Goal: Task Accomplishment & Management: Complete application form

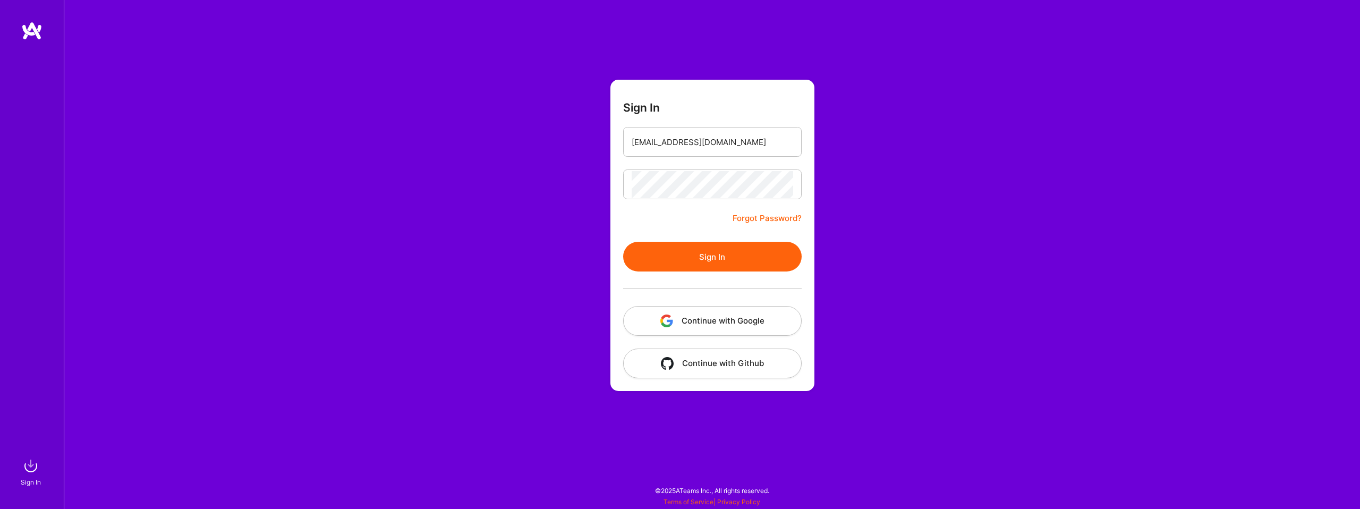
click at [705, 255] on button "Sign In" at bounding box center [712, 257] width 178 height 30
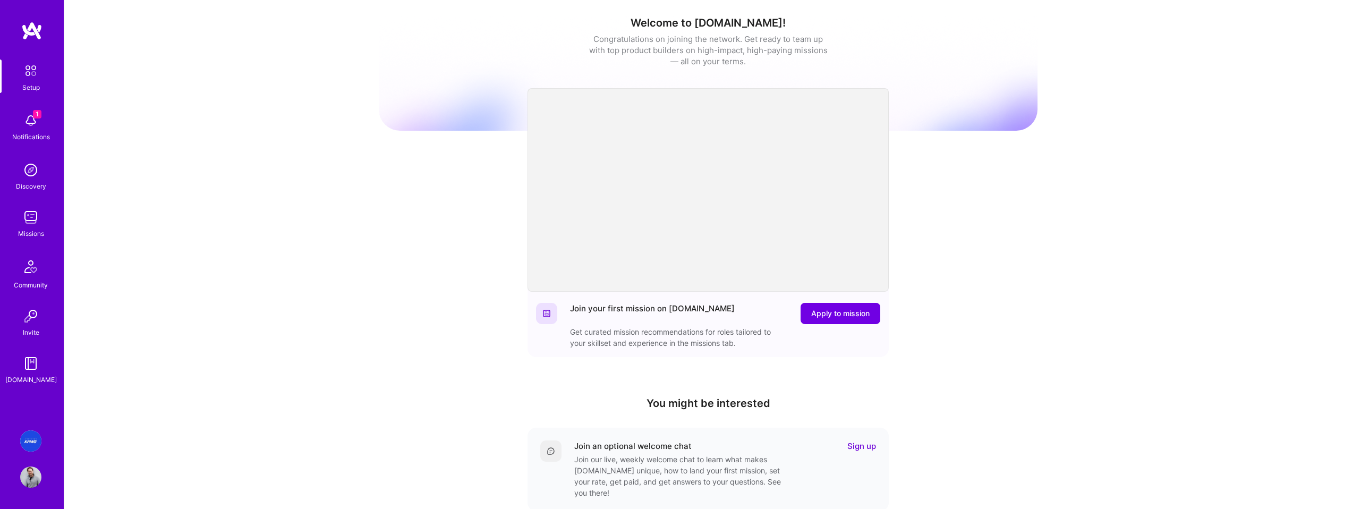
click at [35, 451] on link "AI & Behavioral Science Platform" at bounding box center [31, 440] width 27 height 21
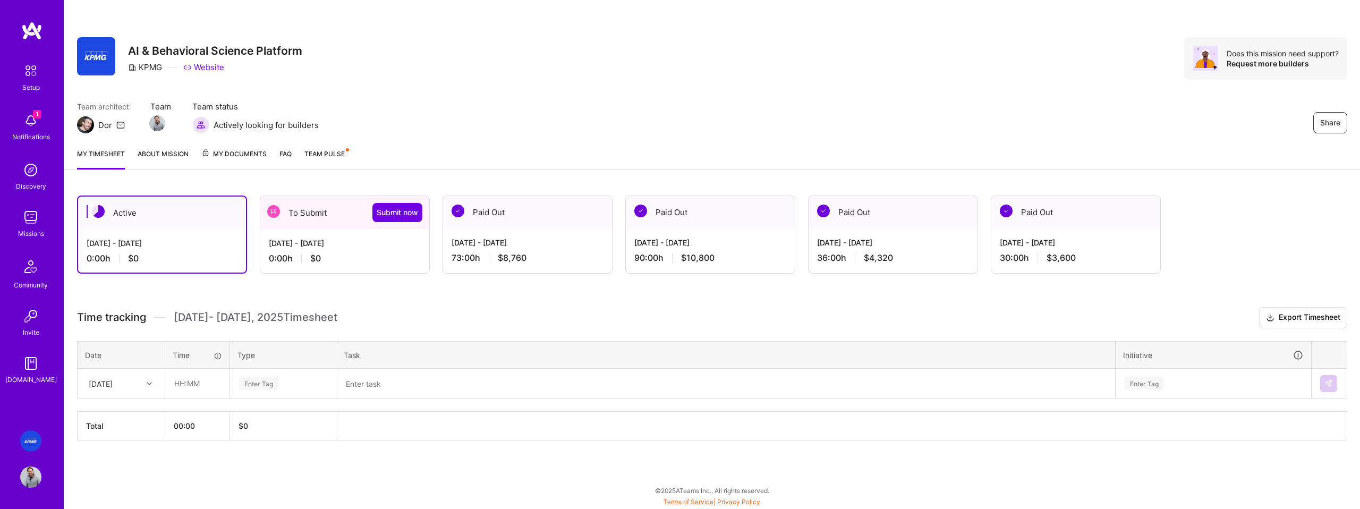
click at [337, 247] on div "[DATE] - [DATE]" at bounding box center [345, 242] width 152 height 11
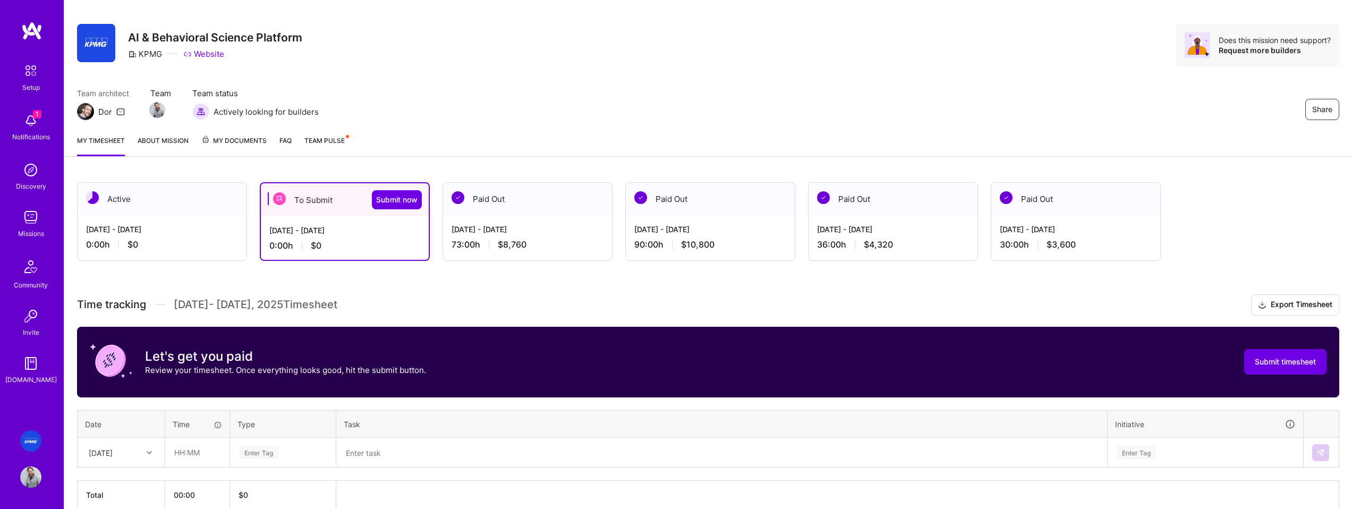
scroll to position [66, 0]
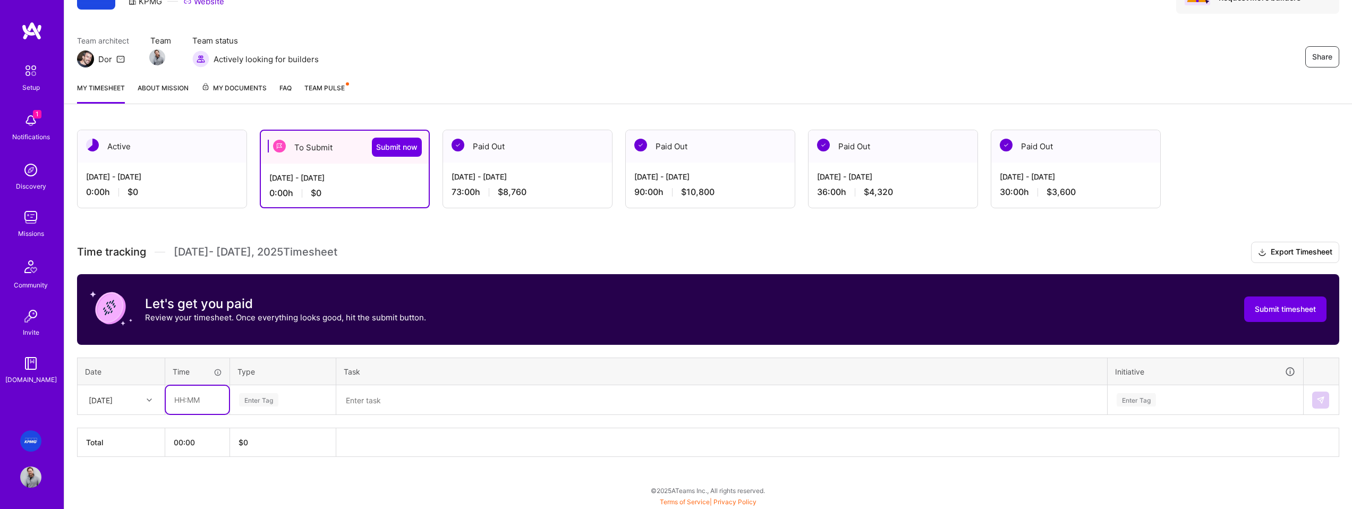
click at [179, 400] on input "text" at bounding box center [197, 400] width 63 height 28
type input "08:00"
click at [295, 398] on div "Enter Tag" at bounding box center [283, 399] width 90 height 13
click at [277, 454] on div "Design" at bounding box center [282, 459] width 105 height 25
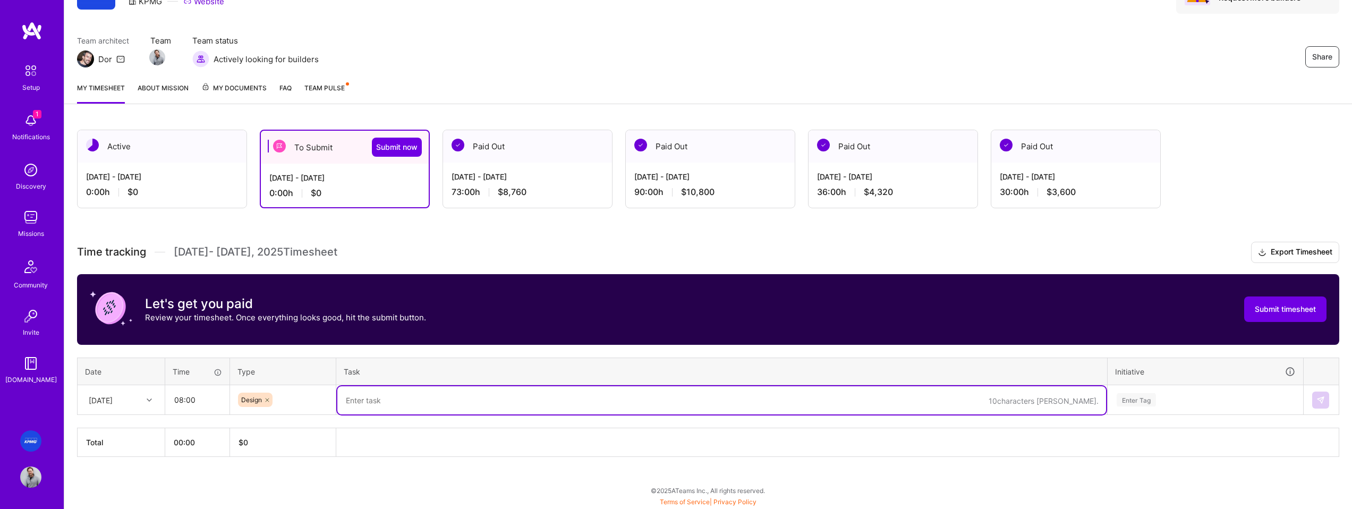
click at [399, 400] on textarea at bounding box center [721, 400] width 768 height 28
click at [379, 399] on textarea "Wireframs, User Storiew" at bounding box center [721, 400] width 768 height 28
click at [130, 397] on div "[DATE]" at bounding box center [112, 400] width 59 height 18
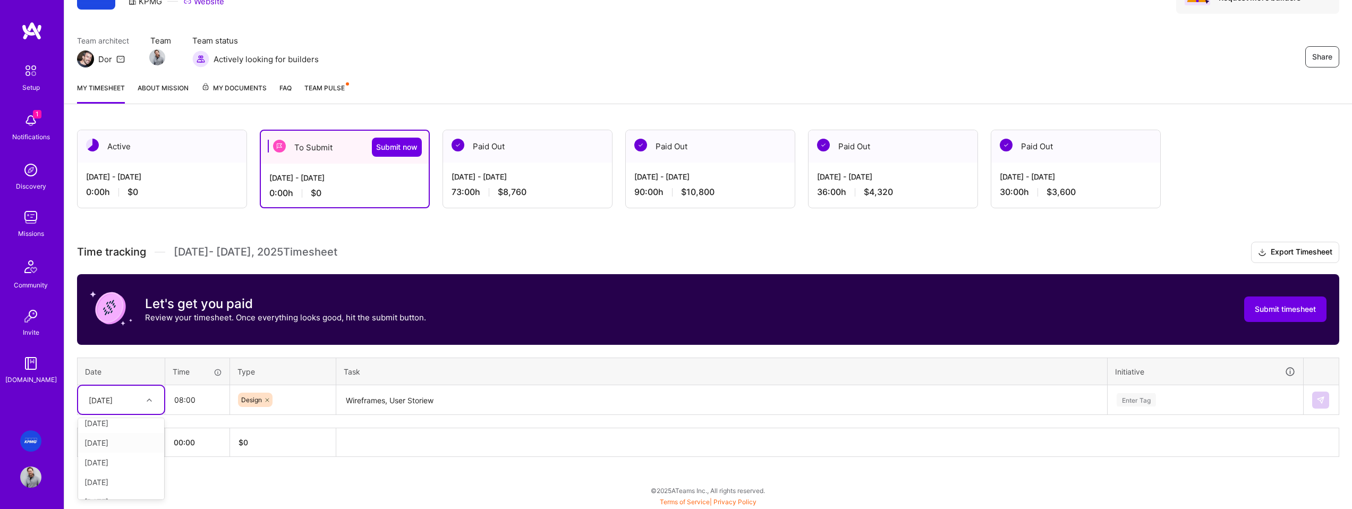
scroll to position [8, 0]
click at [130, 443] on div "[DATE]" at bounding box center [121, 442] width 86 height 20
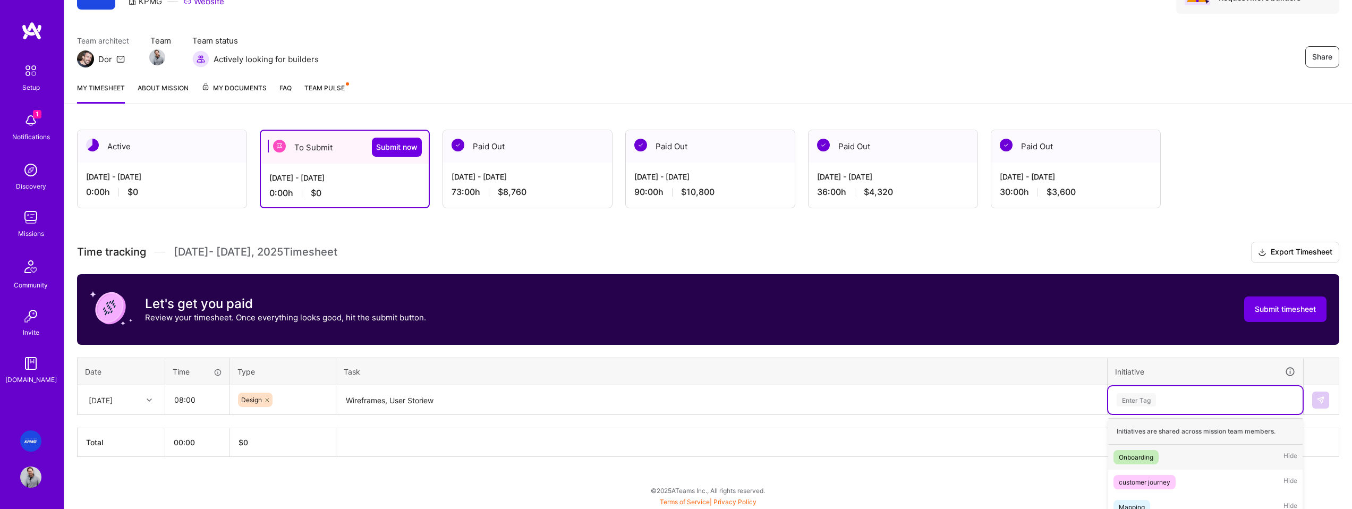
scroll to position [101, 0]
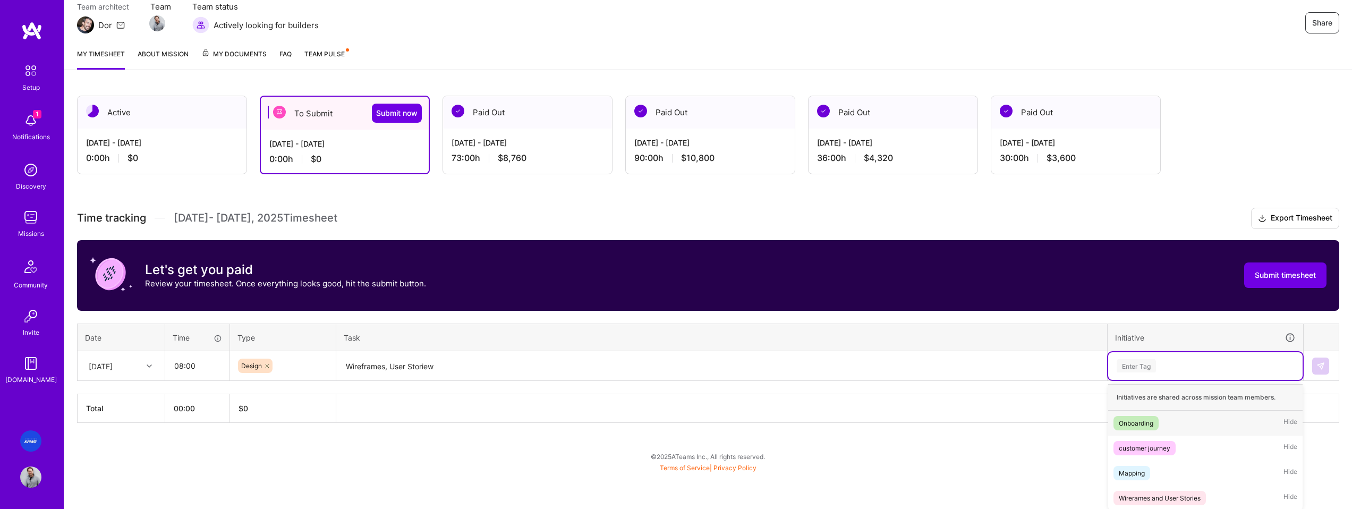
click at [1170, 380] on div "option Onboarding focused, 1 of 4. 4 results available. Use Up and Down to choo…" at bounding box center [1205, 366] width 194 height 28
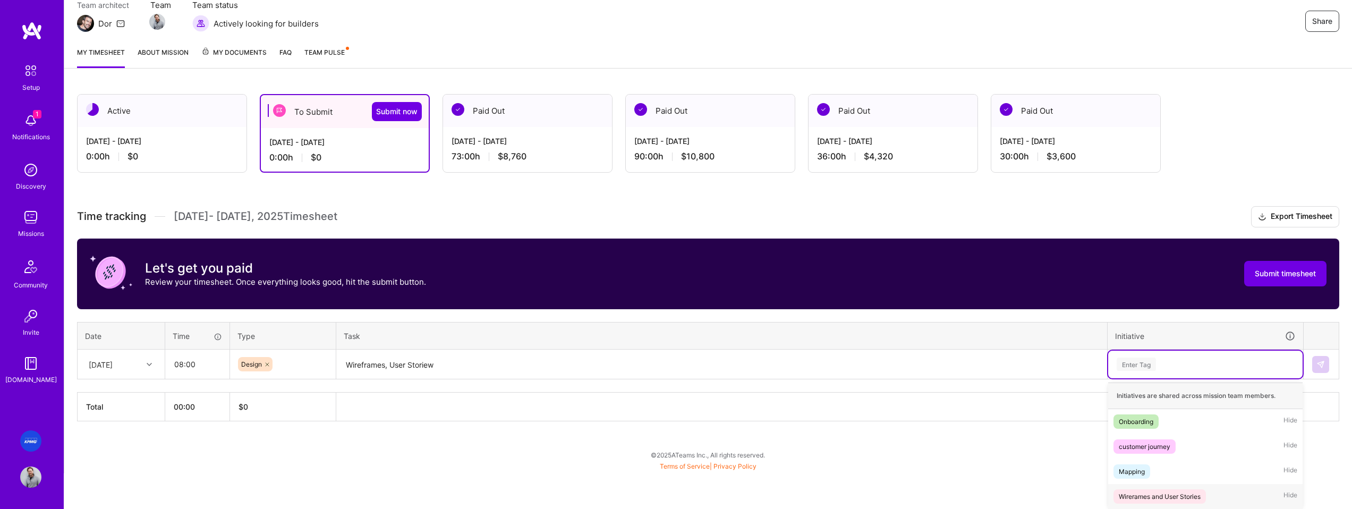
click at [1194, 499] on div "Wirerames and User Stories" at bounding box center [1159, 496] width 82 height 11
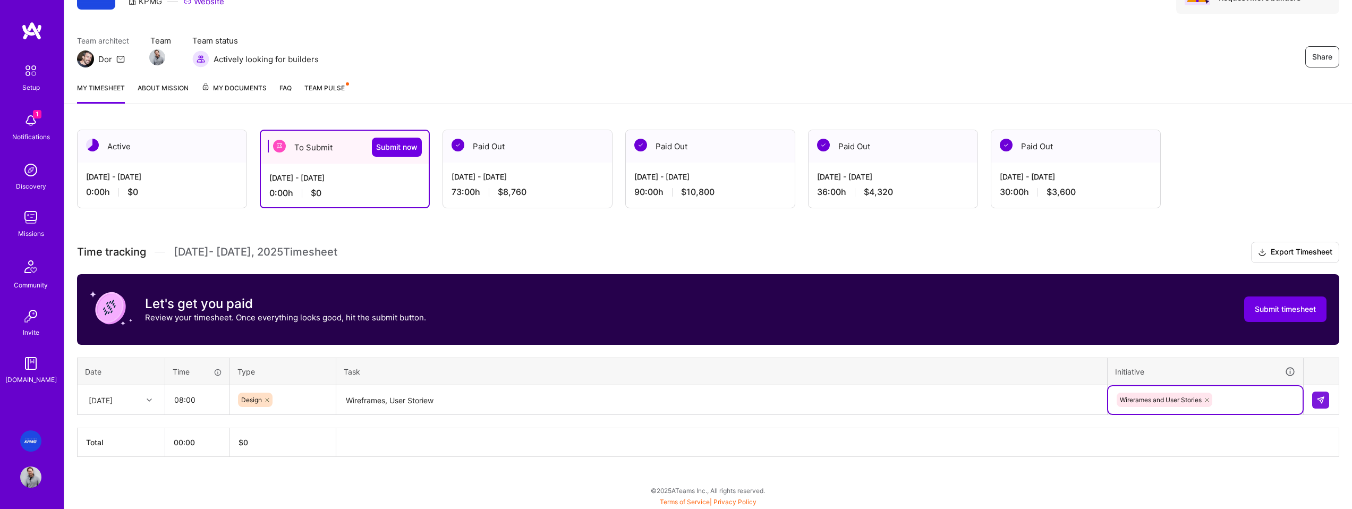
scroll to position [66, 0]
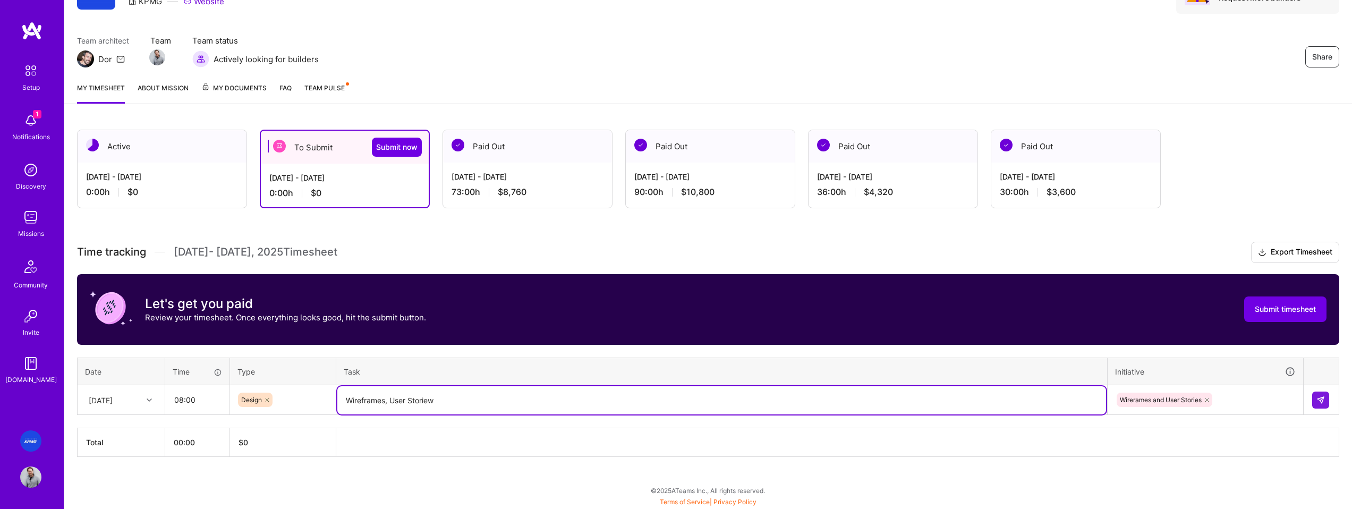
click at [430, 403] on textarea "Wireframes, User Storiew" at bounding box center [721, 400] width 768 height 28
click at [441, 400] on textarea "Wireframes, User Storiew" at bounding box center [721, 400] width 768 height 28
click at [416, 401] on textarea "Wireframes, User Stories" at bounding box center [721, 400] width 768 height 28
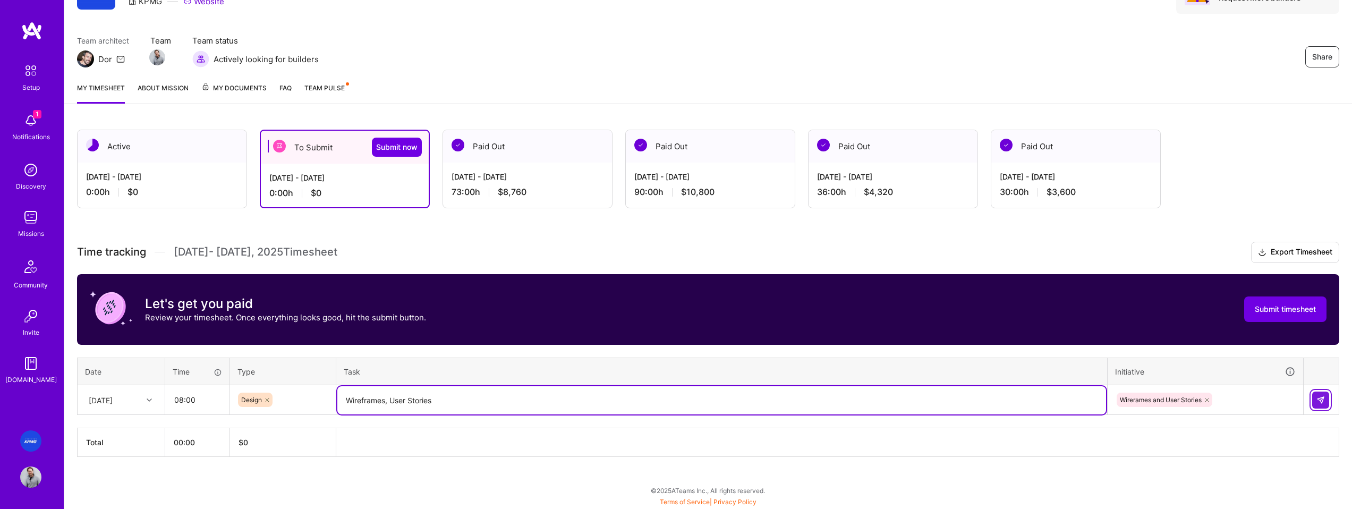
type textarea "Wireframes, User Stories"
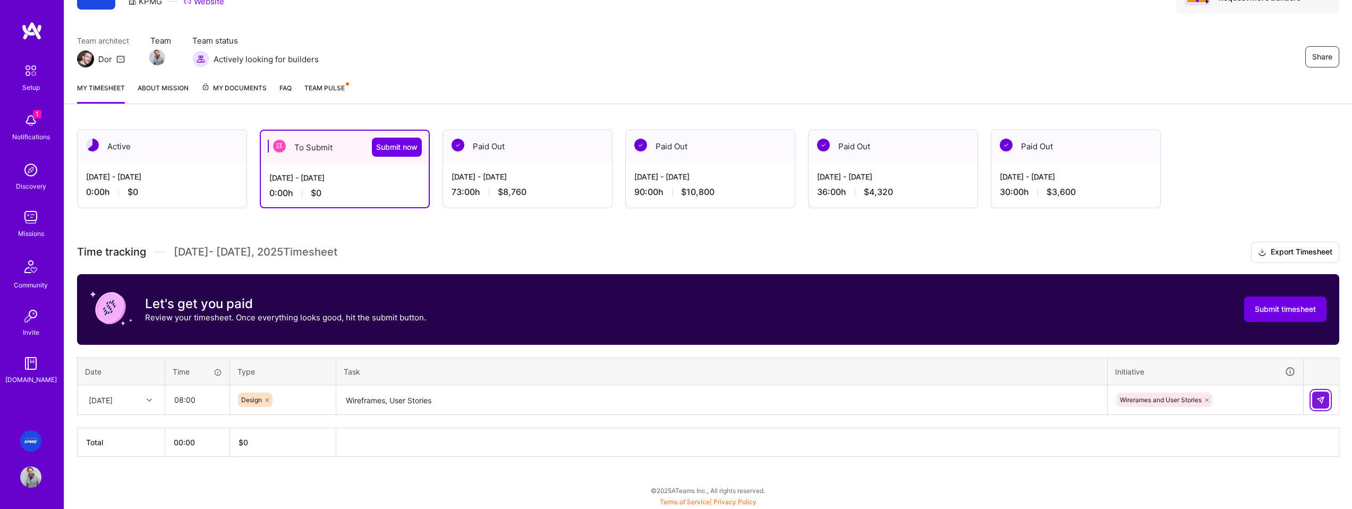
click at [1314, 405] on button at bounding box center [1320, 399] width 17 height 17
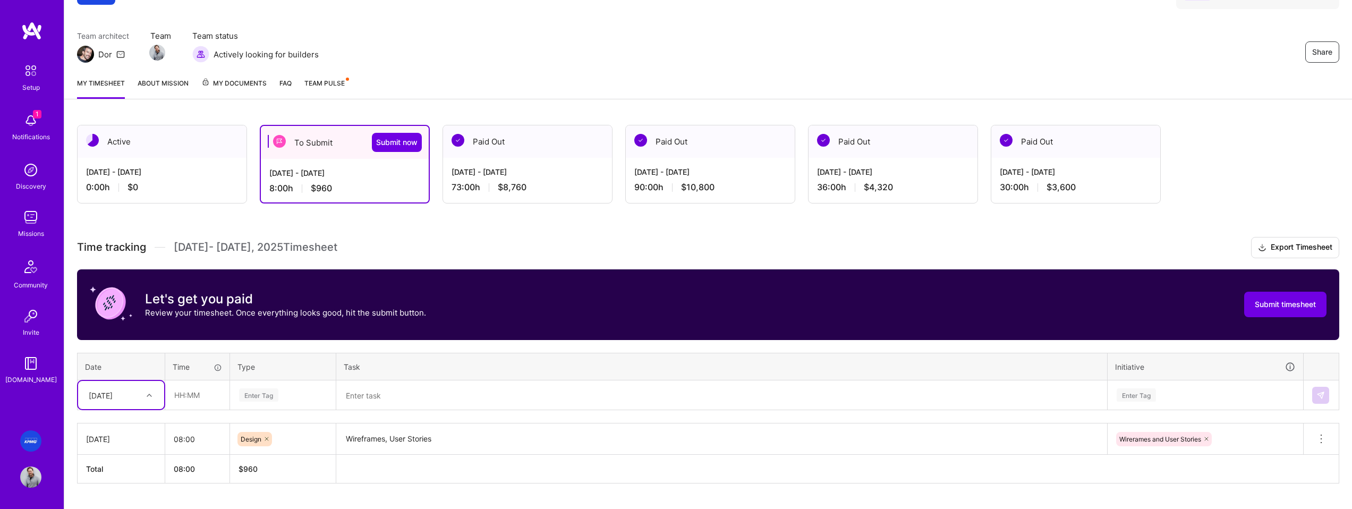
scroll to position [97, 0]
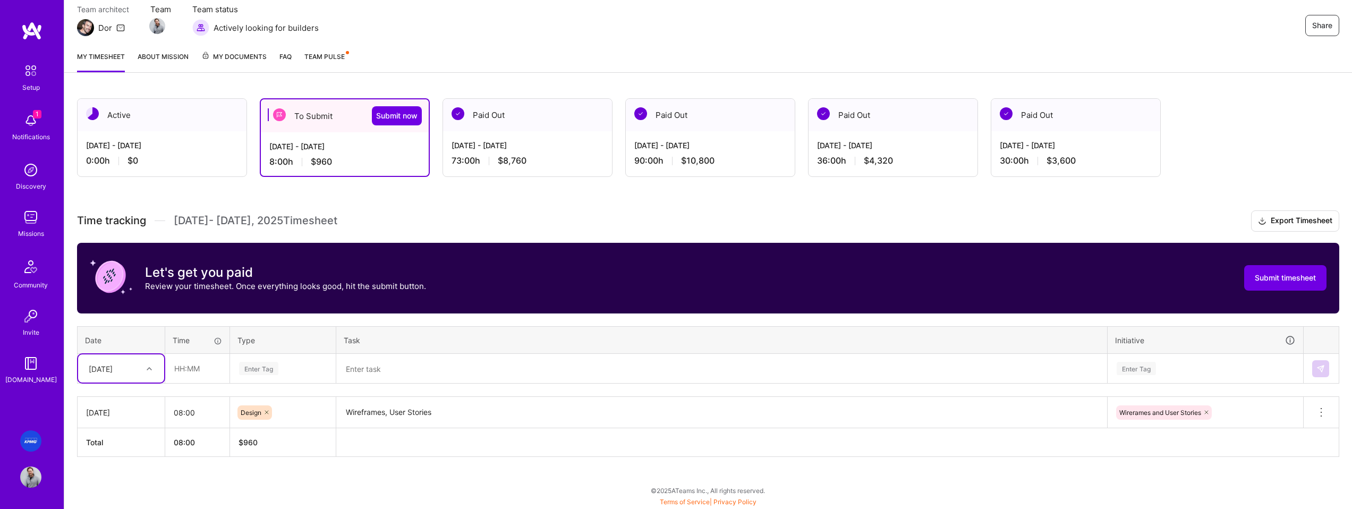
click at [148, 375] on div at bounding box center [150, 369] width 16 height 14
click at [127, 394] on div "[DATE]" at bounding box center [121, 389] width 86 height 20
click at [198, 371] on input "text" at bounding box center [197, 368] width 63 height 28
type input "06:00"
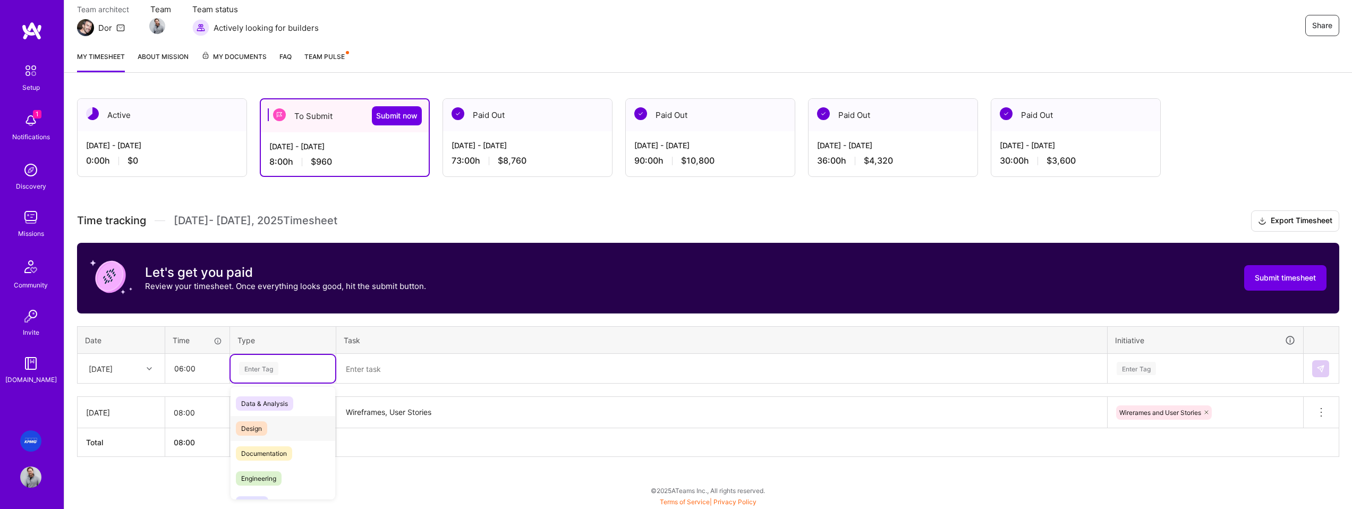
click at [259, 425] on span "Design" at bounding box center [251, 428] width 31 height 14
click at [388, 375] on textarea at bounding box center [721, 369] width 768 height 28
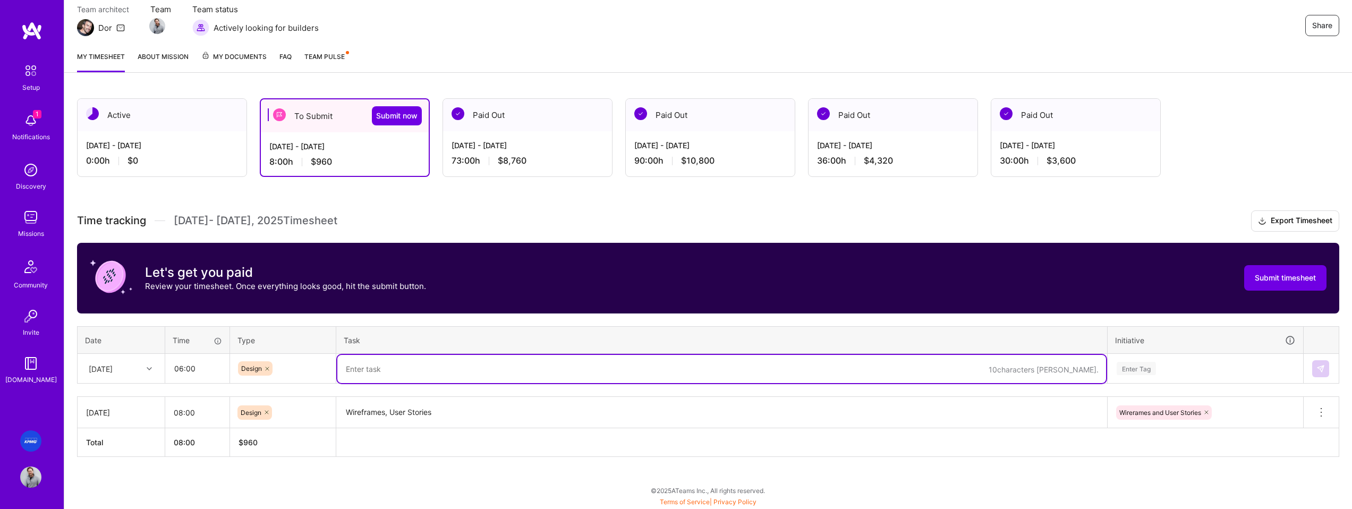
paste textarea "Wireframes, User Stories"
type textarea "Wireframes, User Stories"
click at [1155, 373] on div "Enter Tag" at bounding box center [1205, 369] width 194 height 28
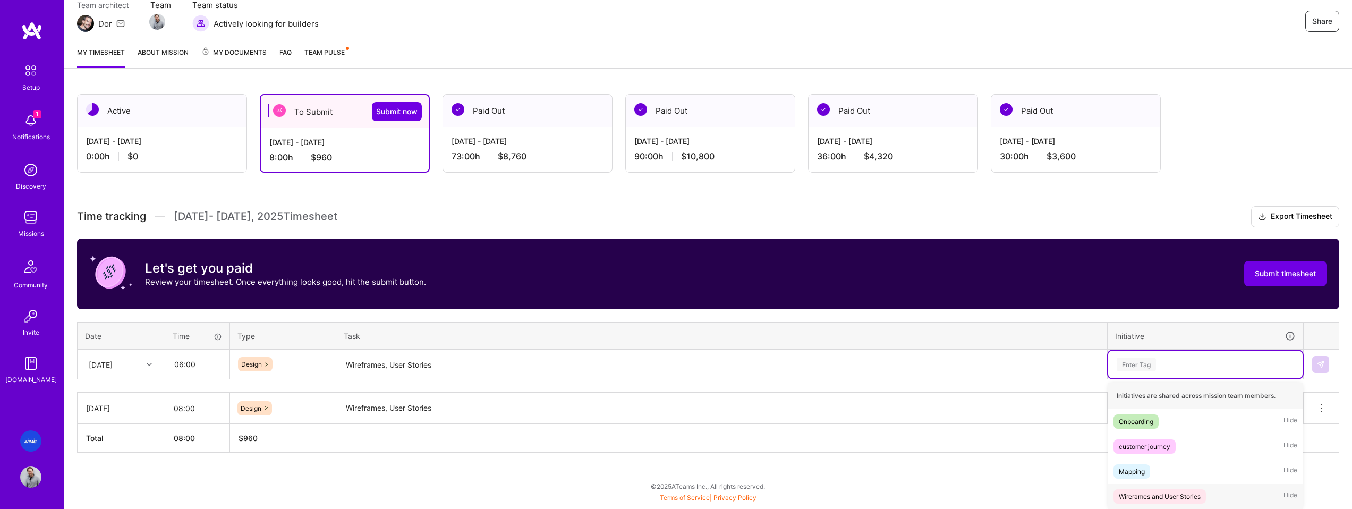
click at [1169, 494] on div "Wirerames and User Stories" at bounding box center [1159, 496] width 82 height 11
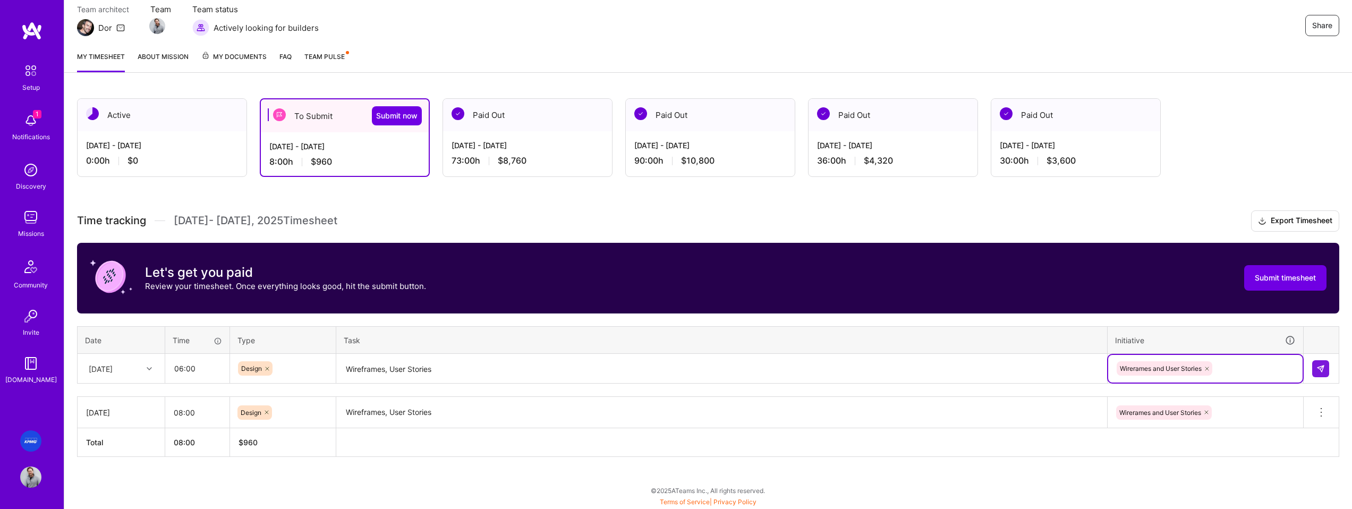
scroll to position [97, 0]
click at [1329, 366] on div at bounding box center [1321, 368] width 18 height 17
click at [1320, 369] on img at bounding box center [1320, 368] width 8 height 8
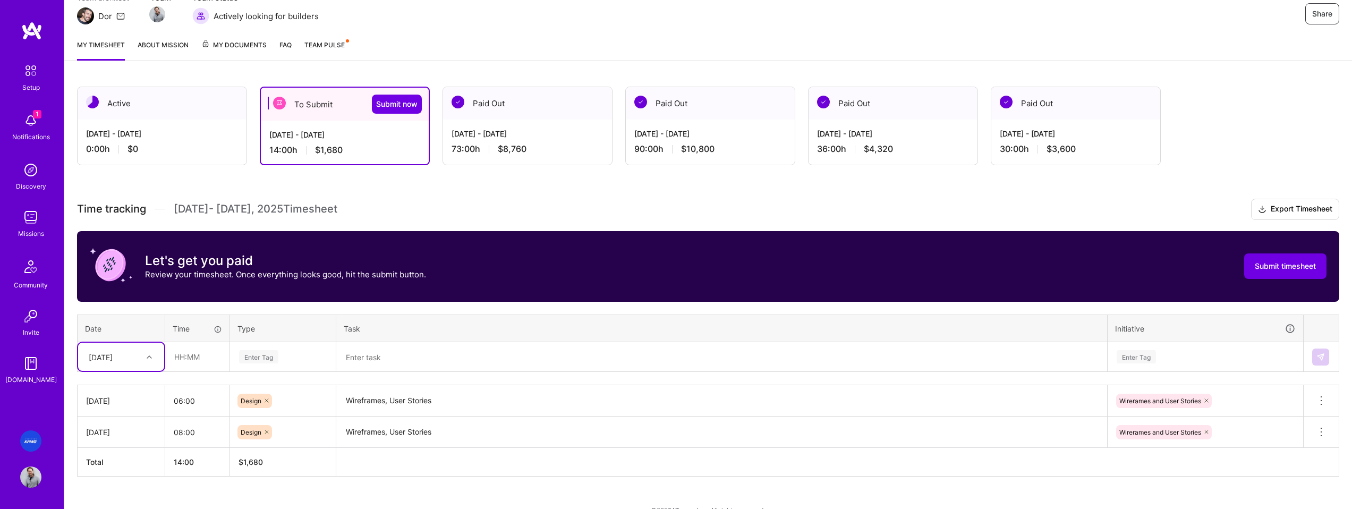
scroll to position [129, 0]
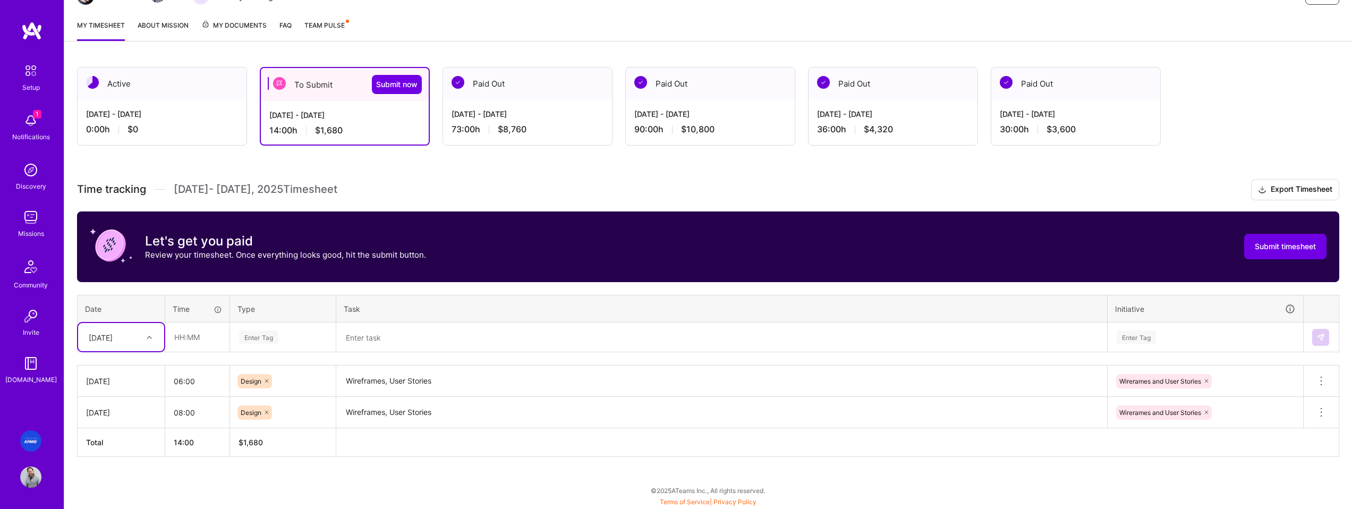
click at [144, 336] on div at bounding box center [150, 337] width 16 height 14
click at [110, 426] on div "[DATE]" at bounding box center [121, 426] width 86 height 20
click at [196, 339] on input "text" at bounding box center [197, 337] width 63 height 28
type input "06:00"
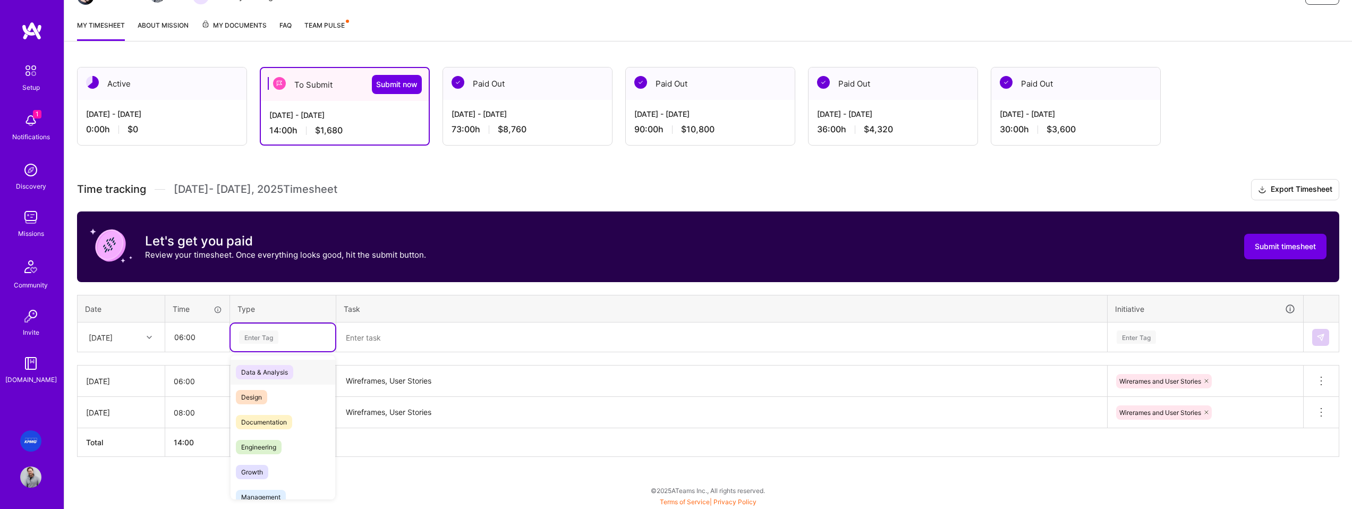
click at [263, 340] on div "Enter Tag" at bounding box center [258, 337] width 39 height 16
click at [271, 396] on div "Design" at bounding box center [282, 396] width 105 height 25
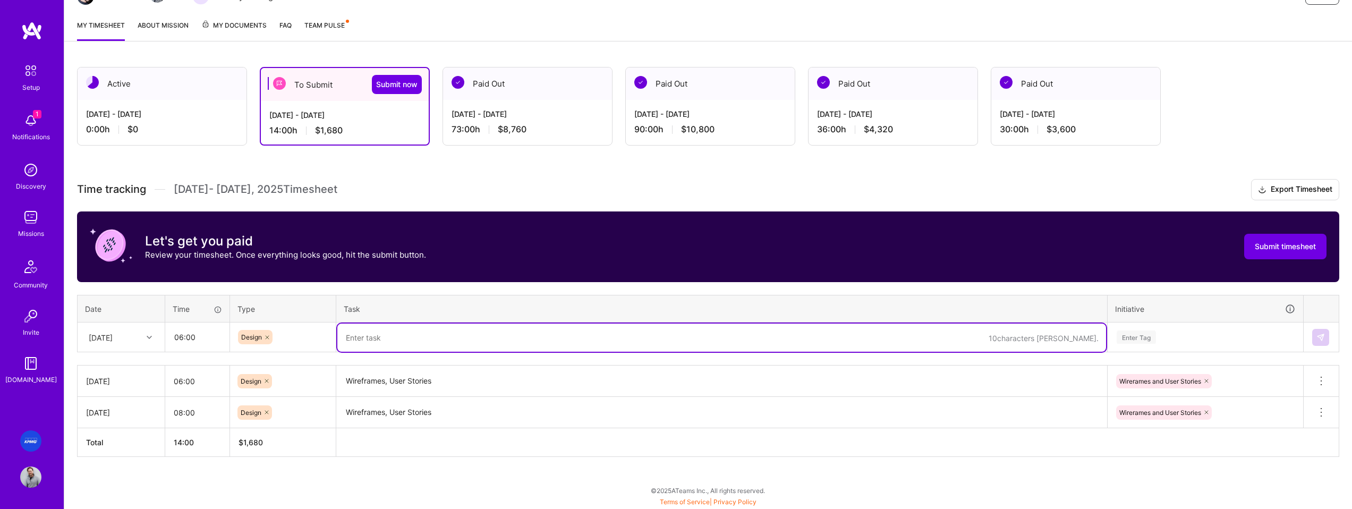
click at [371, 346] on textarea at bounding box center [721, 337] width 768 height 28
paste textarea "Wireframes, User Stories"
type textarea "Wireframes, User Stories"
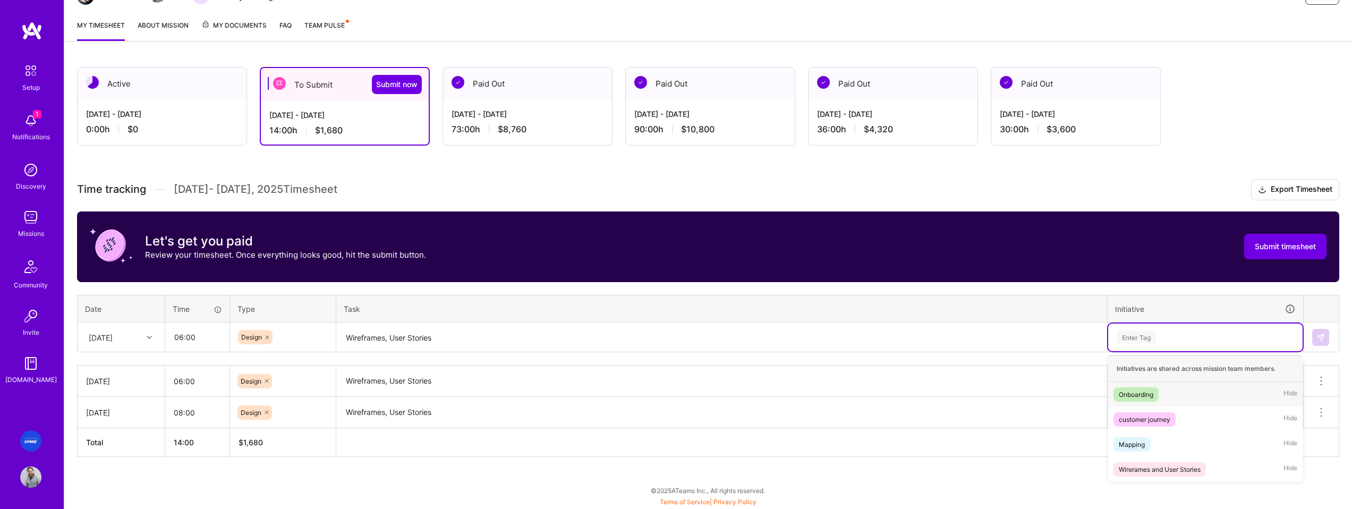
click at [1168, 343] on div "Enter Tag" at bounding box center [1205, 336] width 180 height 13
click at [1161, 470] on div "Wirerames and User Stories" at bounding box center [1159, 469] width 82 height 11
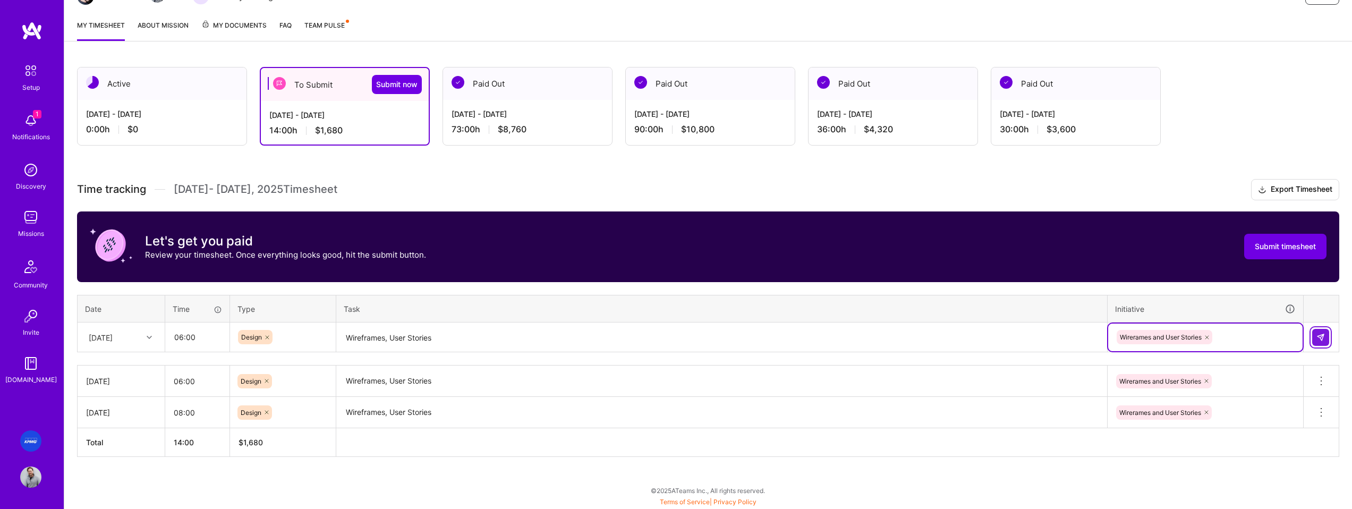
click at [1322, 337] on img at bounding box center [1320, 337] width 8 height 8
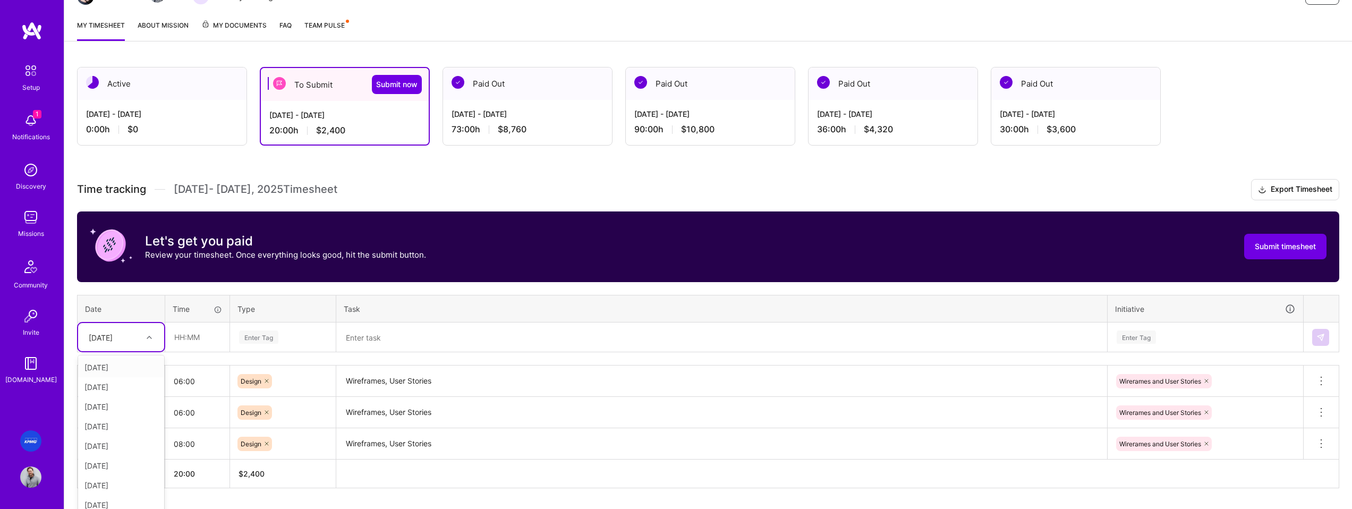
click at [131, 337] on div "[DATE]" at bounding box center [121, 337] width 86 height 28
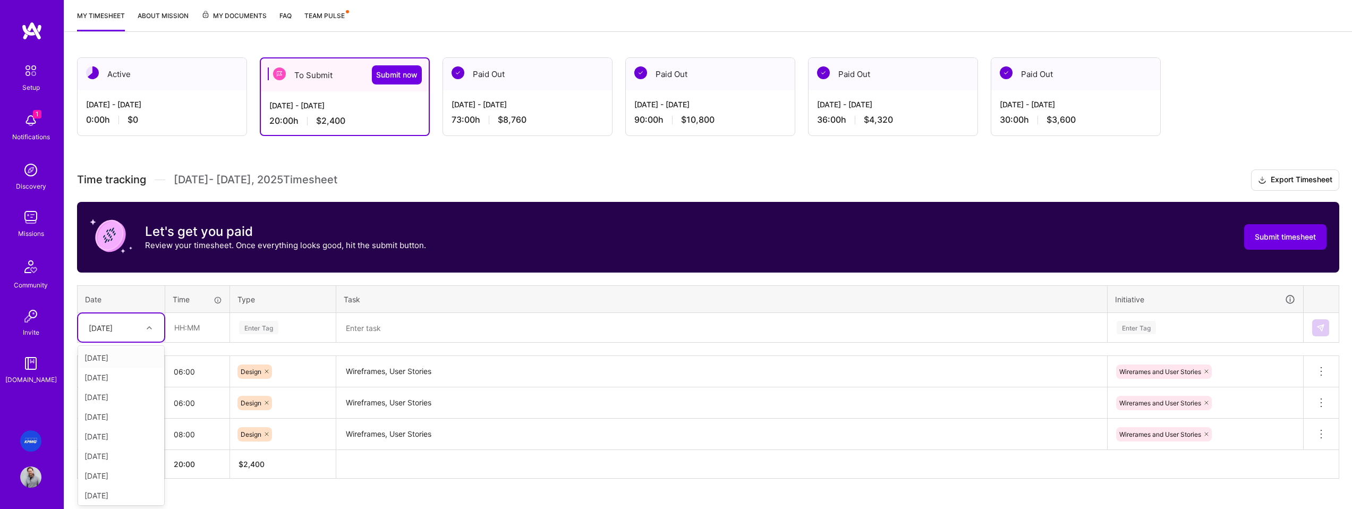
scroll to position [139, 0]
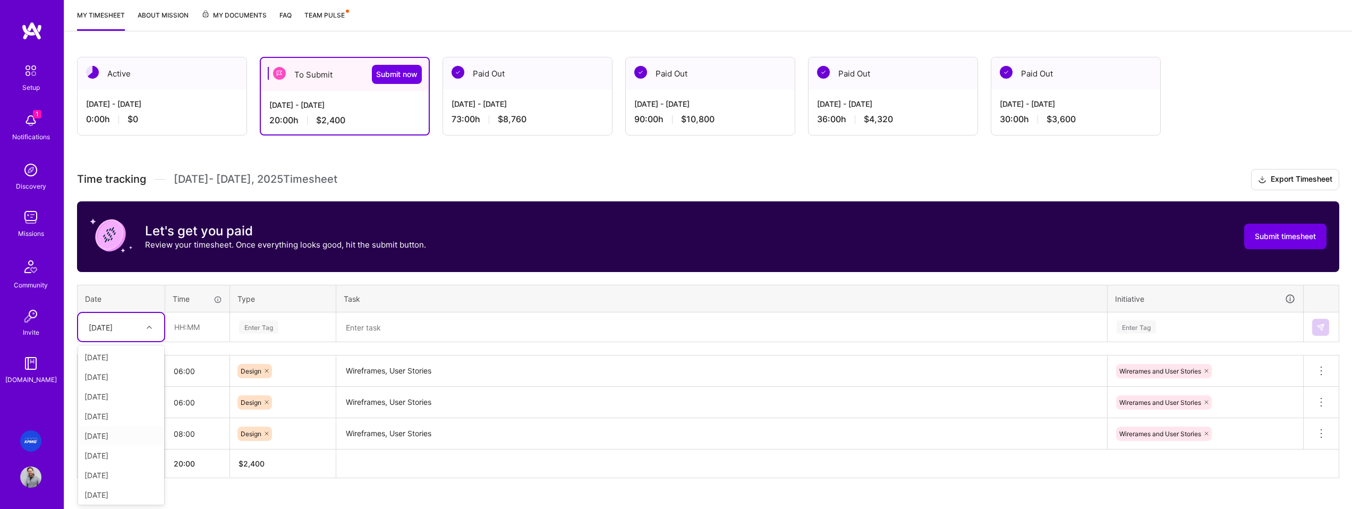
click at [116, 433] on div "[DATE]" at bounding box center [121, 436] width 86 height 20
click at [210, 330] on input "text" at bounding box center [197, 327] width 63 height 28
type input "06:00"
click at [263, 329] on div "Enter Tag" at bounding box center [258, 327] width 39 height 16
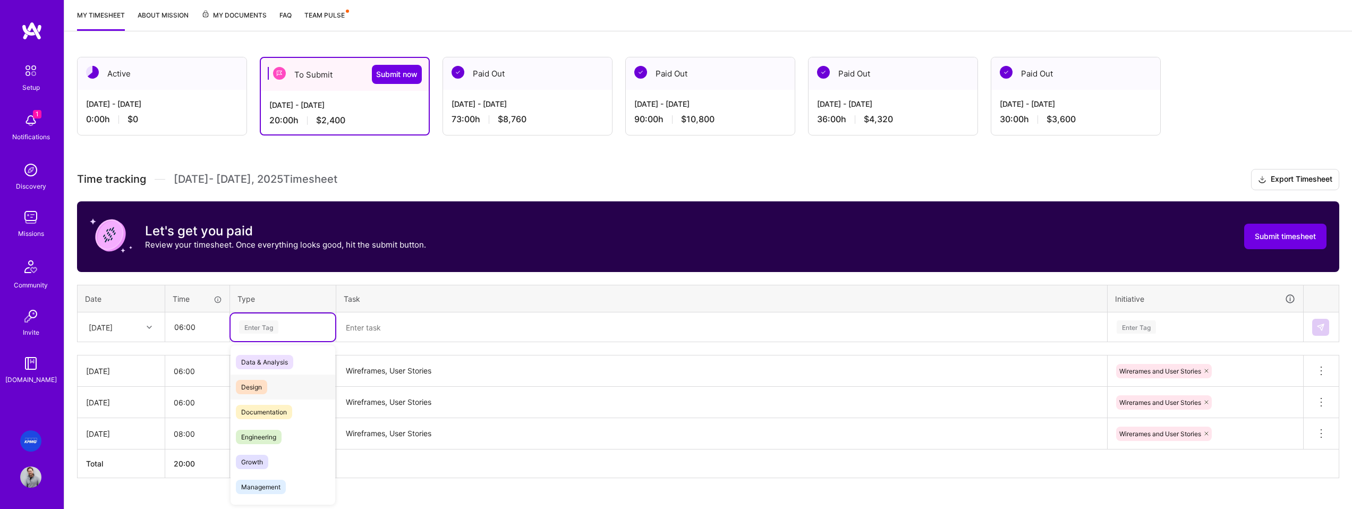
click at [279, 378] on div "Design" at bounding box center [282, 386] width 105 height 25
click at [375, 336] on textarea at bounding box center [721, 327] width 768 height 28
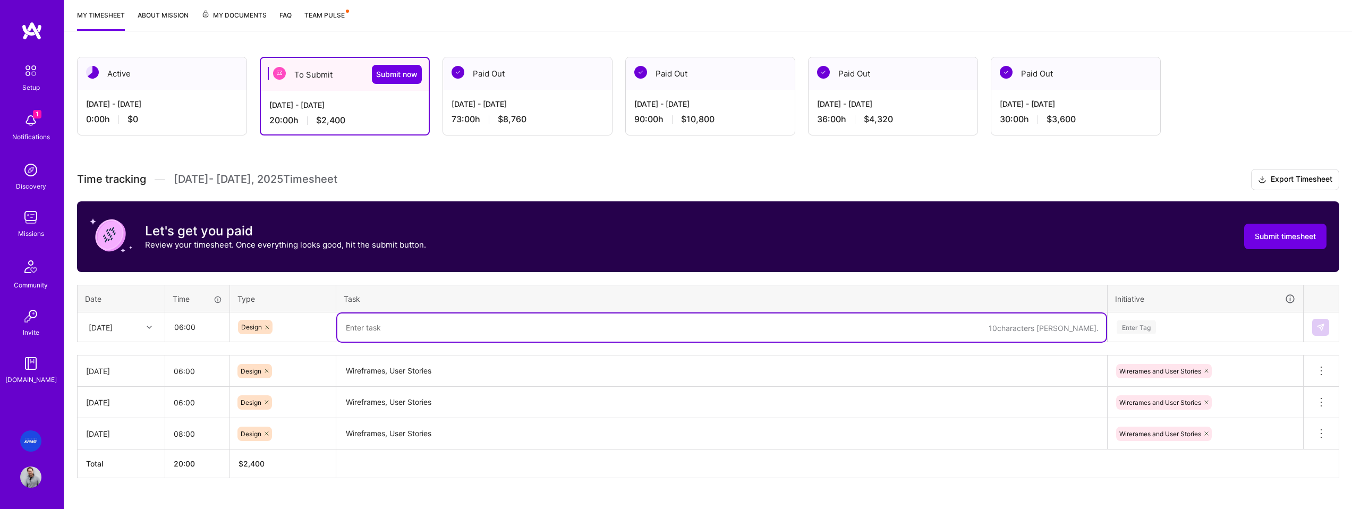
paste textarea "Wireframes, User Stories"
type textarea "Wireframes, User Stories"
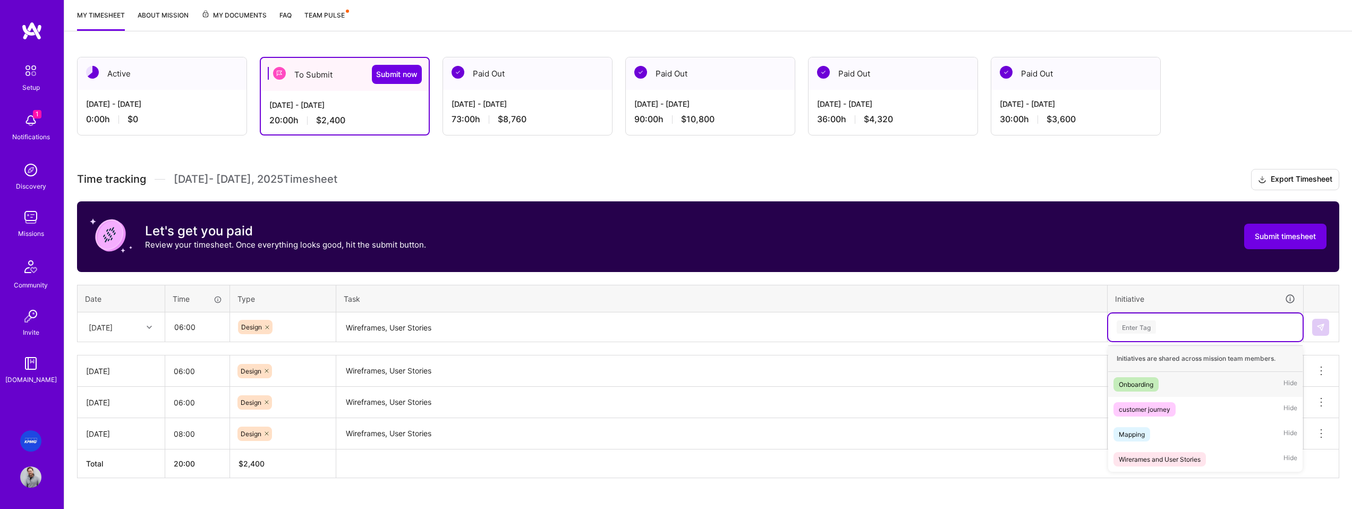
click at [1160, 325] on div "Enter Tag" at bounding box center [1205, 326] width 180 height 13
click at [1200, 462] on div "Wirerames and User Stories" at bounding box center [1159, 459] width 82 height 11
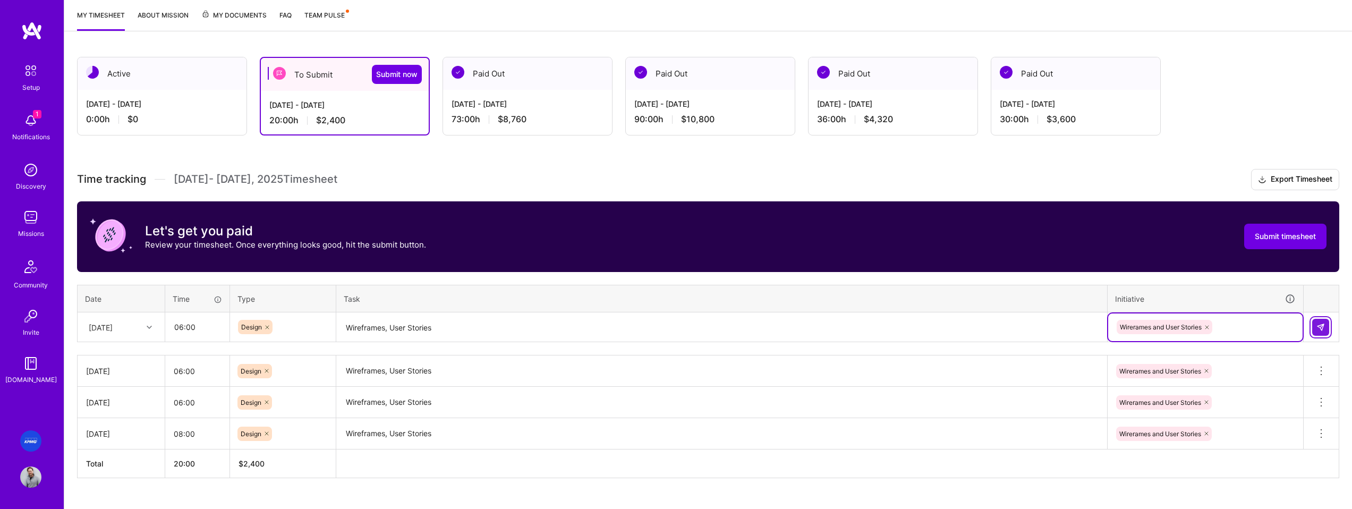
click at [1326, 326] on button at bounding box center [1320, 327] width 17 height 17
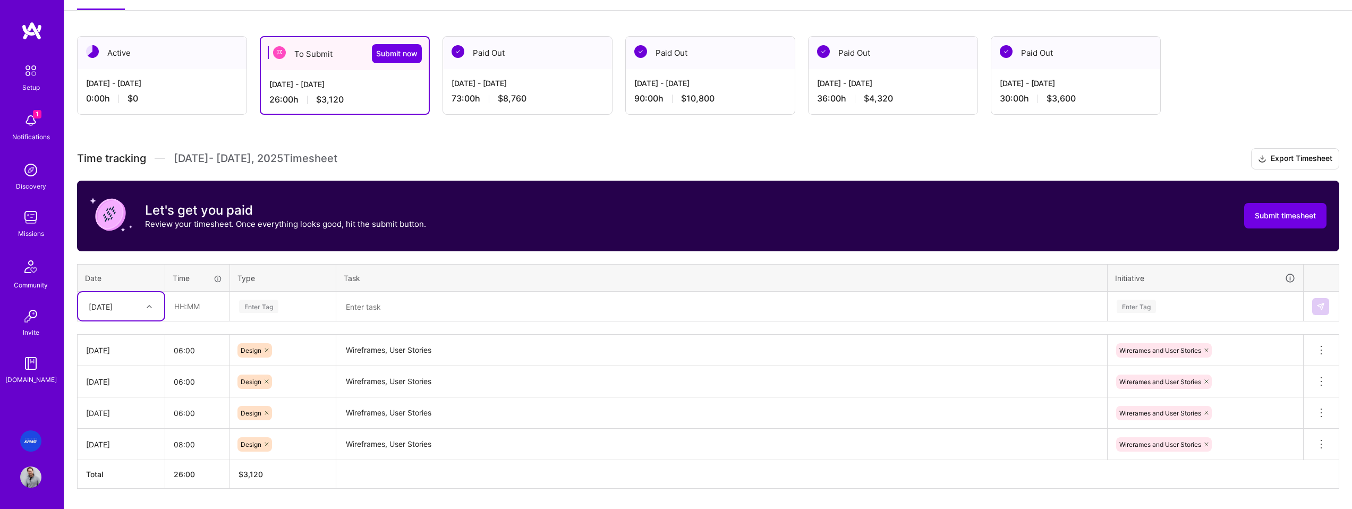
scroll to position [181, 0]
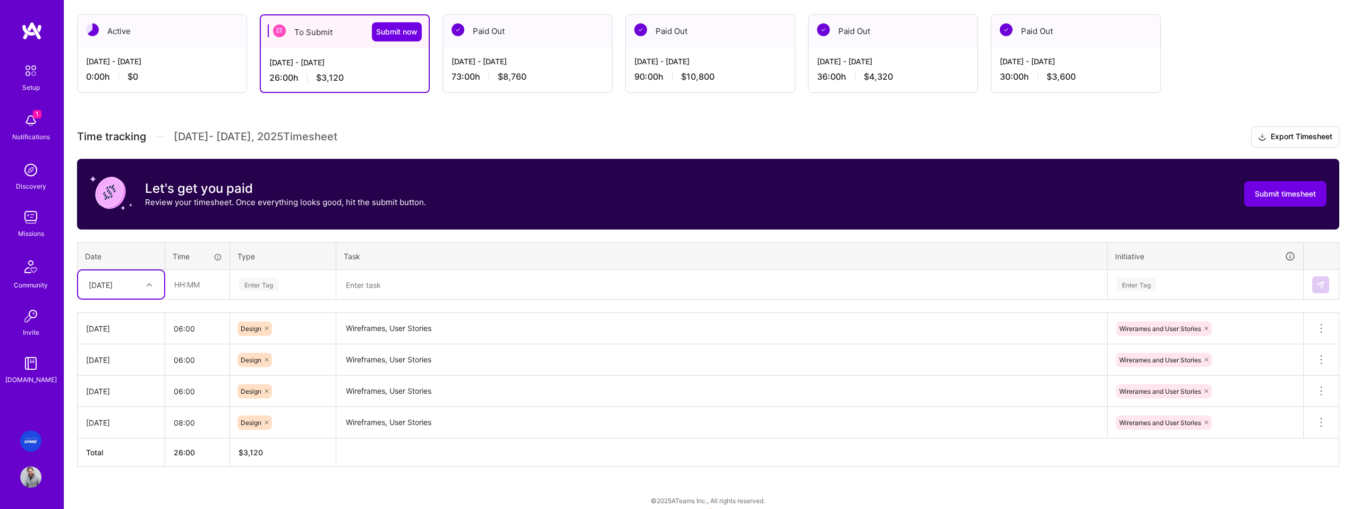
click at [134, 284] on div "[DATE]" at bounding box center [112, 285] width 59 height 18
click at [113, 414] on div "[DATE]" at bounding box center [121, 413] width 86 height 20
click at [193, 286] on input "text" at bounding box center [197, 284] width 63 height 28
type input "06:00"
click at [270, 287] on div "Enter Tag" at bounding box center [258, 284] width 39 height 16
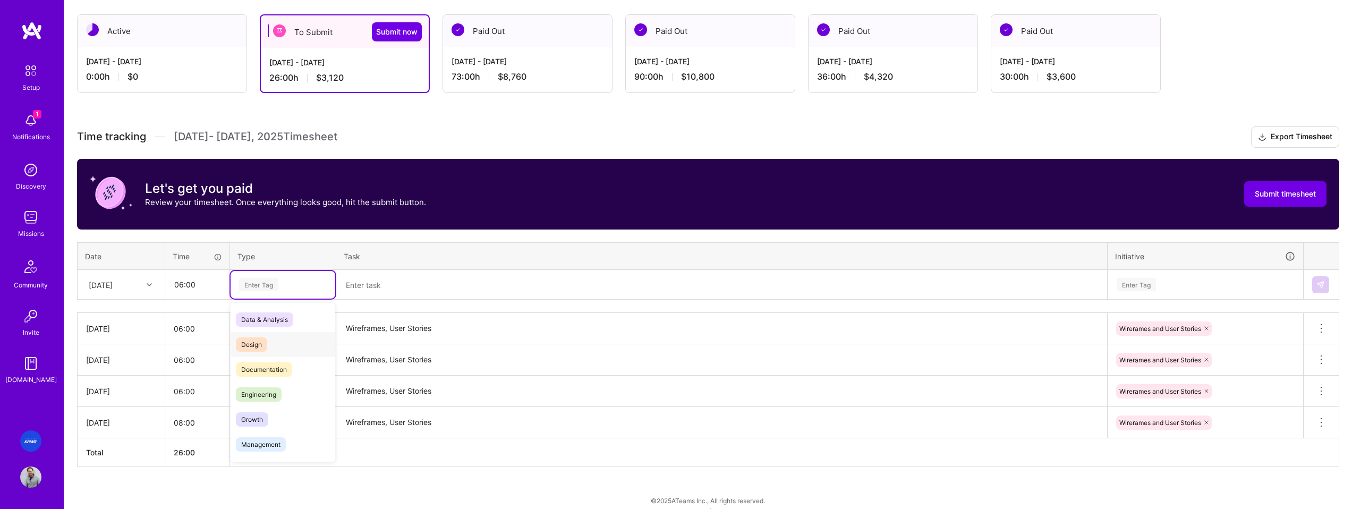
click at [280, 341] on div "Design" at bounding box center [282, 344] width 105 height 25
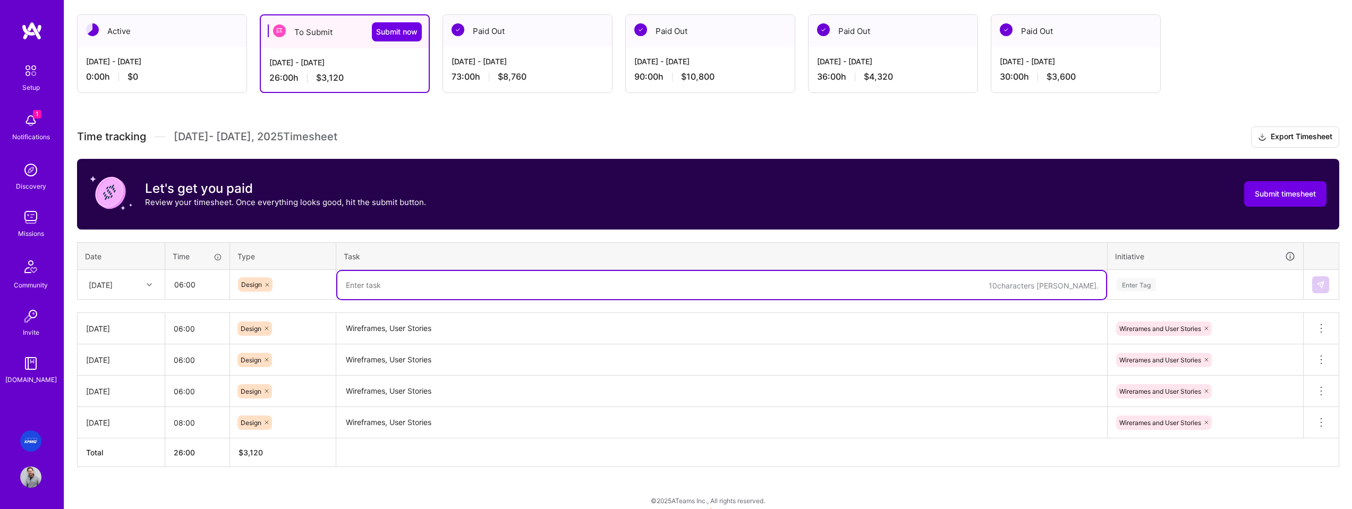
click at [386, 280] on textarea at bounding box center [721, 285] width 768 height 28
paste textarea "Wireframes, User Stories"
click at [348, 285] on textarea "eWireframes, User Stories" at bounding box center [721, 285] width 768 height 28
type textarea "Wireframes, User Stories"
drag, startPoint x: 1218, startPoint y: 279, endPoint x: 1195, endPoint y: 283, distance: 23.7
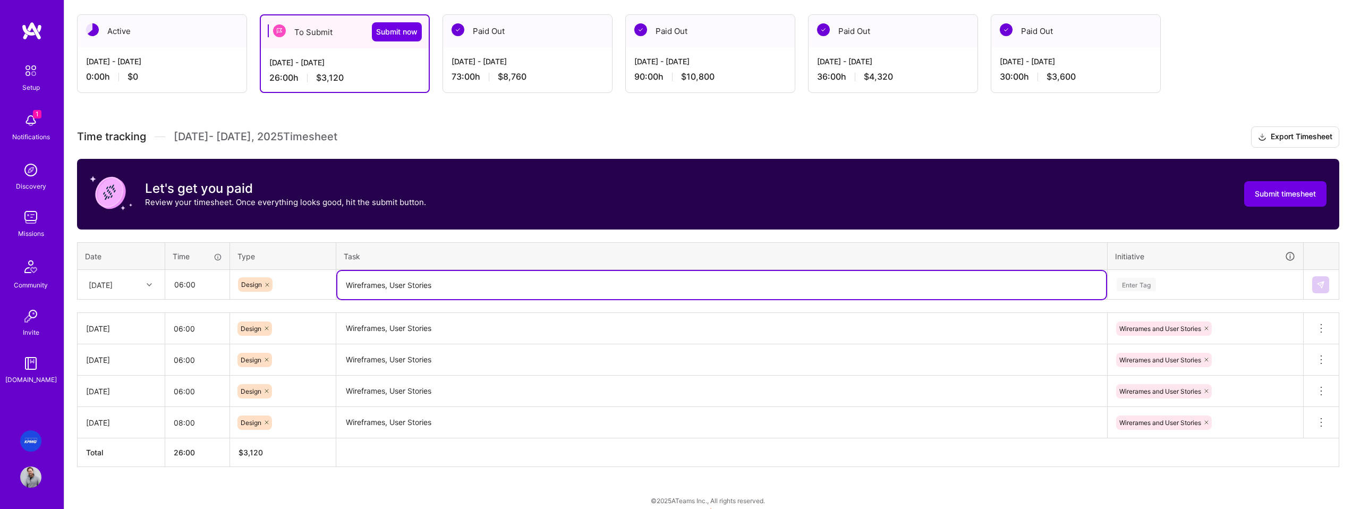
click at [1218, 279] on div "Enter Tag" at bounding box center [1205, 284] width 180 height 13
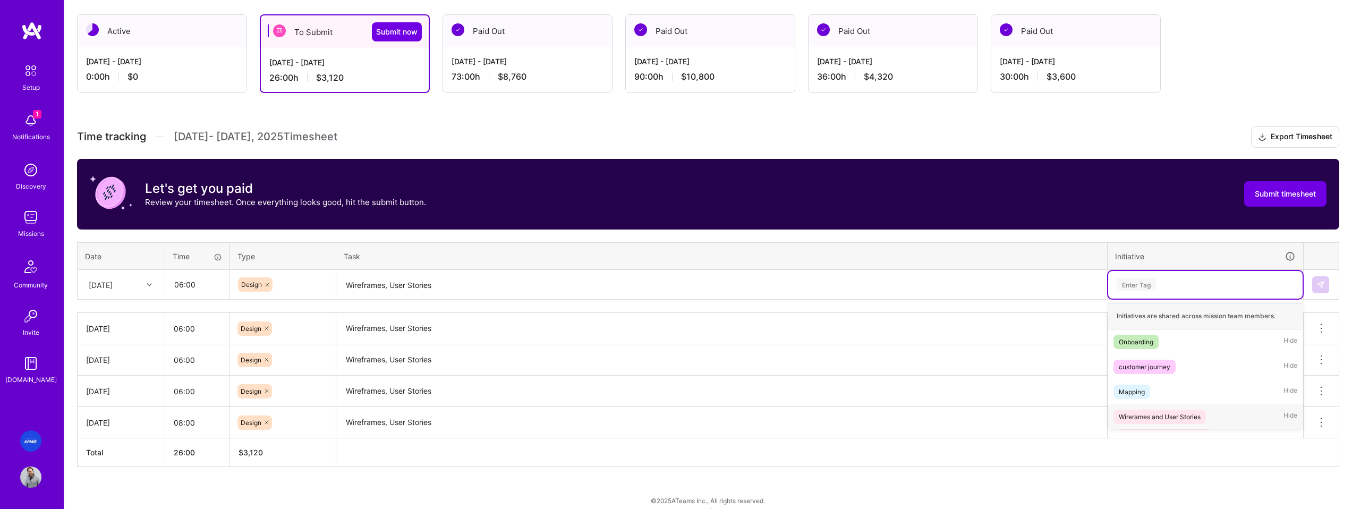
click at [1197, 422] on span "Wirerames and User Stories" at bounding box center [1159, 416] width 92 height 14
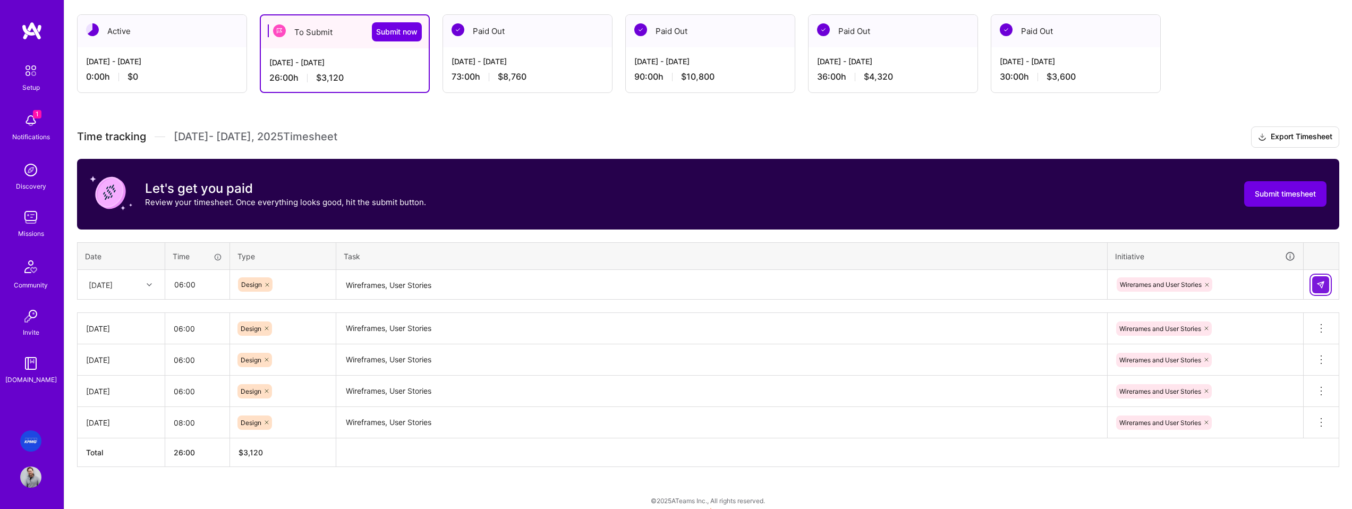
click at [1325, 289] on button at bounding box center [1320, 284] width 17 height 17
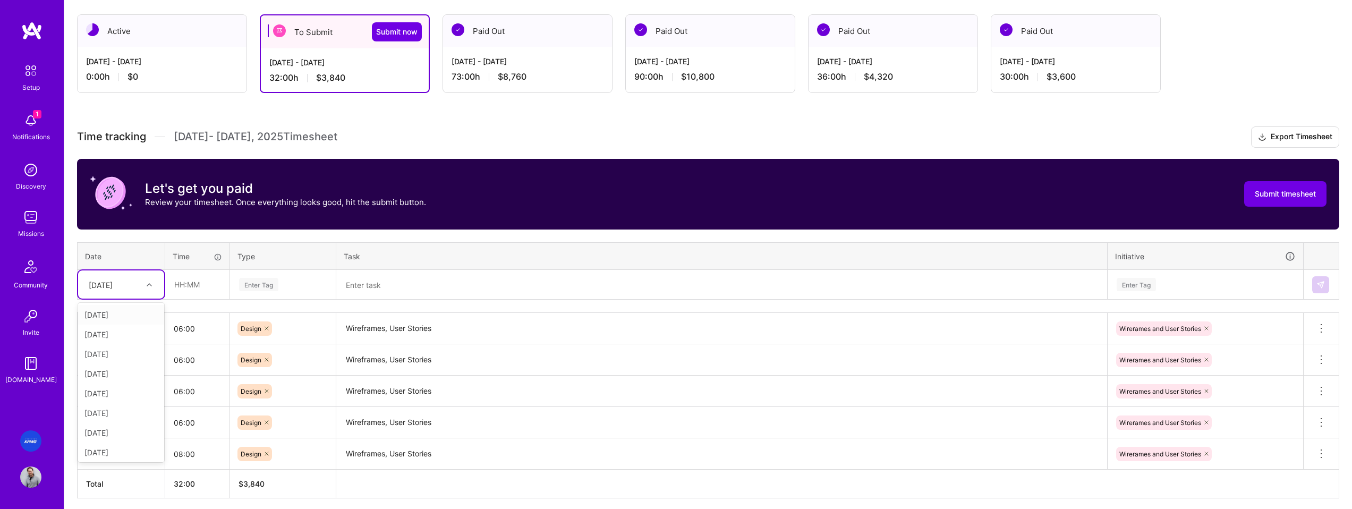
click at [137, 285] on div "[DATE]" at bounding box center [112, 285] width 59 height 18
click at [117, 395] on div "[DATE]" at bounding box center [121, 394] width 86 height 20
click at [203, 283] on input "text" at bounding box center [197, 284] width 63 height 28
type input "08:00"
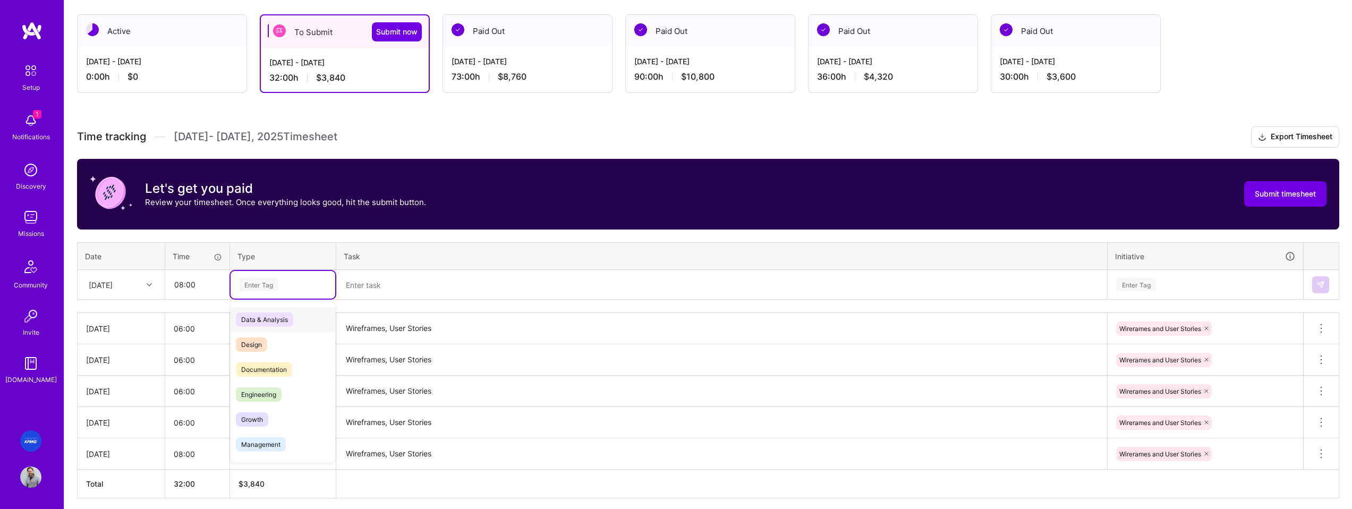
click at [276, 285] on div "Enter Tag" at bounding box center [258, 284] width 39 height 16
click at [275, 345] on div "Design" at bounding box center [282, 344] width 105 height 25
click at [369, 290] on textarea at bounding box center [721, 285] width 768 height 28
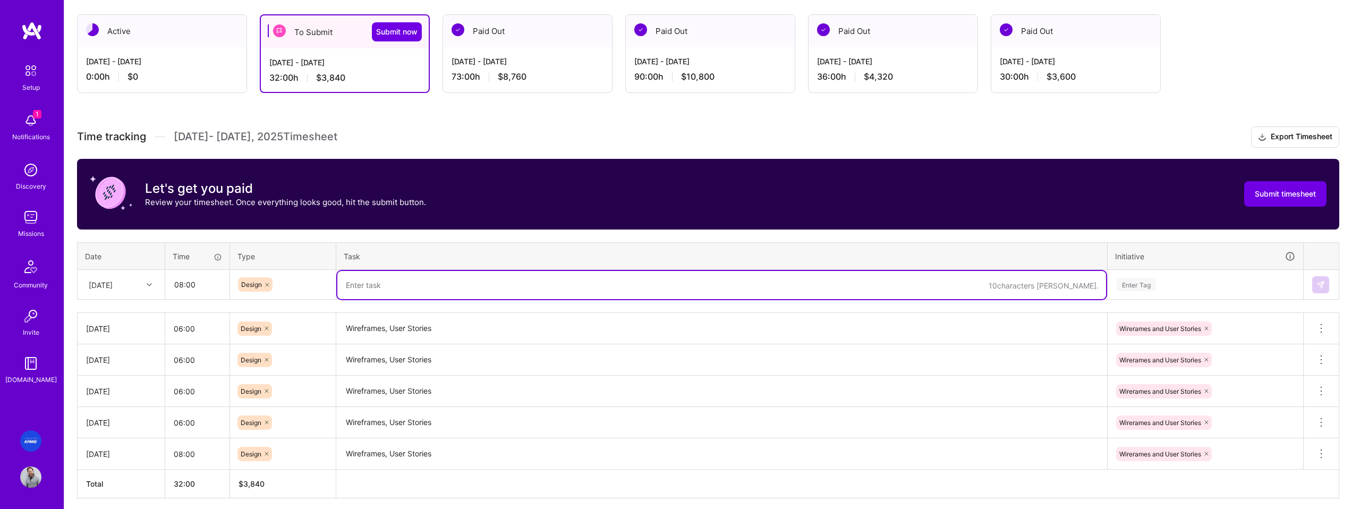
paste textarea "Wireframes, User Stories"
type textarea "Wireframes, User Stories"
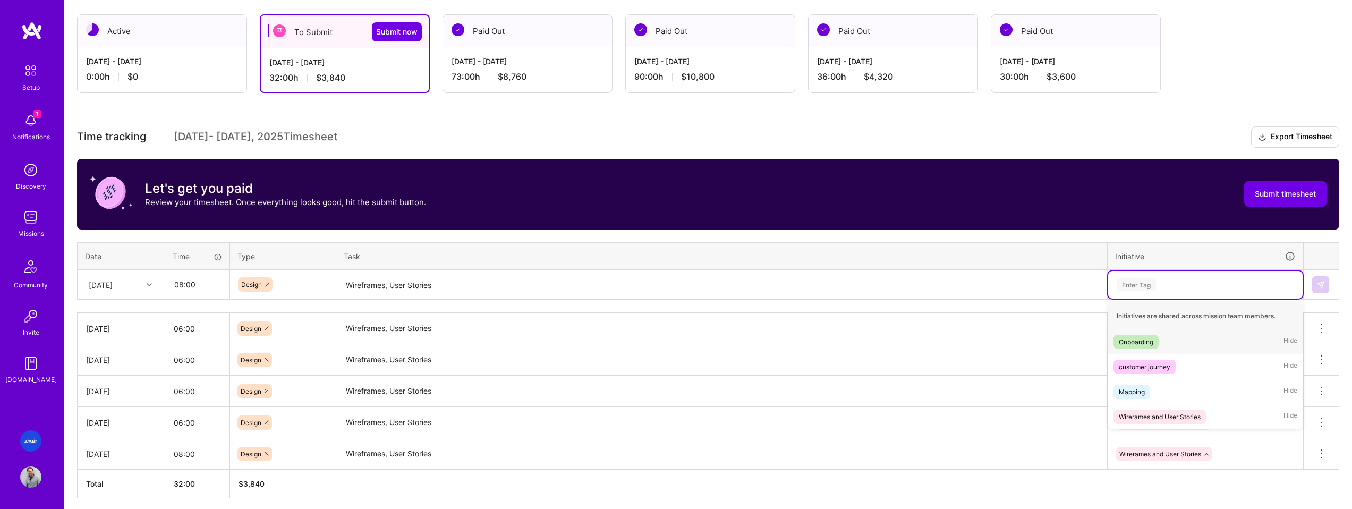
click at [1219, 279] on div "Enter Tag" at bounding box center [1205, 284] width 180 height 13
click at [1160, 420] on div "Wirerames and User Stories" at bounding box center [1159, 416] width 82 height 11
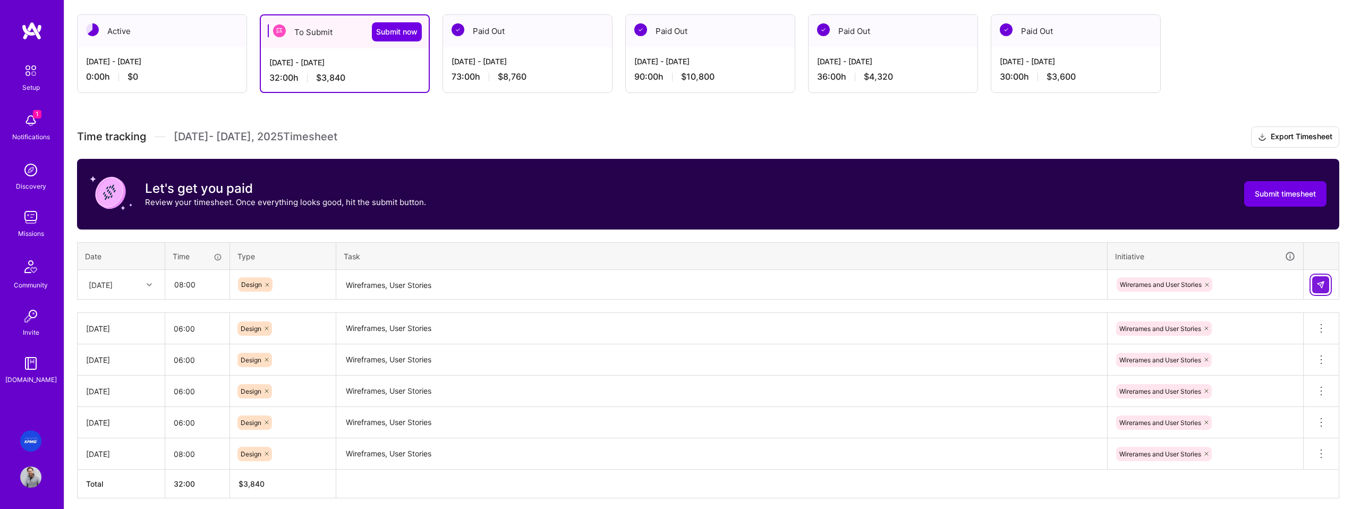
click at [1323, 288] on img at bounding box center [1320, 284] width 8 height 8
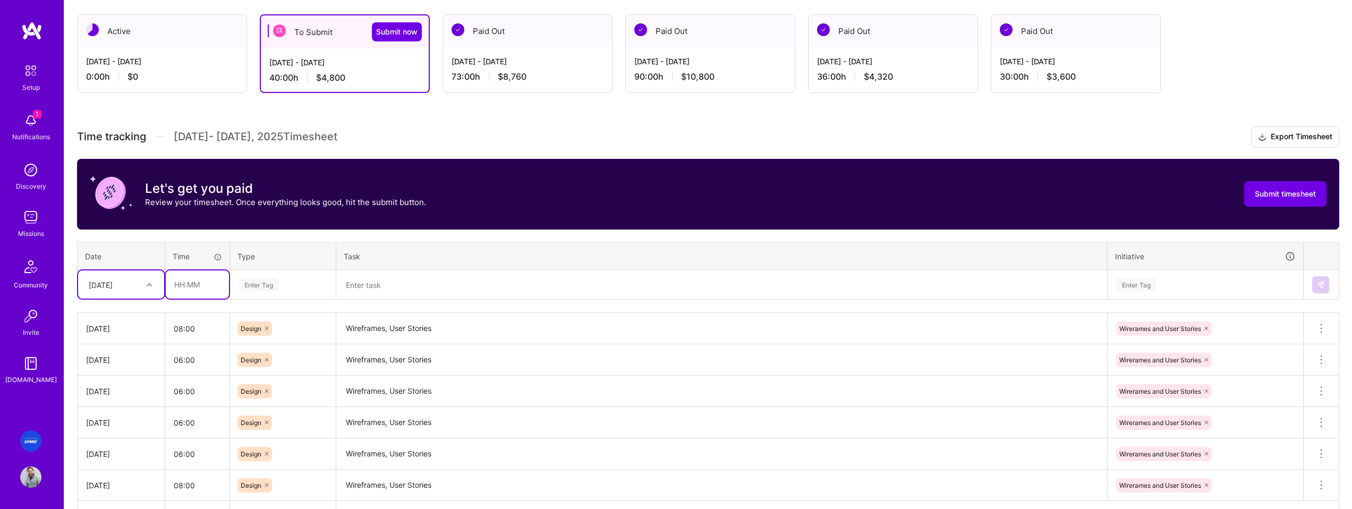
click at [196, 287] on input "text" at bounding box center [197, 284] width 63 height 28
click at [281, 281] on div "Enter Tag" at bounding box center [283, 284] width 90 height 13
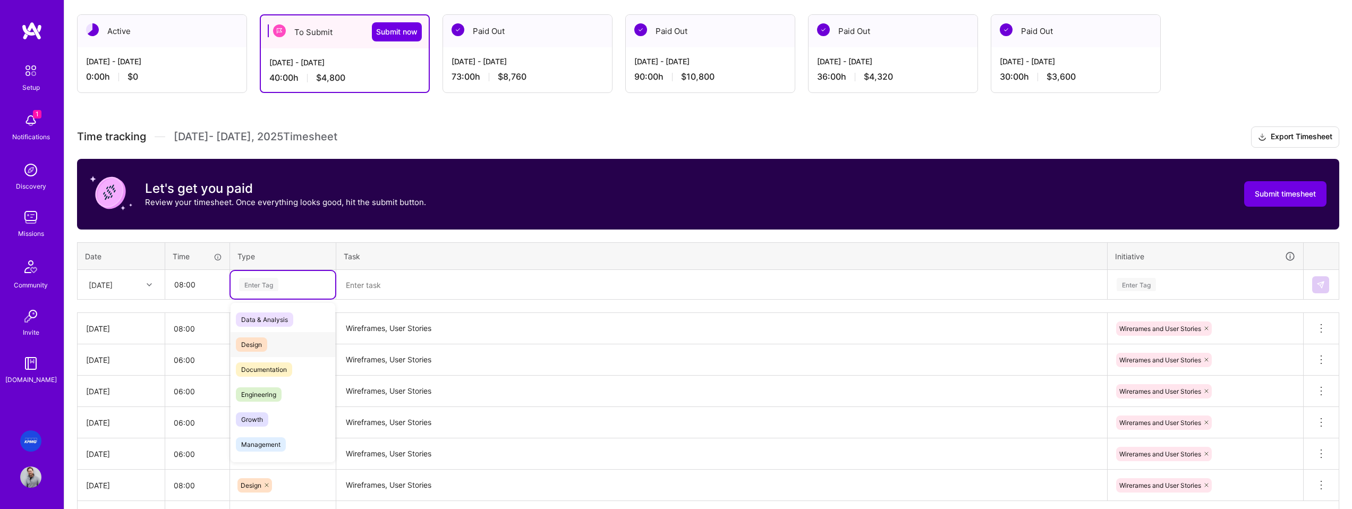
click at [284, 337] on div "Design" at bounding box center [282, 344] width 105 height 25
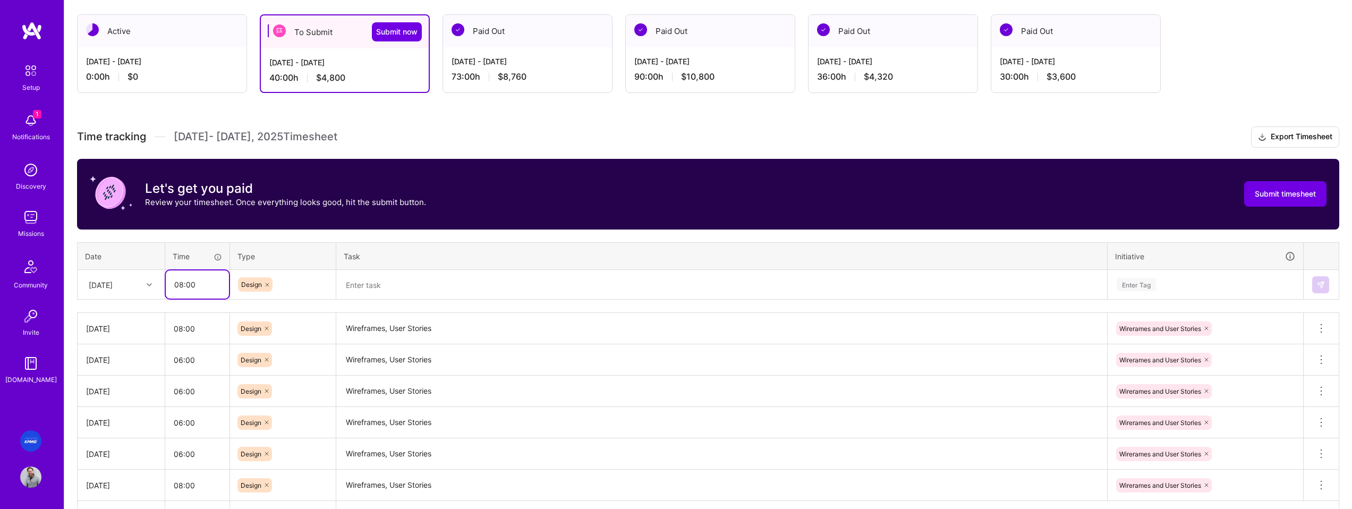
click at [185, 284] on input "08:00" at bounding box center [197, 284] width 63 height 28
drag, startPoint x: 196, startPoint y: 281, endPoint x: 156, endPoint y: 279, distance: 39.9
click at [156, 279] on tr "[DATE] 08:00 Design Enter Tag" at bounding box center [708, 285] width 1261 height 30
type input "06:00"
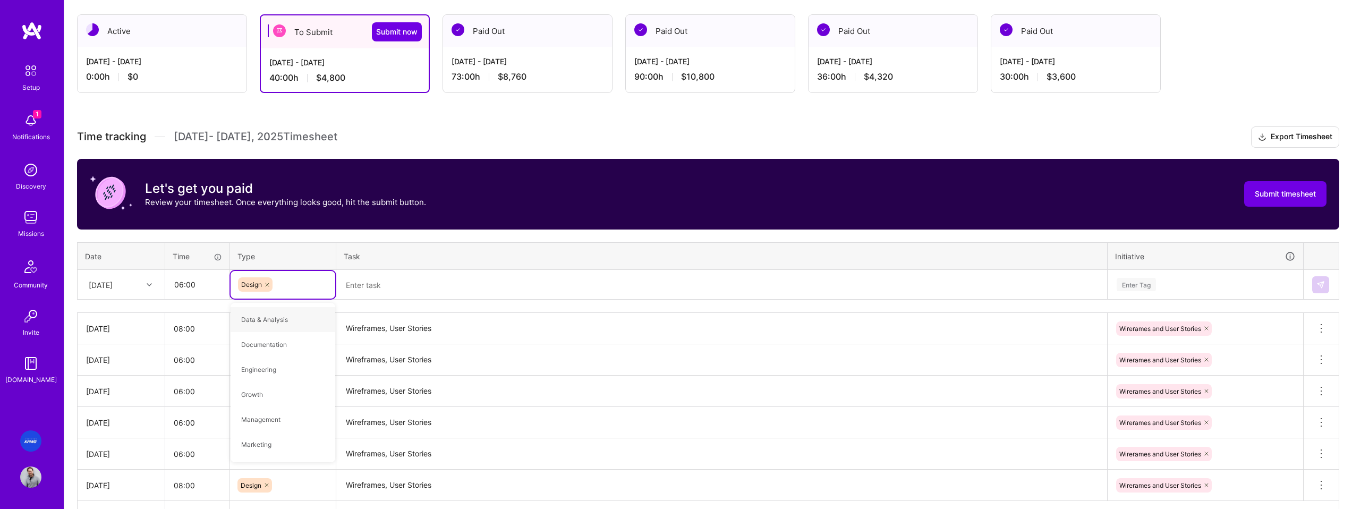
click at [370, 277] on textarea at bounding box center [721, 285] width 768 height 28
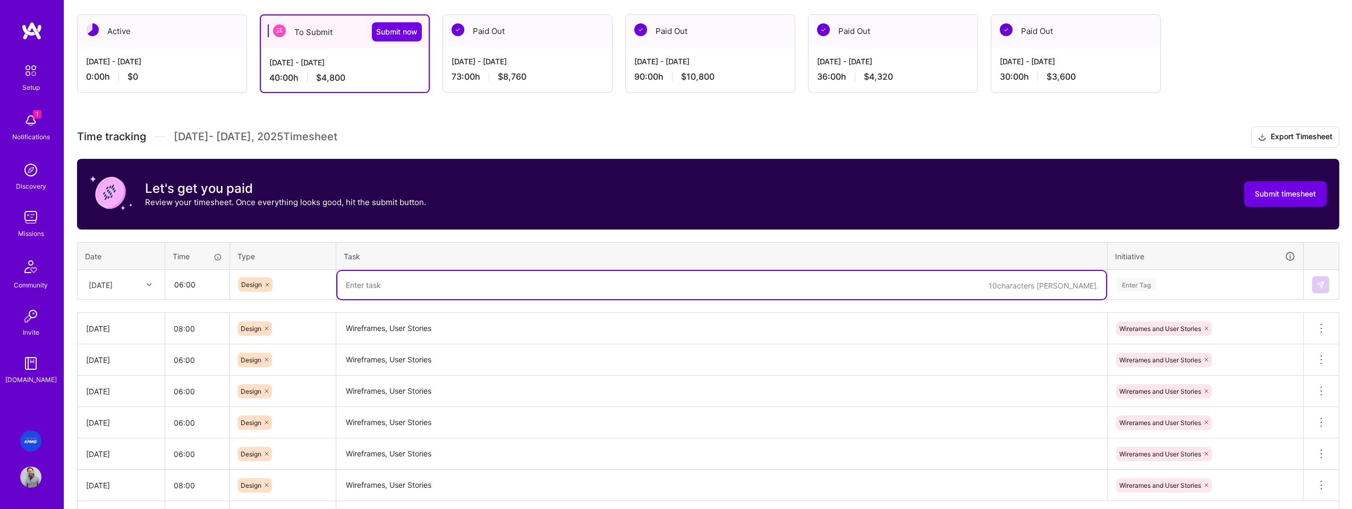
paste textarea "Wireframes, User Stories"
type textarea "Wireframes, User Stories"
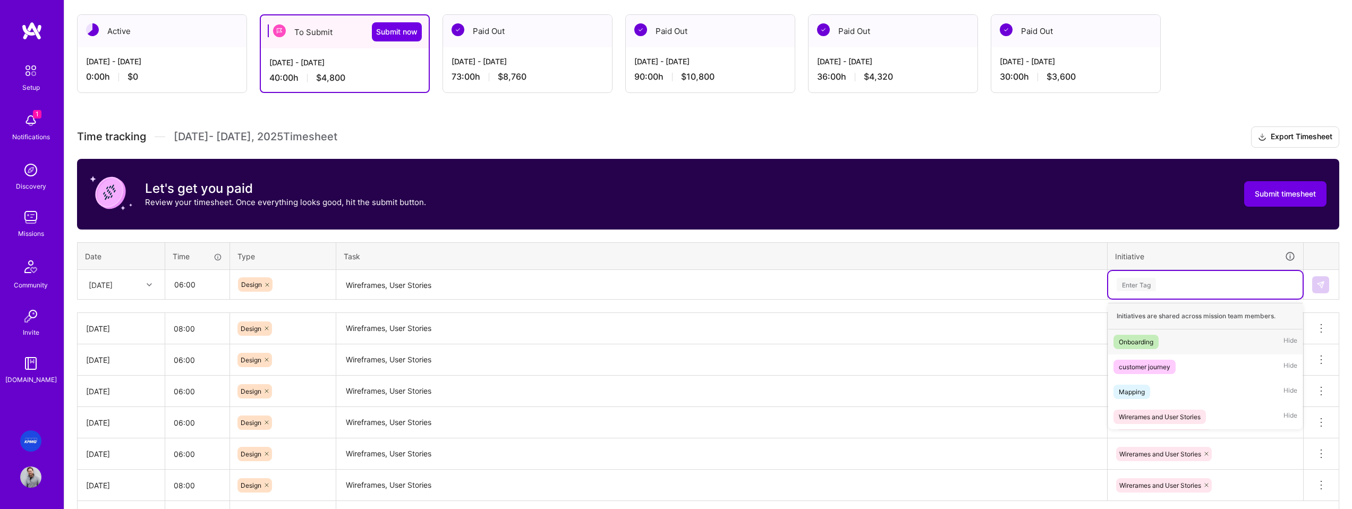
click at [1174, 285] on div "Enter Tag" at bounding box center [1205, 284] width 180 height 13
click at [1171, 417] on div "Wirerames and User Stories" at bounding box center [1159, 416] width 82 height 11
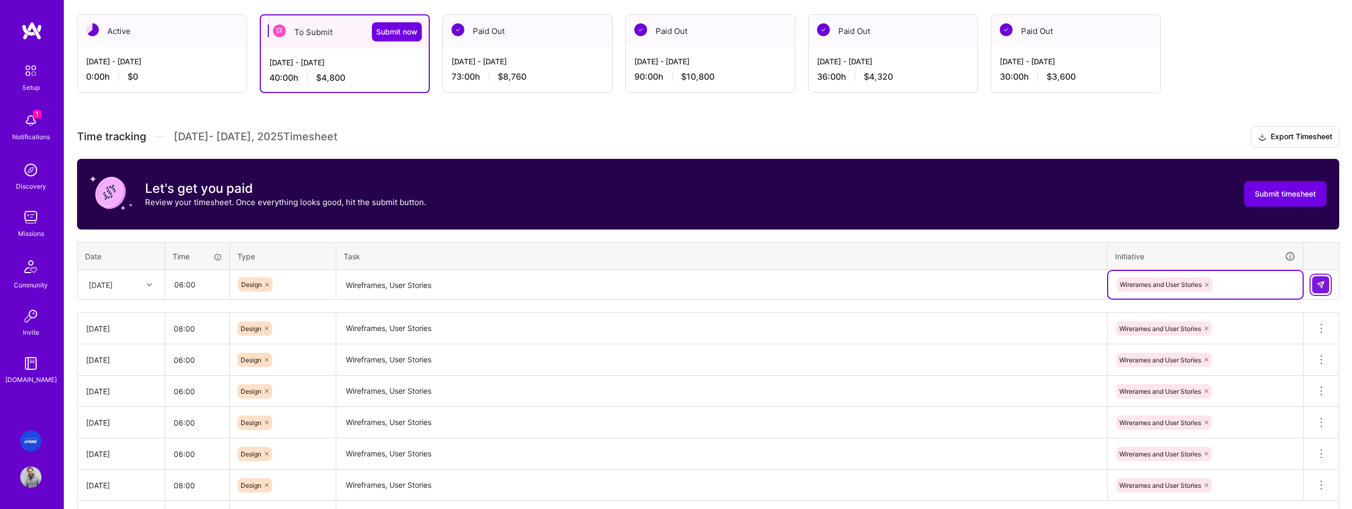
click at [1321, 288] on img at bounding box center [1320, 284] width 8 height 8
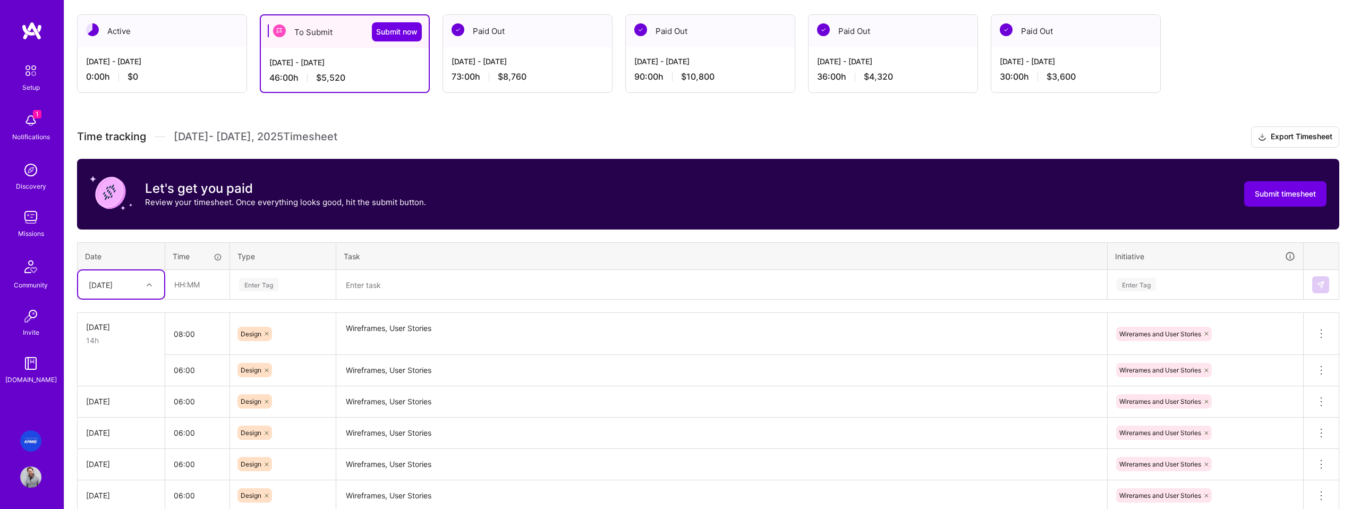
click at [142, 280] on div at bounding box center [150, 285] width 16 height 14
click at [117, 371] on div "[DATE]" at bounding box center [121, 372] width 86 height 20
click at [198, 281] on input "text" at bounding box center [197, 284] width 63 height 28
type input "06:00"
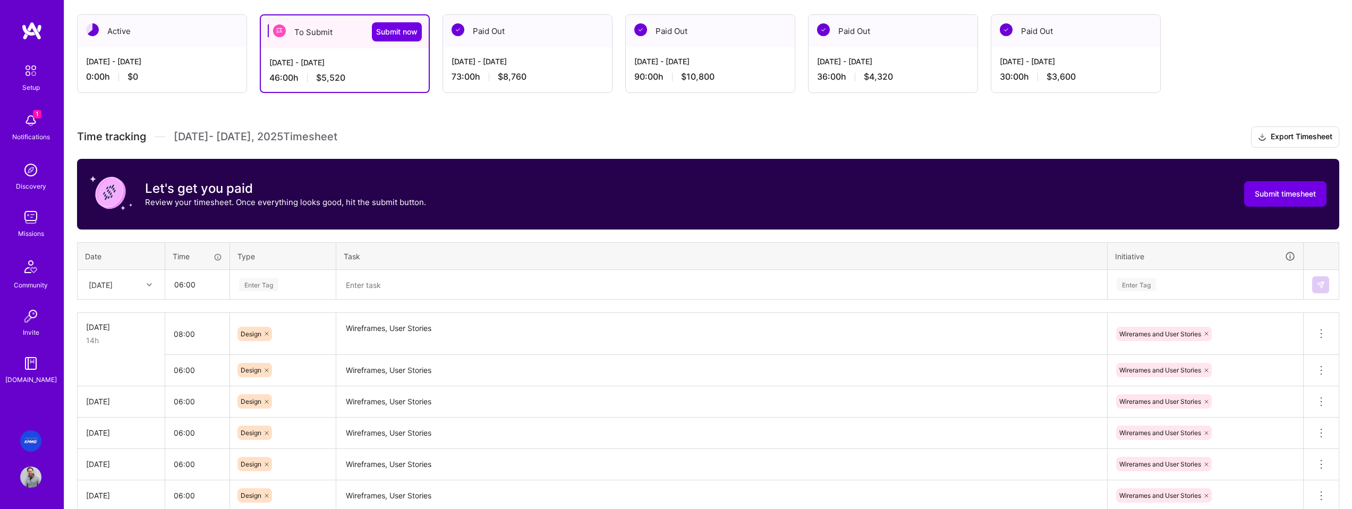
click at [322, 266] on th "Type" at bounding box center [283, 256] width 106 height 28
click at [302, 274] on div "Enter Tag" at bounding box center [282, 285] width 105 height 28
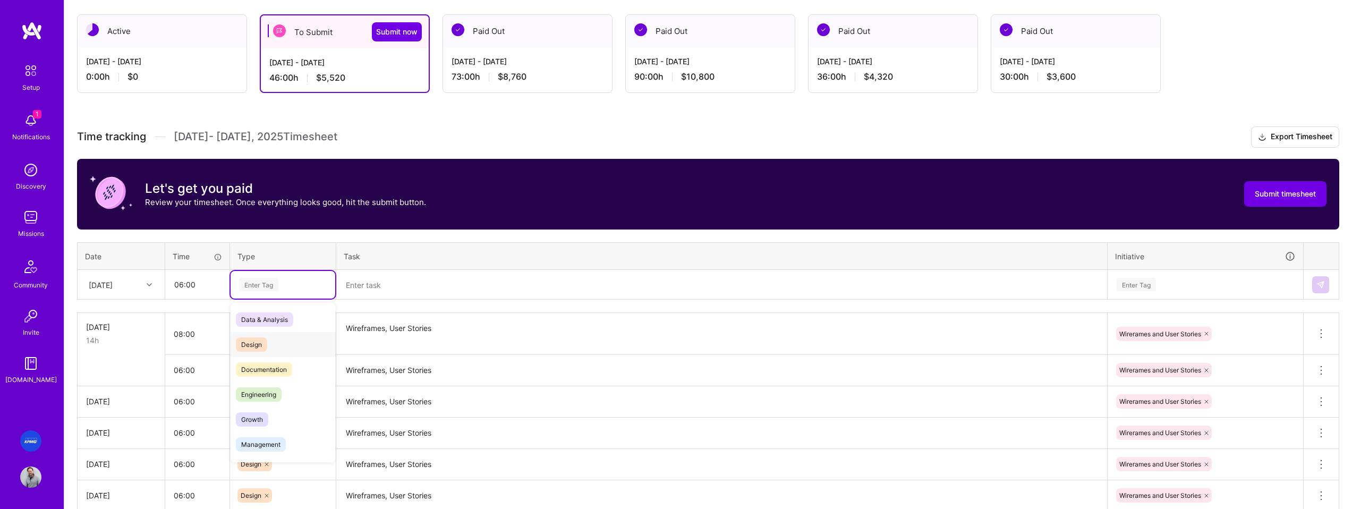
click at [279, 338] on div "Design" at bounding box center [282, 344] width 105 height 25
click at [376, 283] on textarea at bounding box center [721, 285] width 768 height 28
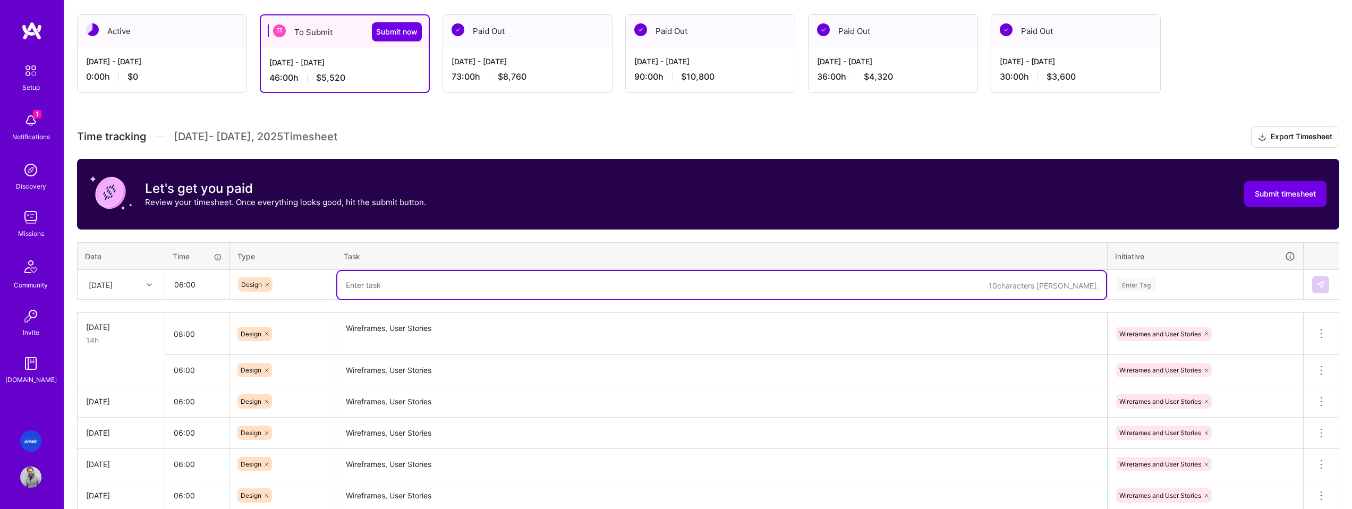
paste textarea "Wireframes, User Stories"
type textarea "Wireframes, User Stories"
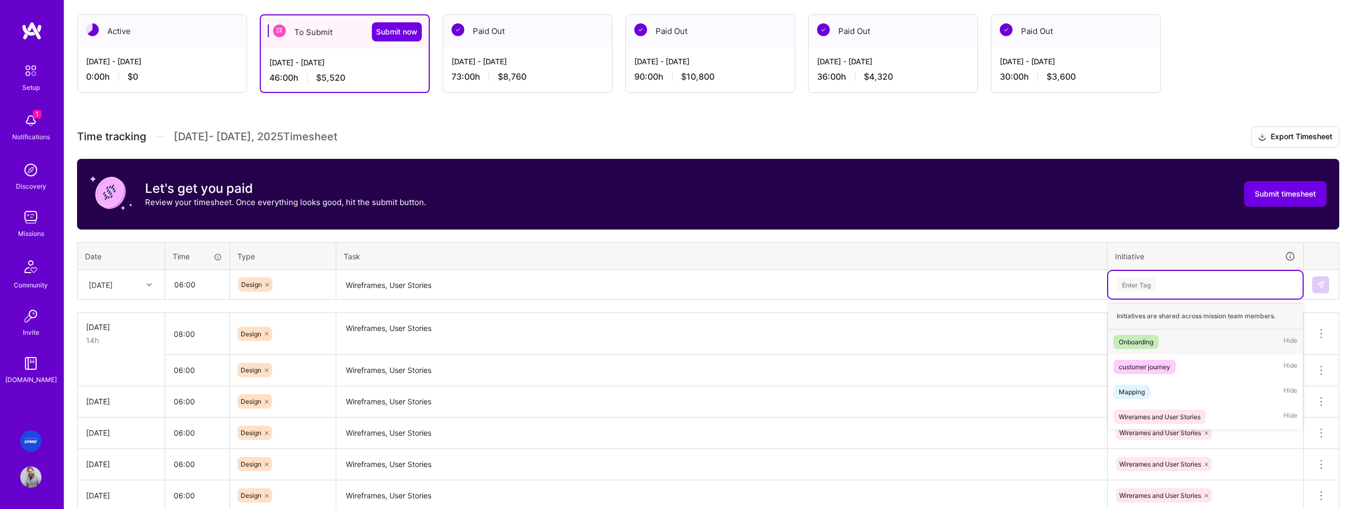
click at [1170, 288] on div "Enter Tag" at bounding box center [1205, 284] width 180 height 13
click at [1173, 417] on div "Wirerames and User Stories" at bounding box center [1159, 416] width 82 height 11
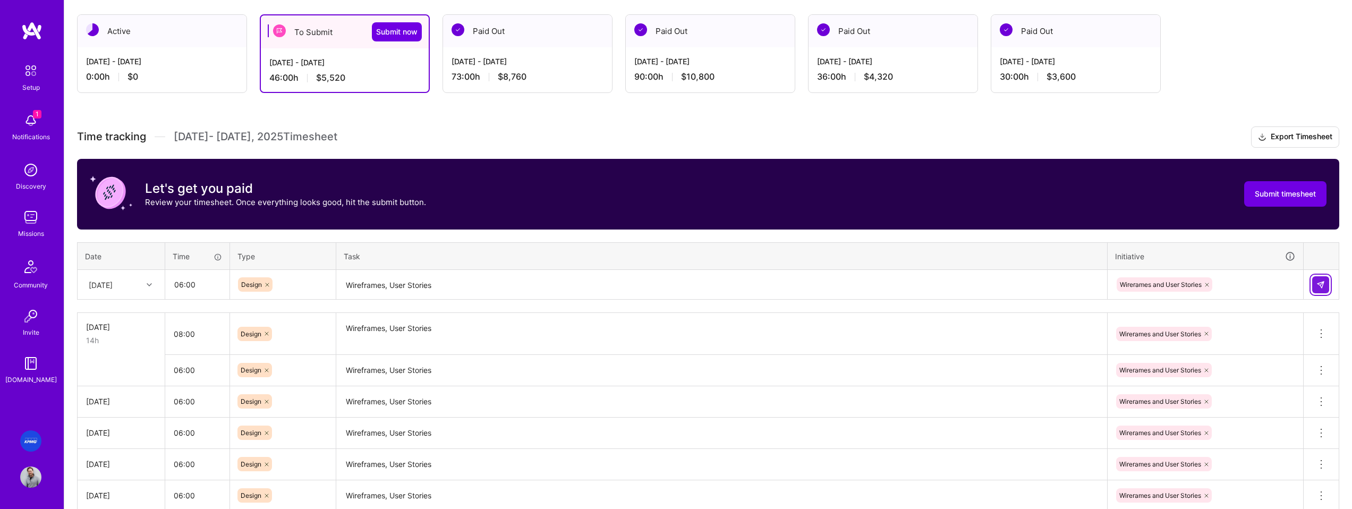
click at [1320, 283] on img at bounding box center [1320, 284] width 8 height 8
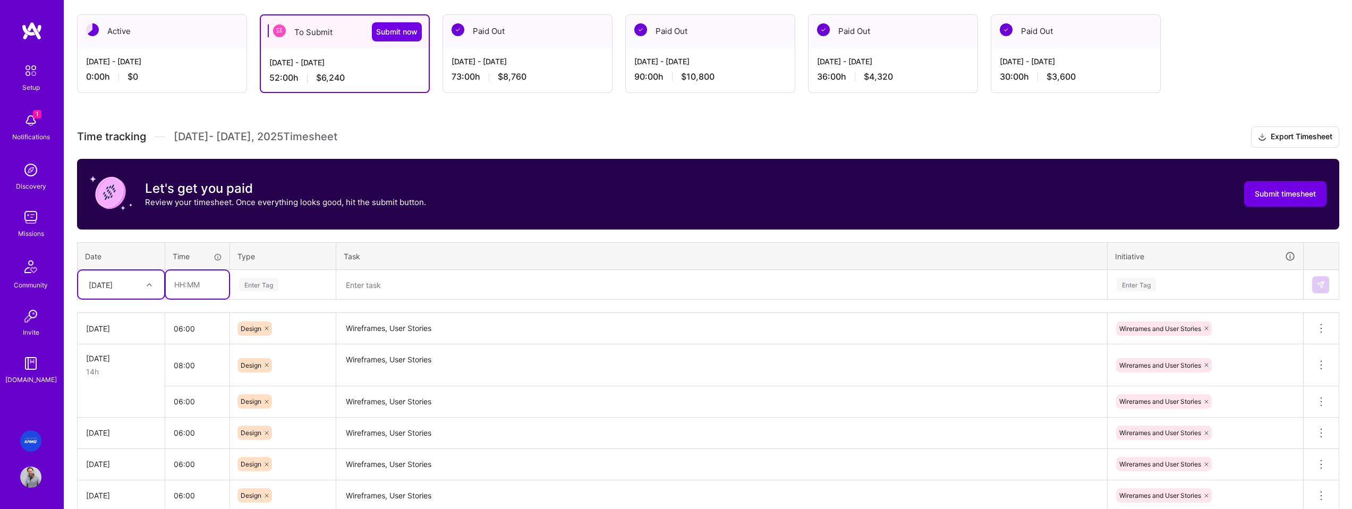
click at [221, 288] on input "text" at bounding box center [197, 284] width 63 height 28
type input "06:00"
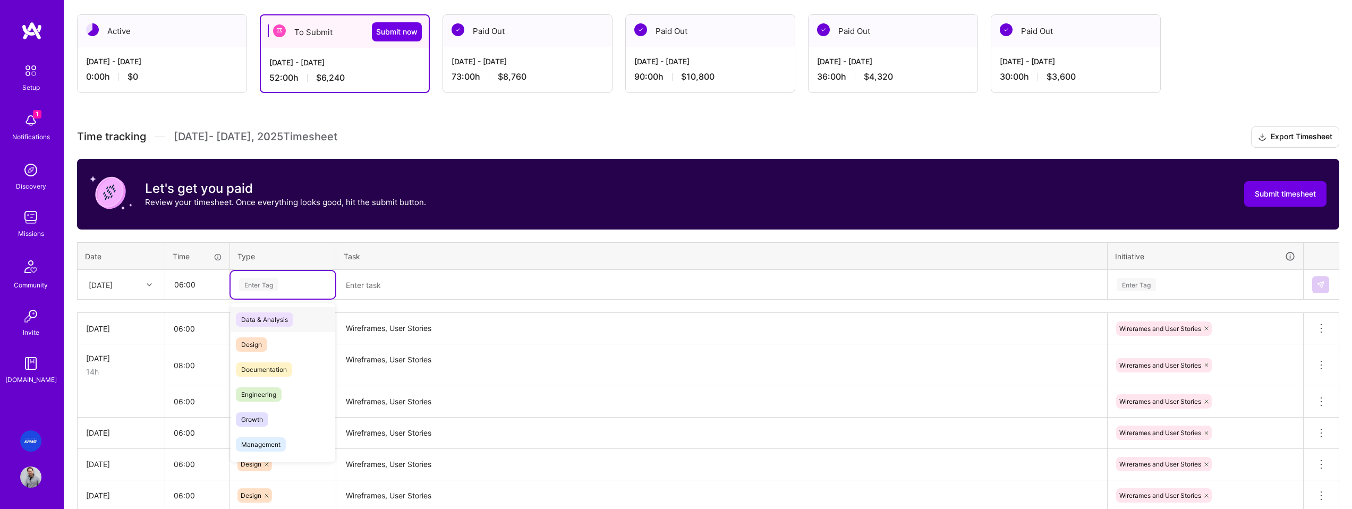
click at [269, 284] on div "Enter Tag" at bounding box center [258, 284] width 39 height 16
click at [286, 345] on div "Design" at bounding box center [282, 344] width 105 height 25
click at [369, 289] on textarea at bounding box center [721, 285] width 768 height 28
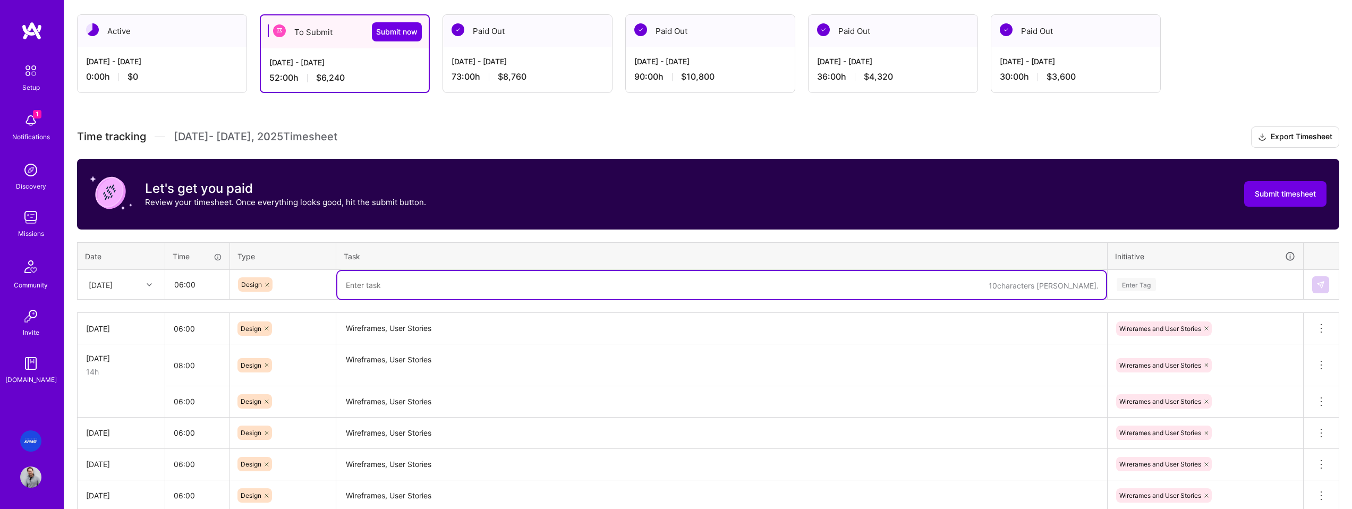
paste textarea "Wireframes, User Stories"
type textarea "Wireframes, User Stories"
click at [1158, 288] on div "Enter Tag" at bounding box center [1205, 284] width 180 height 13
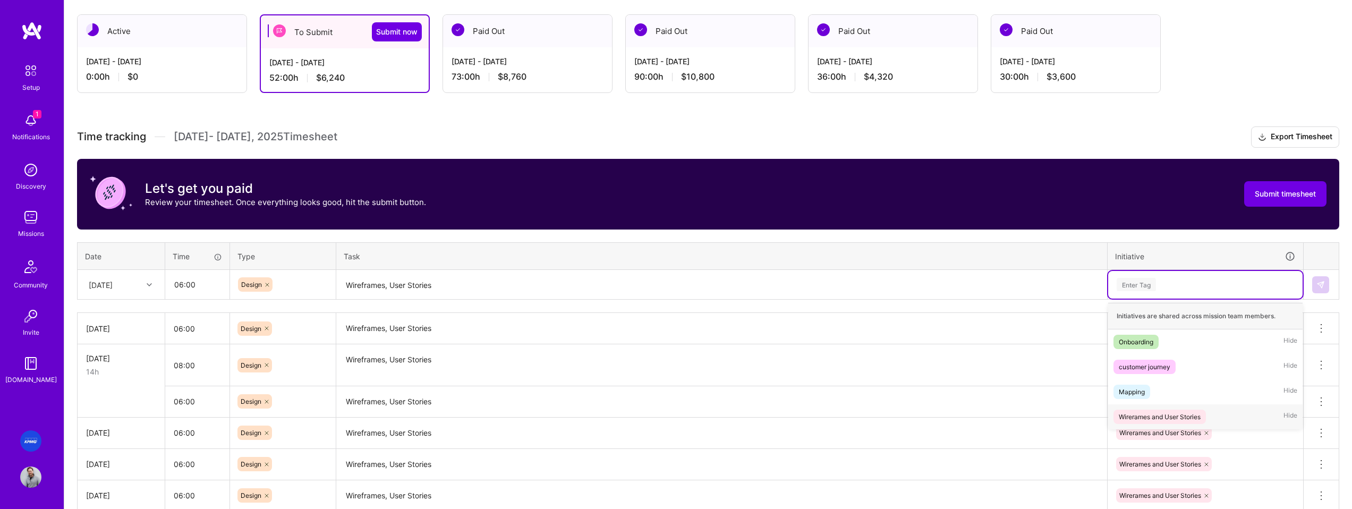
click at [1174, 408] on div "Wirerames and User Stories Hide" at bounding box center [1205, 416] width 194 height 25
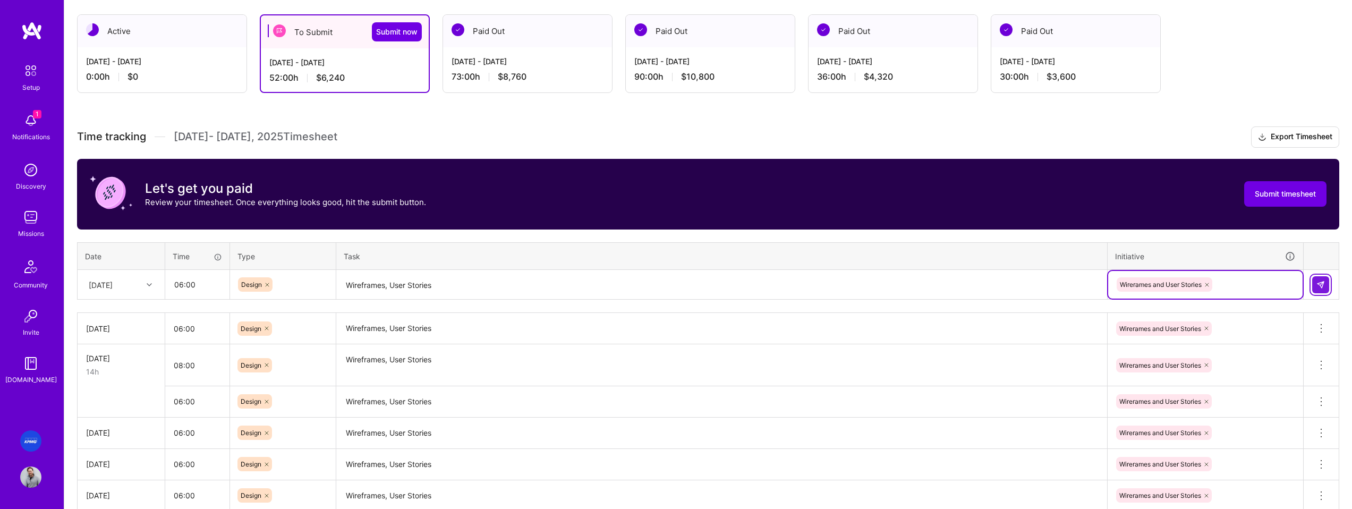
click at [1323, 284] on img at bounding box center [1320, 284] width 8 height 8
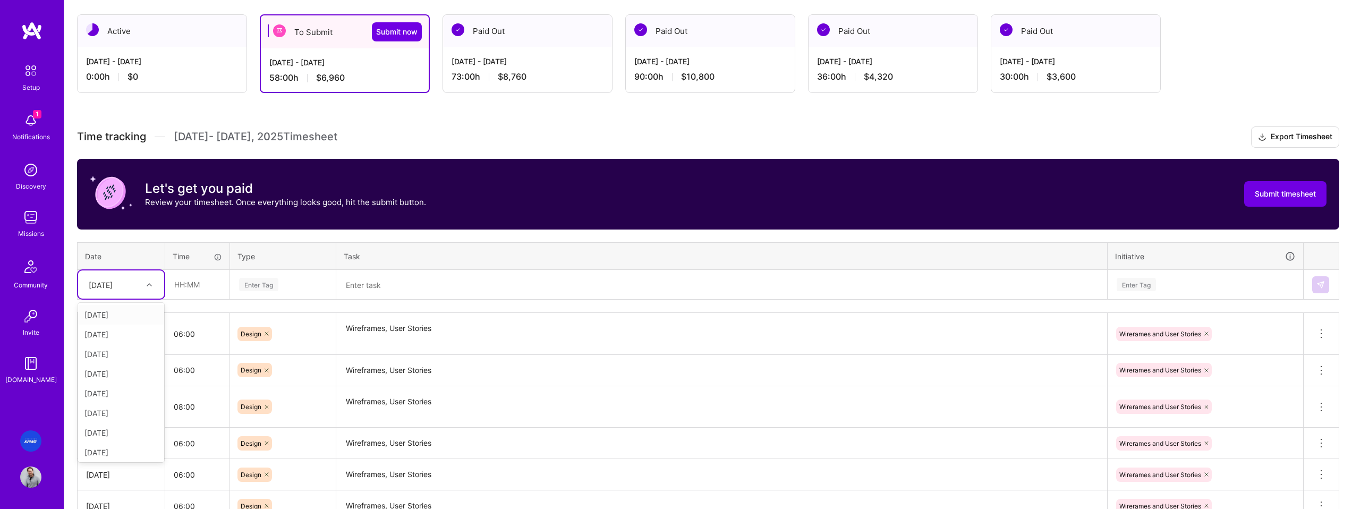
click at [138, 286] on div "[DATE]" at bounding box center [112, 285] width 59 height 18
click at [406, 306] on div "Time tracking [DATE] - [DATE] Timesheet Export Timesheet Let's get you paid Rev…" at bounding box center [708, 385] width 1262 height 518
click at [113, 287] on div "[DATE]" at bounding box center [101, 284] width 24 height 11
click at [126, 387] on div "[DATE]" at bounding box center [121, 391] width 86 height 20
click at [204, 285] on input "text" at bounding box center [197, 284] width 63 height 28
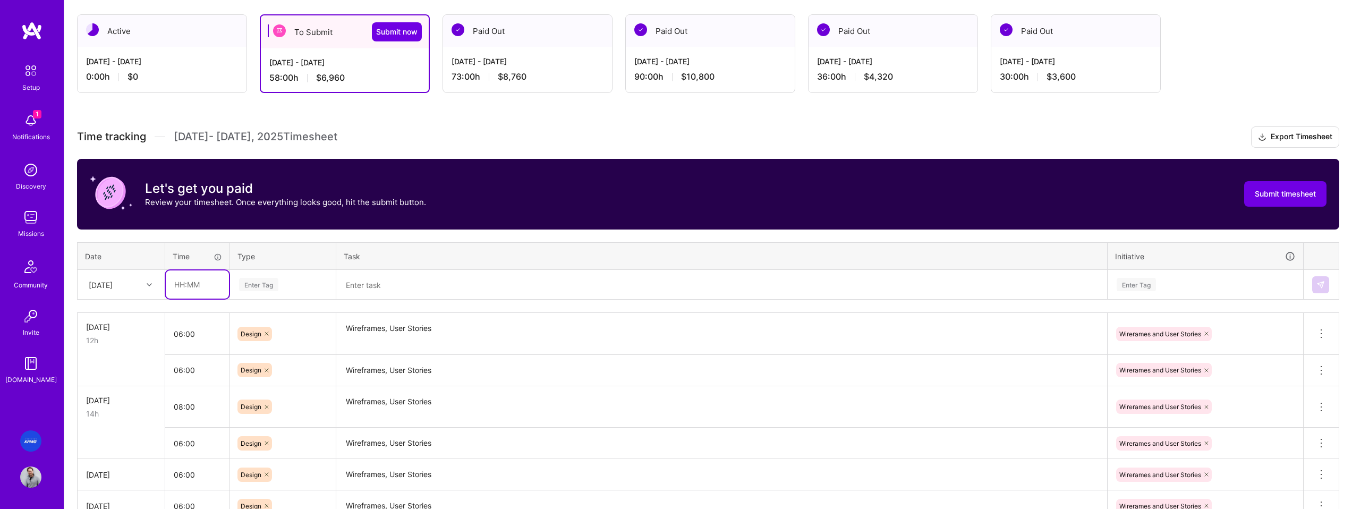
type input "06:00"
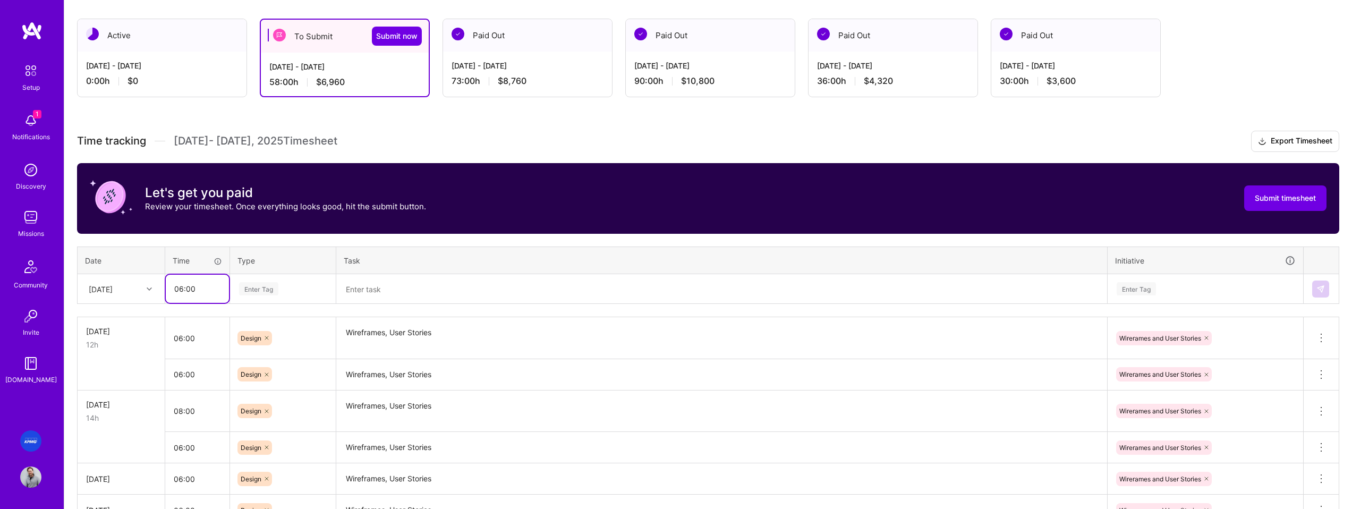
scroll to position [173, 0]
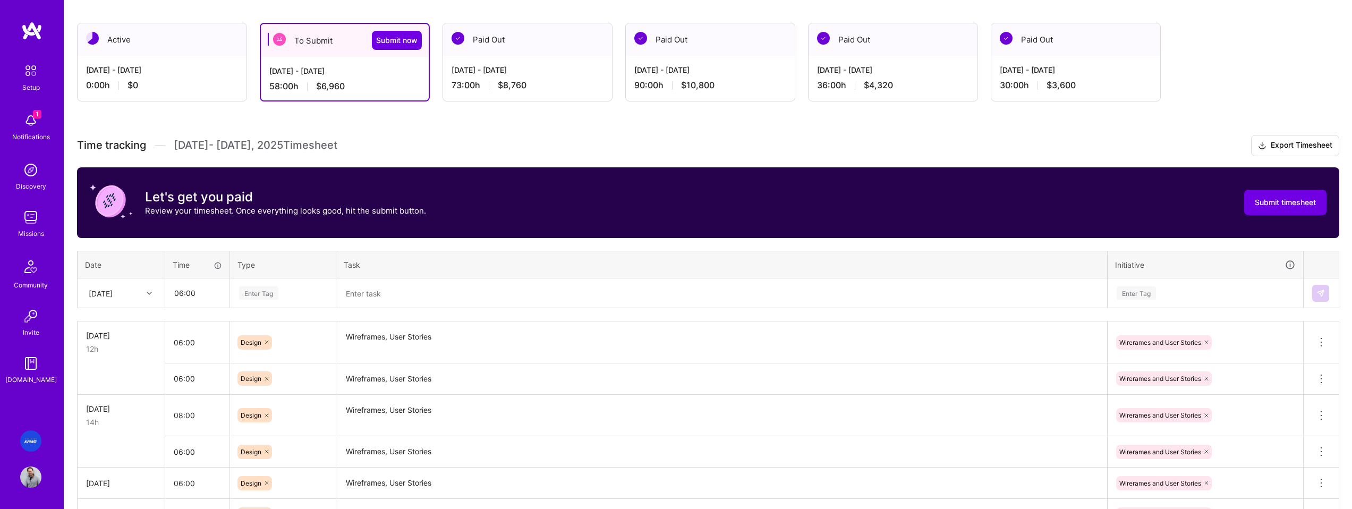
click at [267, 295] on div "Enter Tag" at bounding box center [258, 293] width 39 height 16
click at [284, 357] on div "Design" at bounding box center [282, 352] width 105 height 25
click at [374, 296] on textarea at bounding box center [721, 293] width 768 height 28
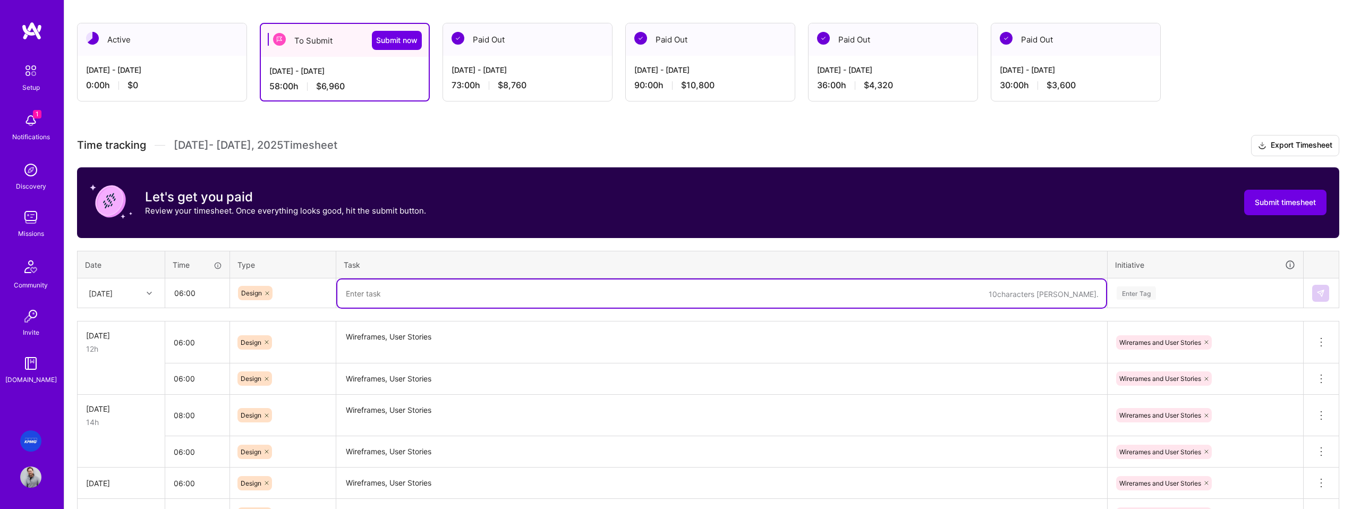
paste textarea "Wireframes, User Stories"
type textarea "Wireframes, User Stories"
click at [1197, 294] on div "Enter Tag" at bounding box center [1205, 292] width 180 height 13
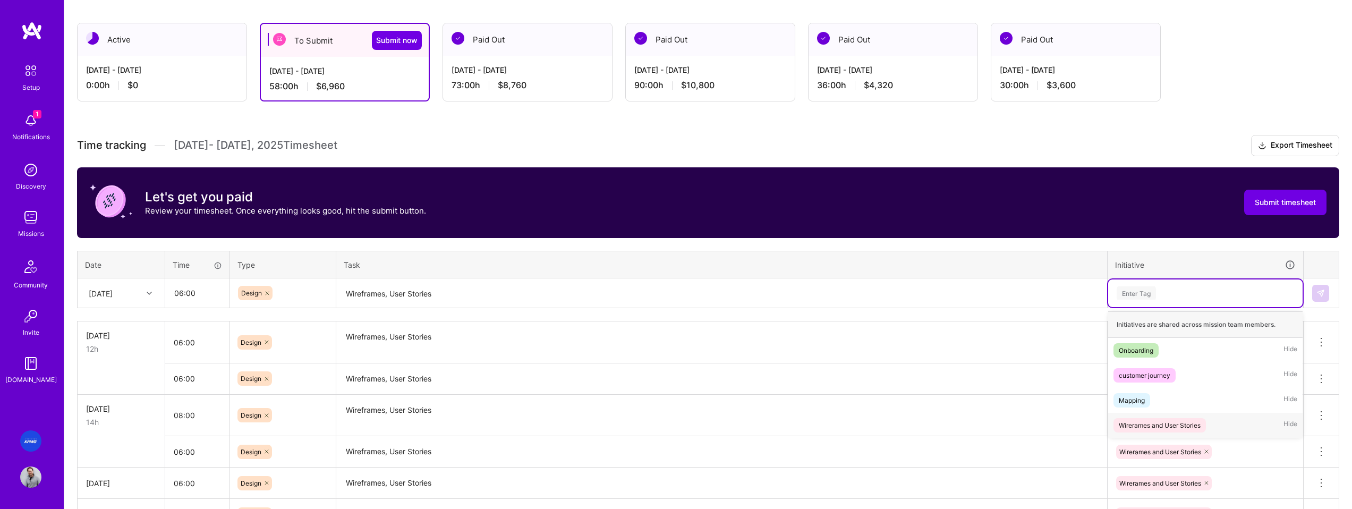
click at [1178, 426] on div "Wirerames and User Stories" at bounding box center [1159, 425] width 82 height 11
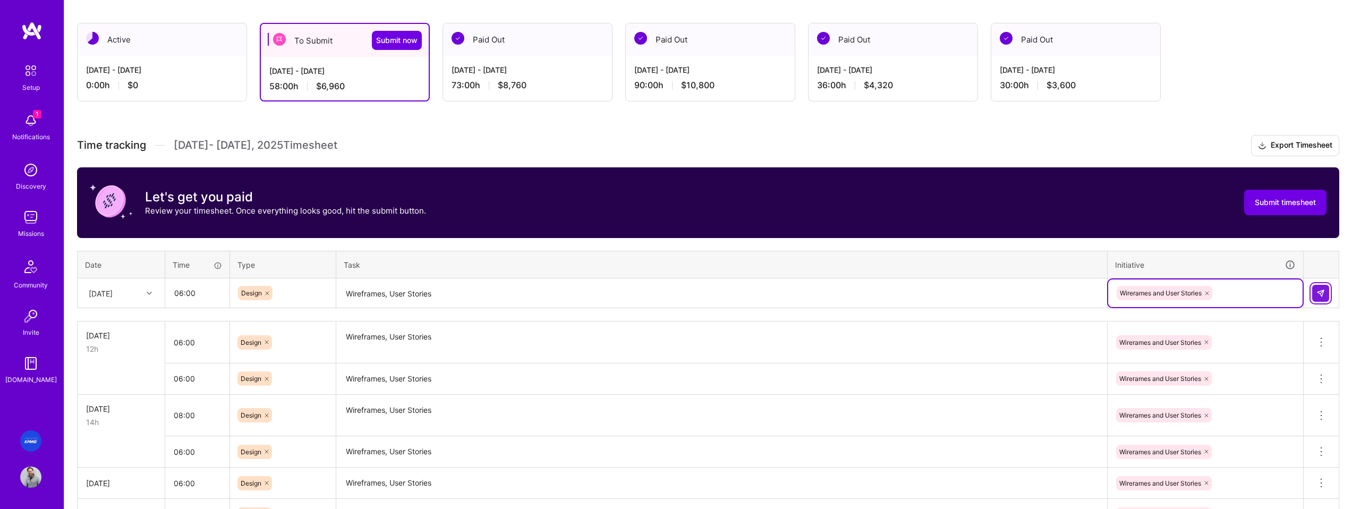
click at [1323, 294] on img at bounding box center [1320, 293] width 8 height 8
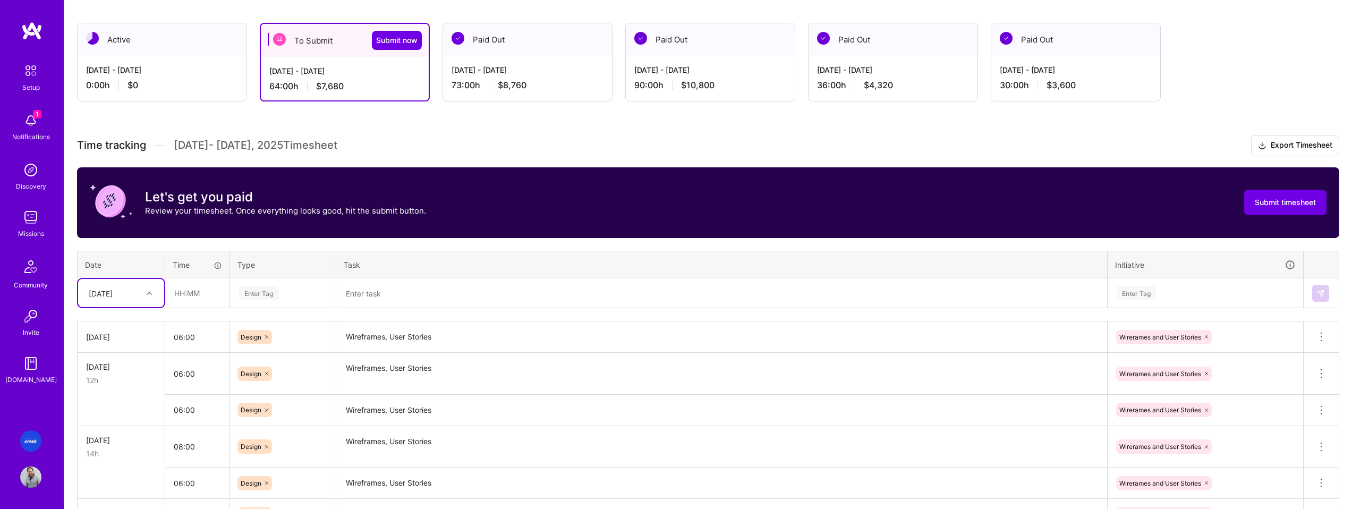
click at [134, 294] on div "[DATE]" at bounding box center [112, 293] width 59 height 18
click at [119, 412] on div "[DATE]" at bounding box center [121, 416] width 86 height 20
click at [193, 290] on input "text" at bounding box center [197, 293] width 63 height 28
type input "08:00"
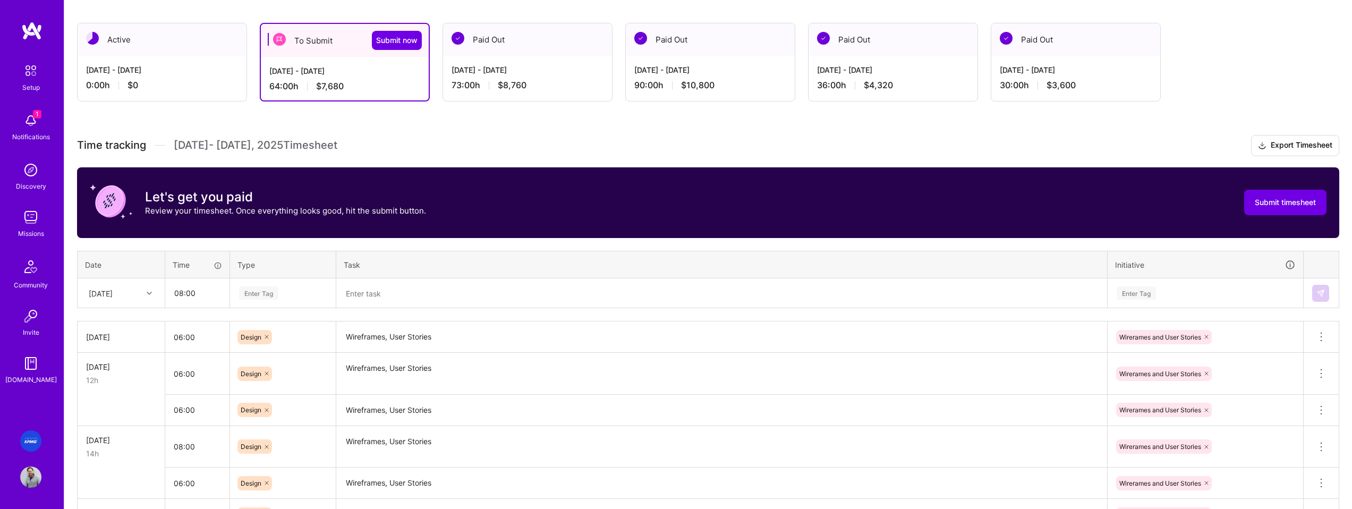
click at [285, 294] on div "Enter Tag" at bounding box center [283, 292] width 90 height 13
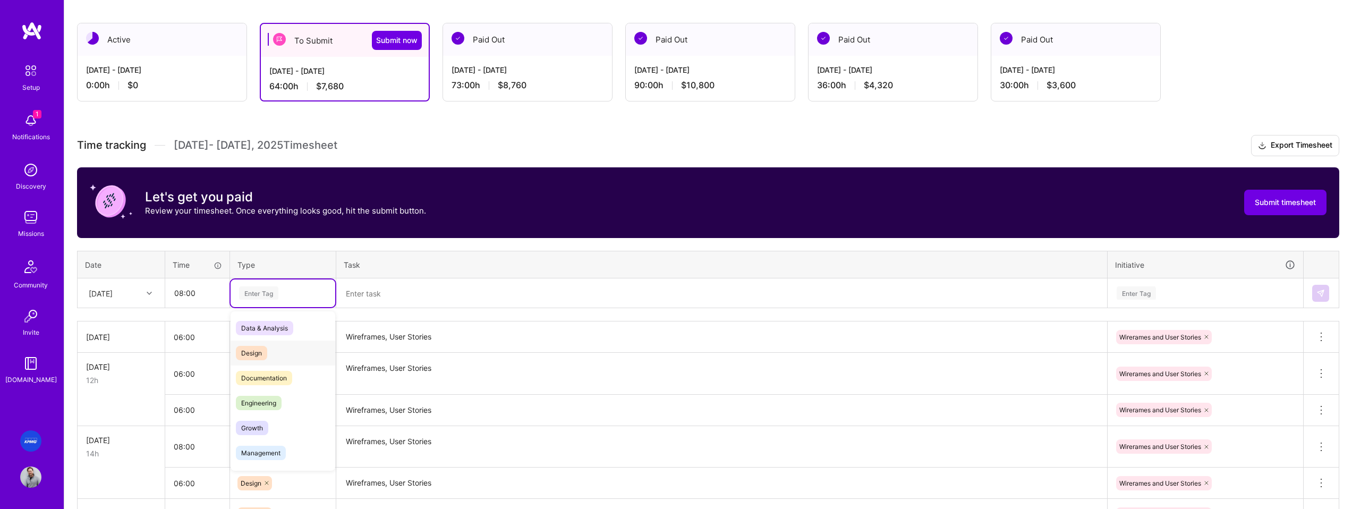
click at [271, 351] on div "Design" at bounding box center [282, 352] width 105 height 25
click at [382, 294] on textarea at bounding box center [721, 293] width 768 height 28
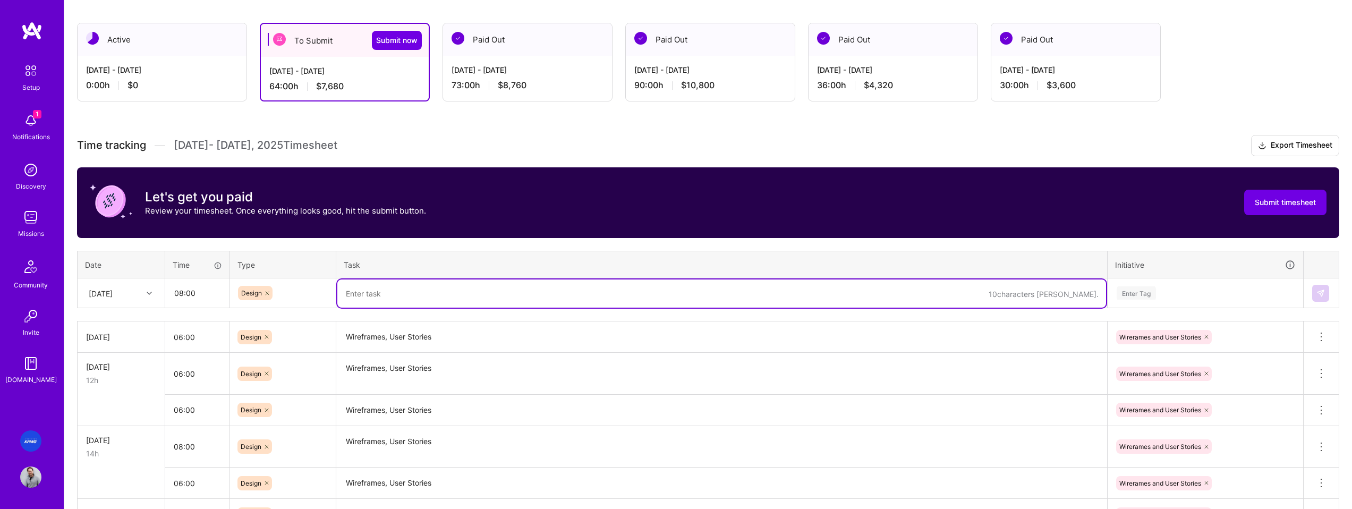
paste textarea "Wireframes, User Stories"
type textarea "Wireframes, User Stories"
click at [1172, 295] on div "Enter Tag" at bounding box center [1205, 292] width 180 height 13
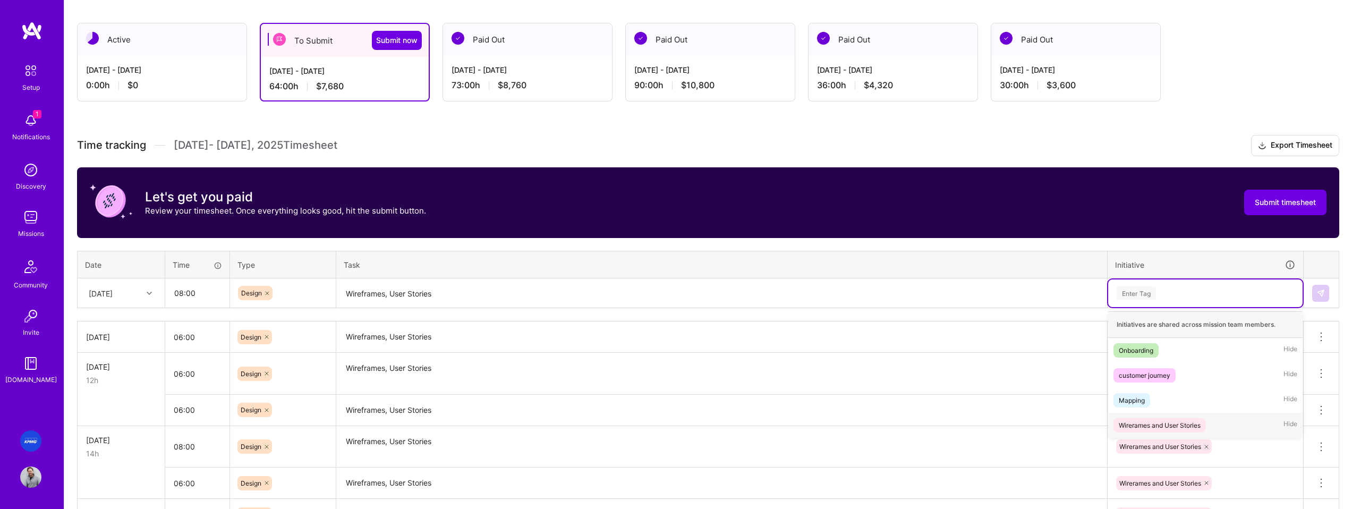
click at [1170, 426] on div "Wirerames and User Stories" at bounding box center [1159, 425] width 82 height 11
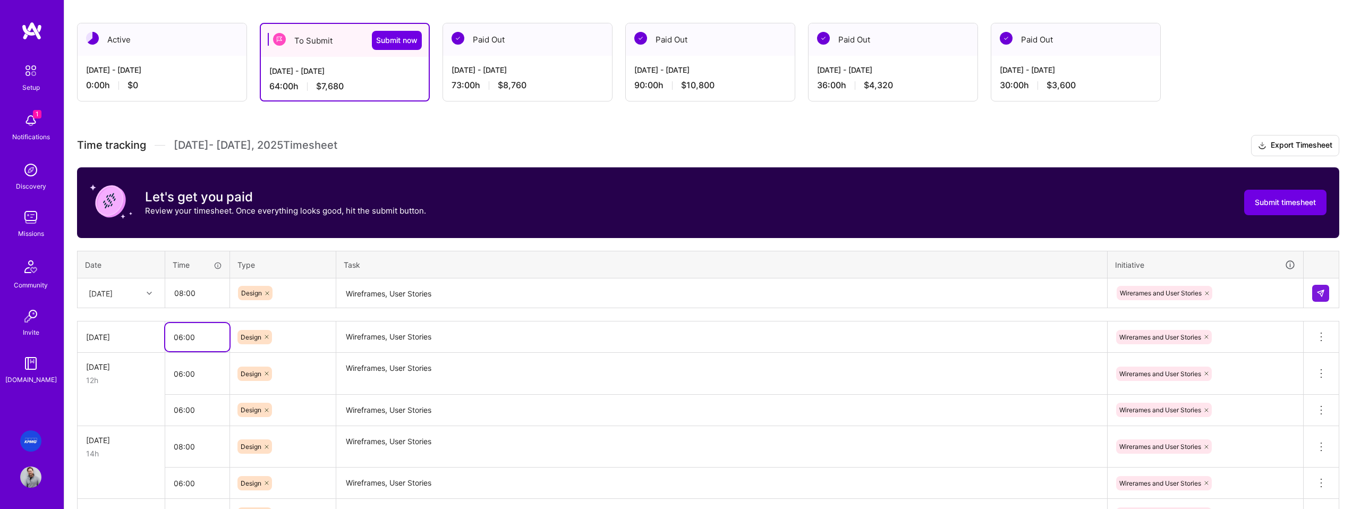
click at [196, 338] on input "06:00" at bounding box center [197, 337] width 64 height 28
drag, startPoint x: 196, startPoint y: 336, endPoint x: 155, endPoint y: 334, distance: 41.5
click at [155, 334] on tr "[DATE] 06:00 Design Wireframes, User Stories Wirerames and User Stories Delete …" at bounding box center [708, 336] width 1261 height 31
type input "08:00"
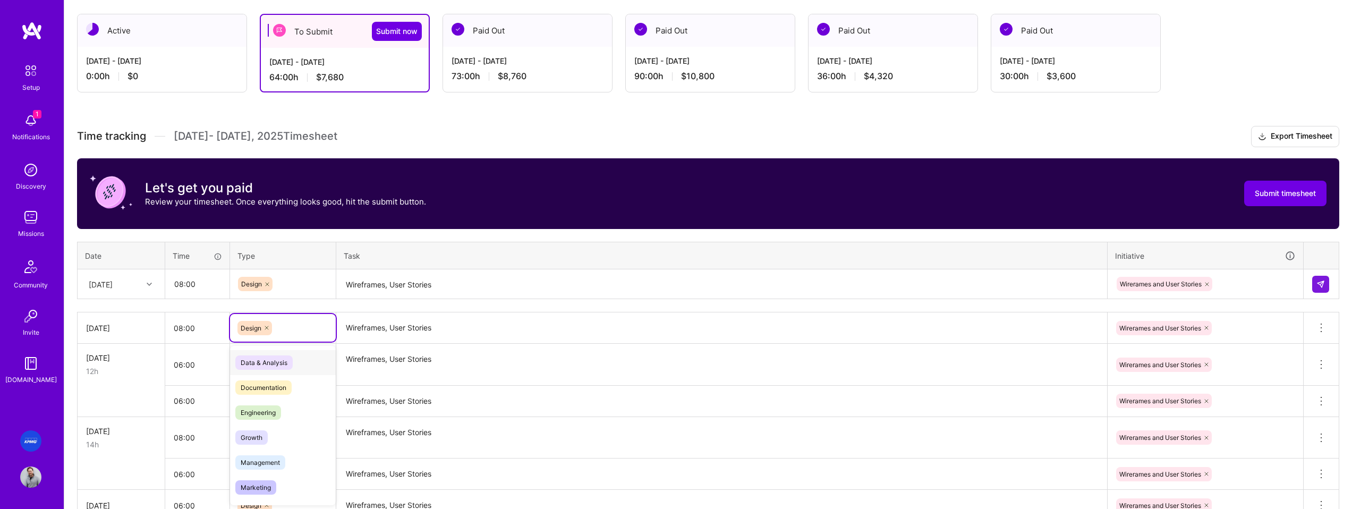
scroll to position [182, 0]
click at [464, 304] on div "Time tracking [DATE] - [DATE] Timesheet Export Timesheet Let's get you paid Rev…" at bounding box center [708, 399] width 1262 height 549
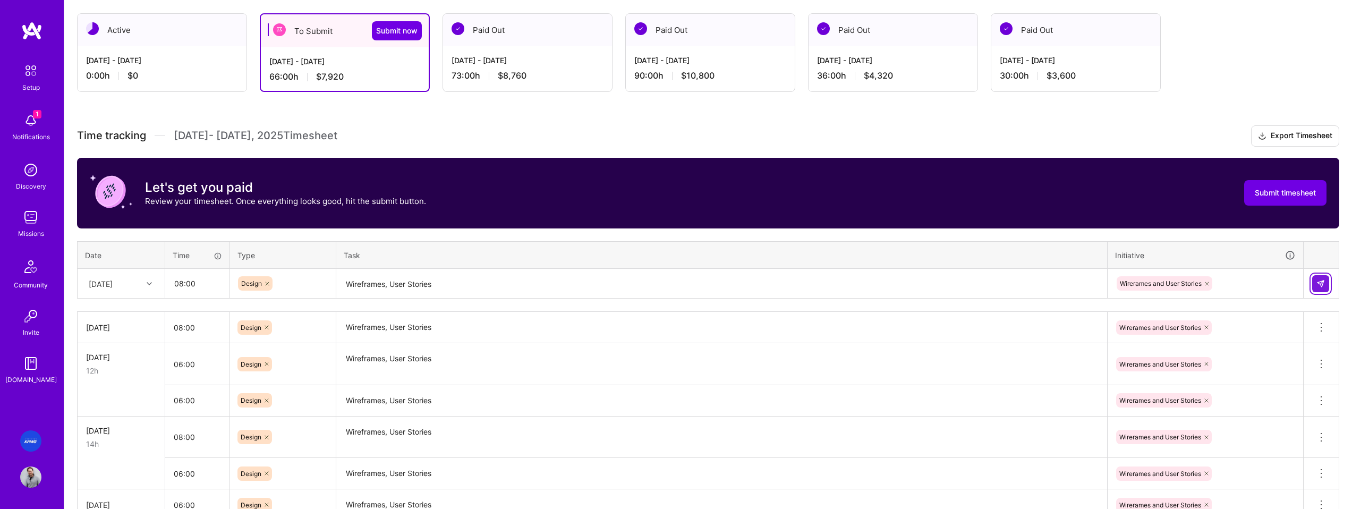
click at [1314, 279] on button at bounding box center [1320, 283] width 17 height 17
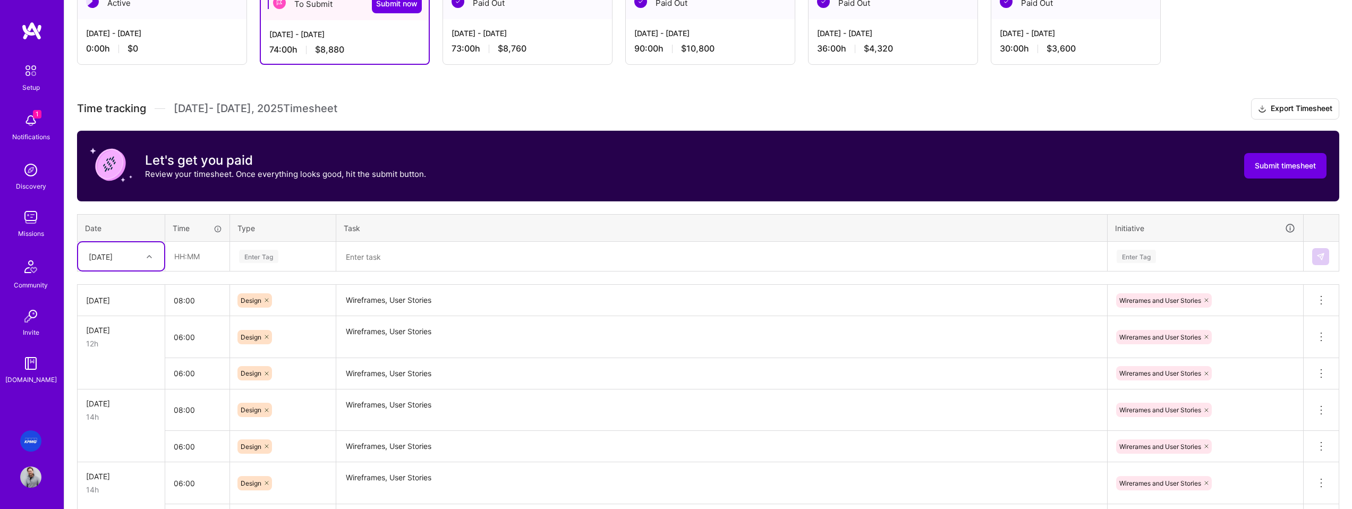
scroll to position [125, 0]
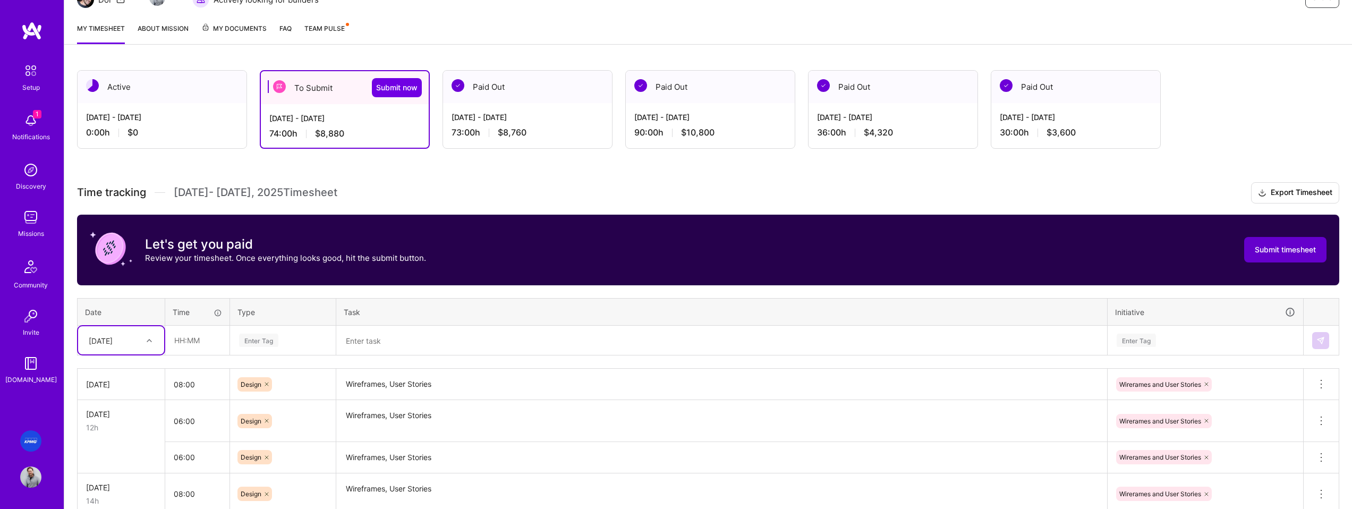
click at [1299, 247] on span "Submit timesheet" at bounding box center [1284, 249] width 61 height 11
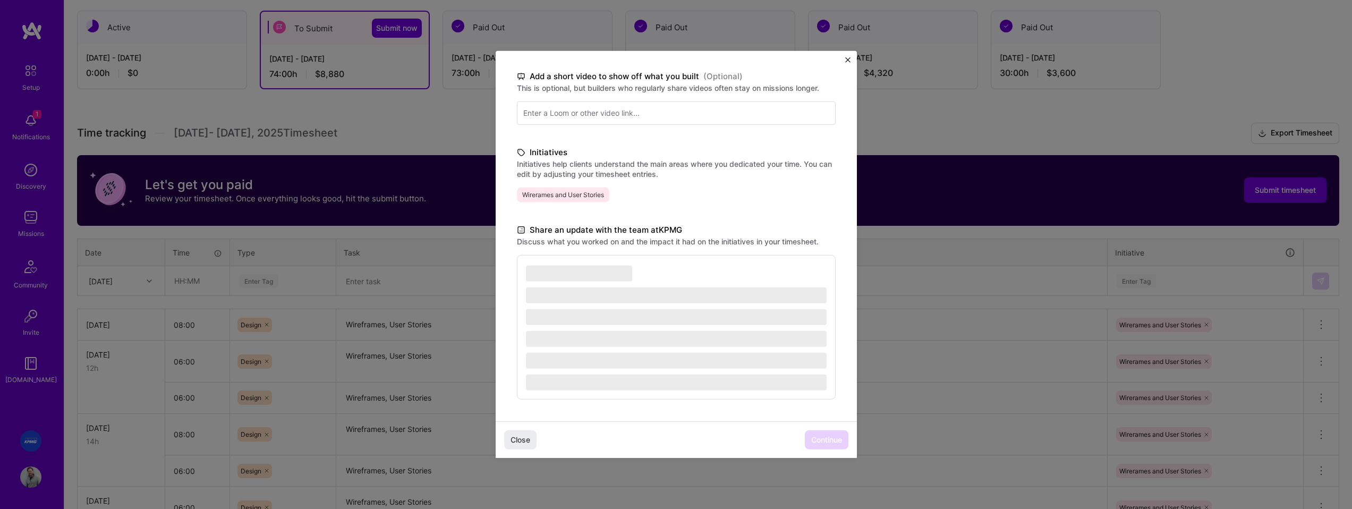
scroll to position [442, 0]
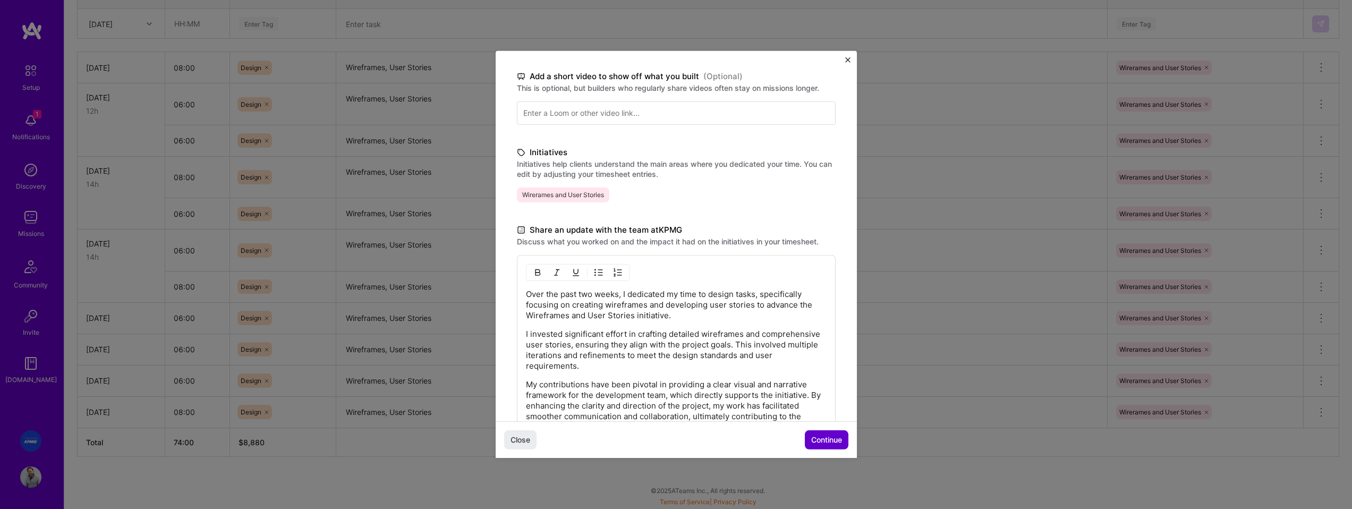
click at [822, 433] on button "Continue" at bounding box center [827, 439] width 44 height 19
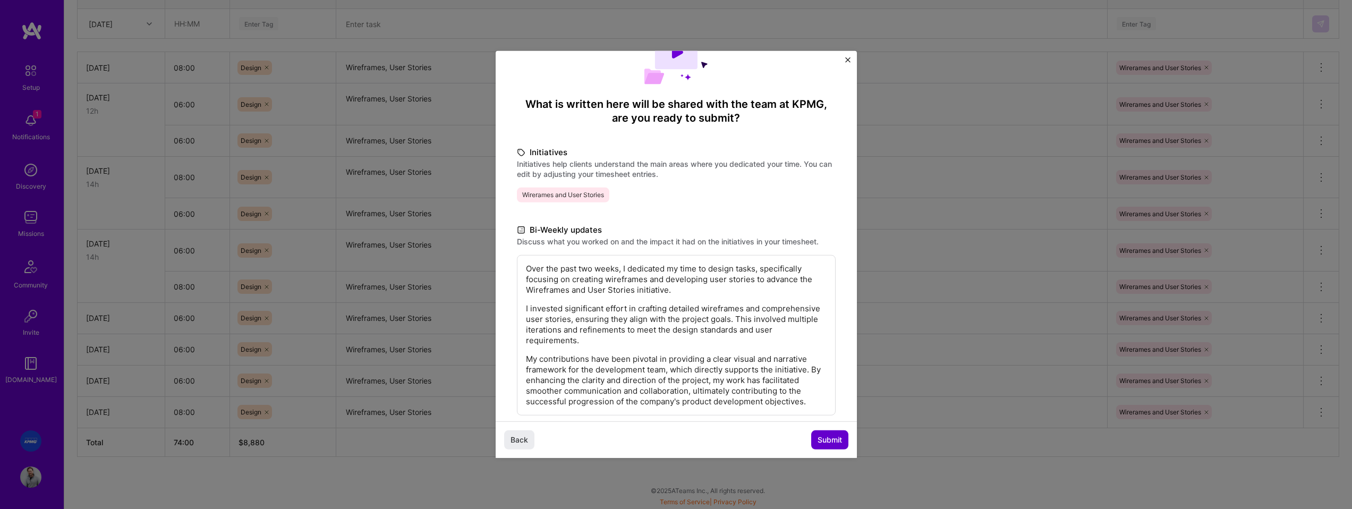
click at [827, 435] on span "Submit" at bounding box center [829, 439] width 24 height 11
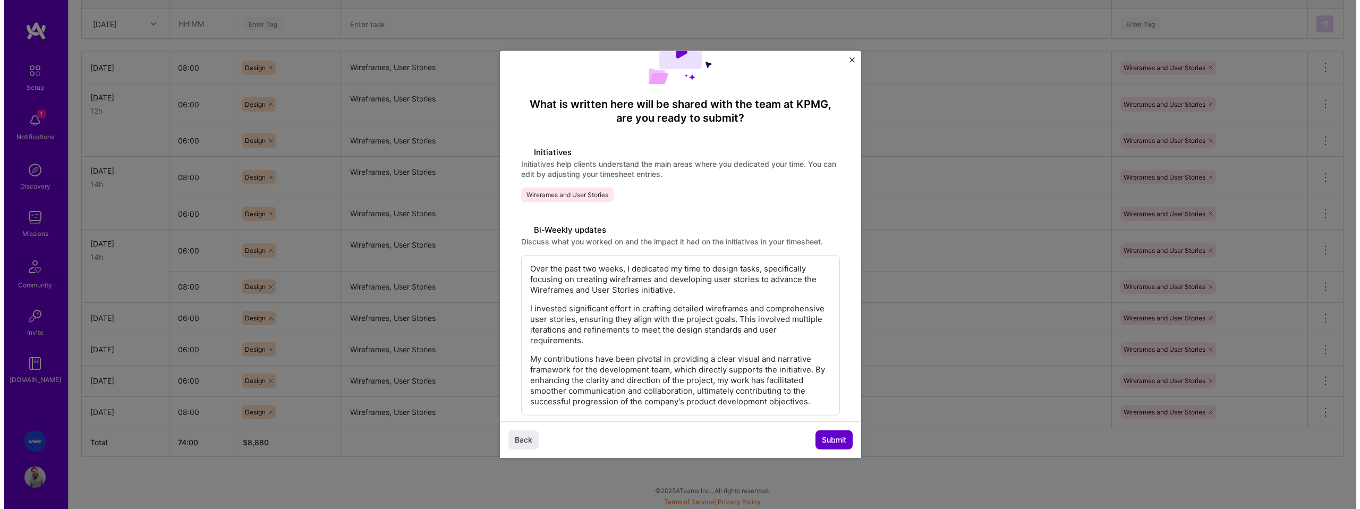
scroll to position [437, 0]
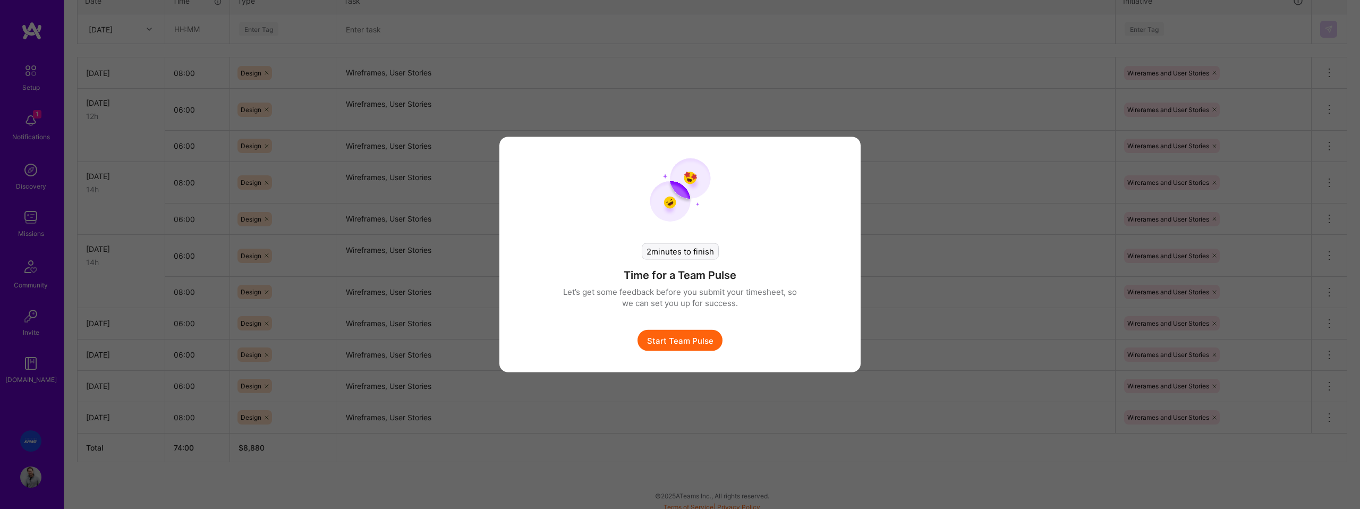
click at [697, 342] on button "Start Team Pulse" at bounding box center [679, 340] width 85 height 21
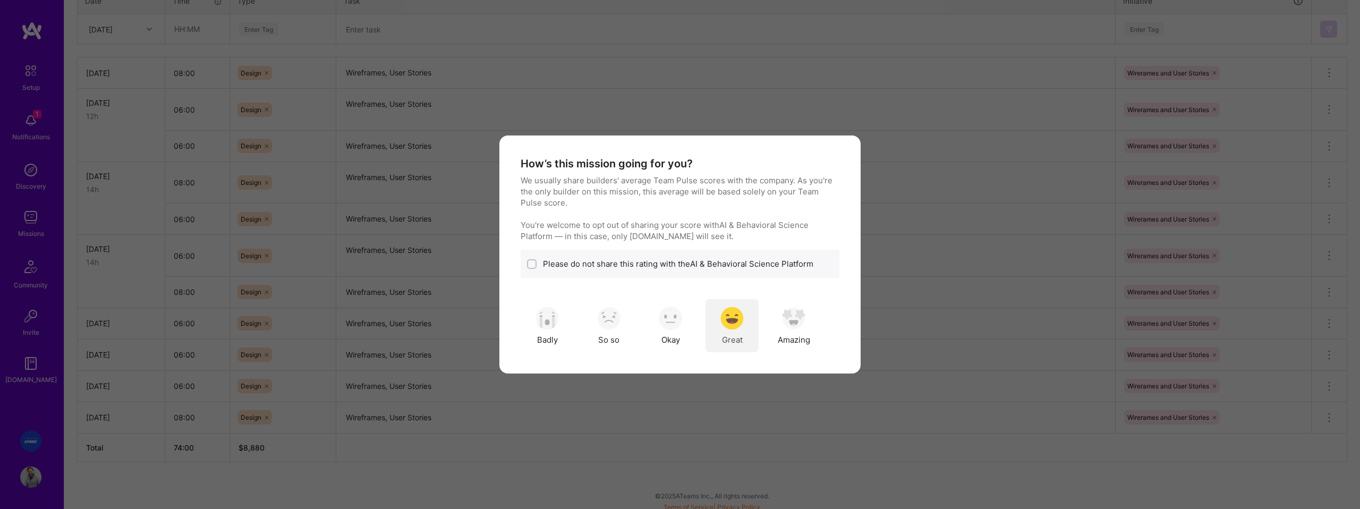
click at [742, 317] on img "modal" at bounding box center [731, 317] width 23 height 23
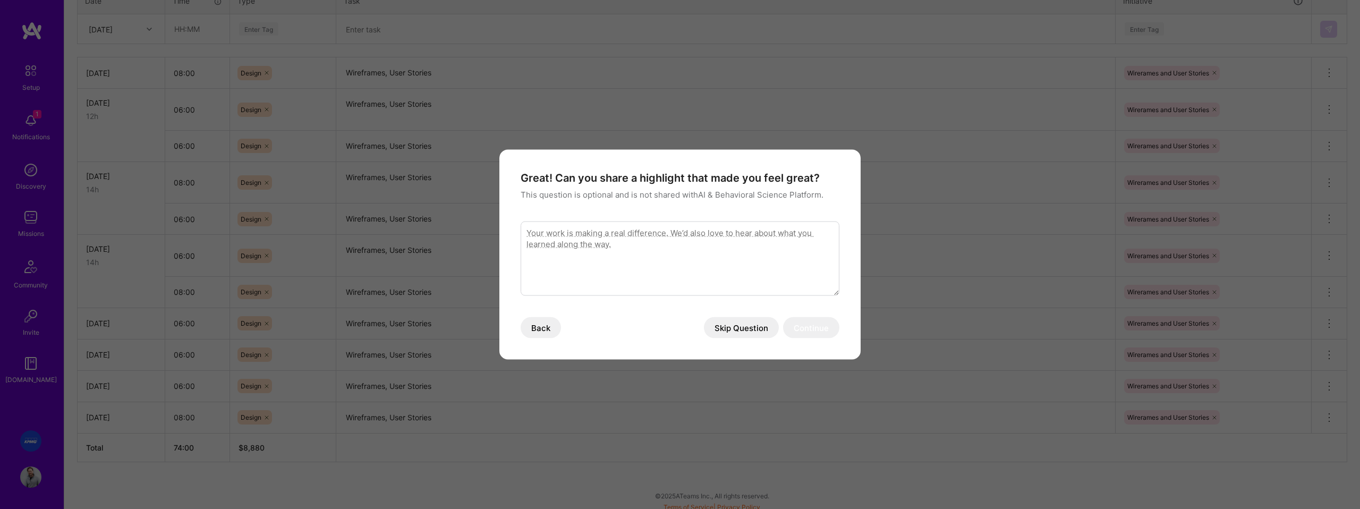
click at [730, 330] on button "Skip Question" at bounding box center [741, 327] width 75 height 21
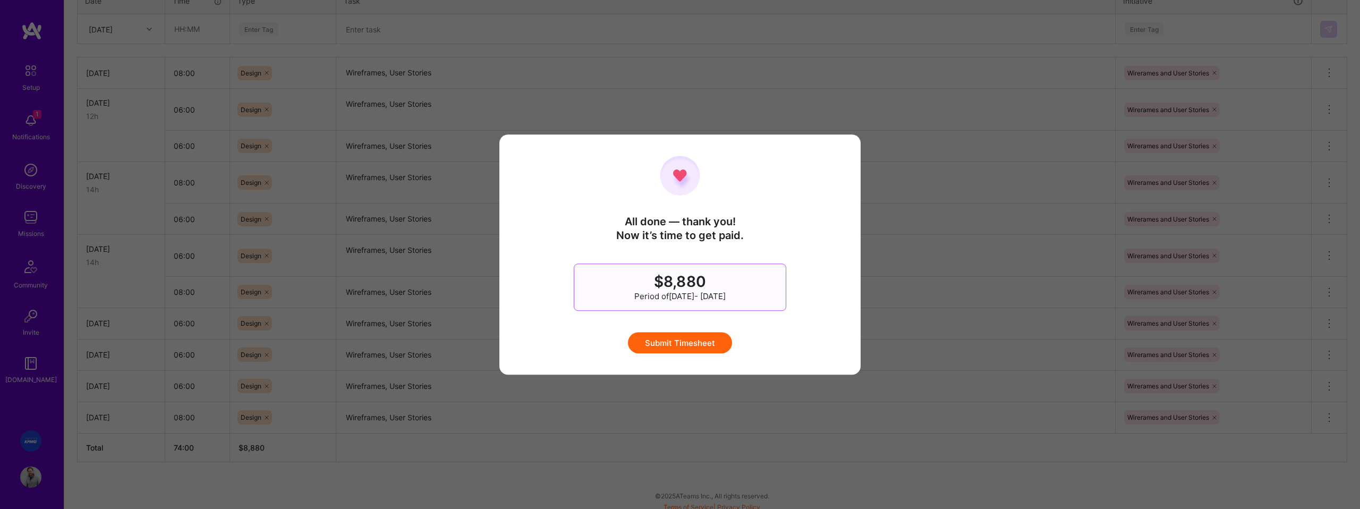
click at [696, 335] on button "Submit Timesheet" at bounding box center [680, 342] width 104 height 21
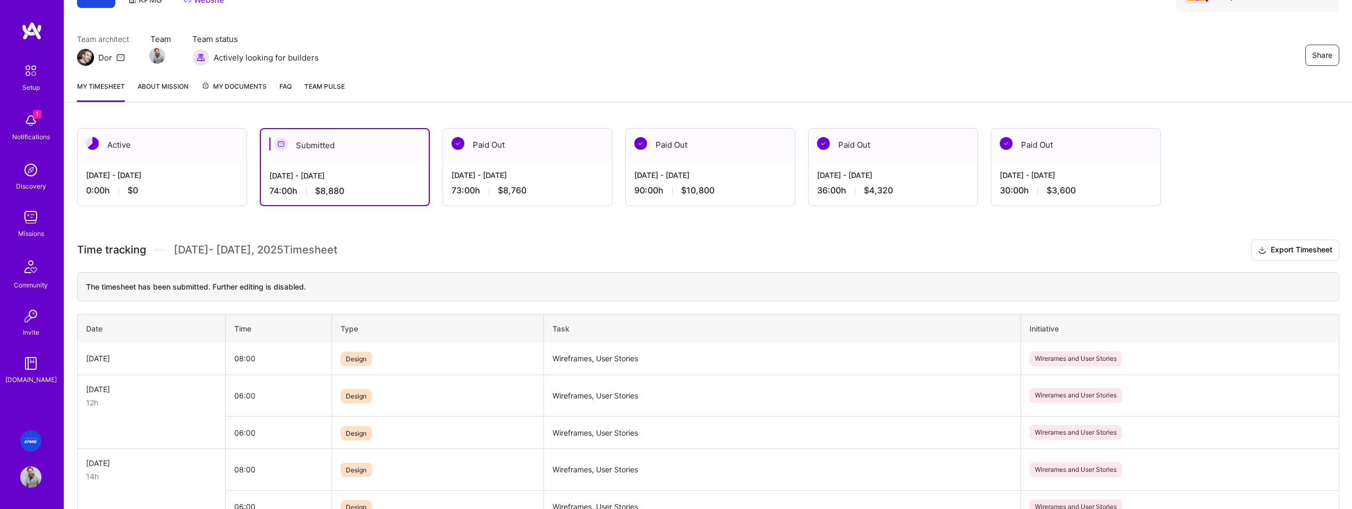
scroll to position [65, 0]
click at [431, 251] on h3 "Time tracking [DATE] - [DATE] Timesheet Export Timesheet" at bounding box center [708, 252] width 1262 height 21
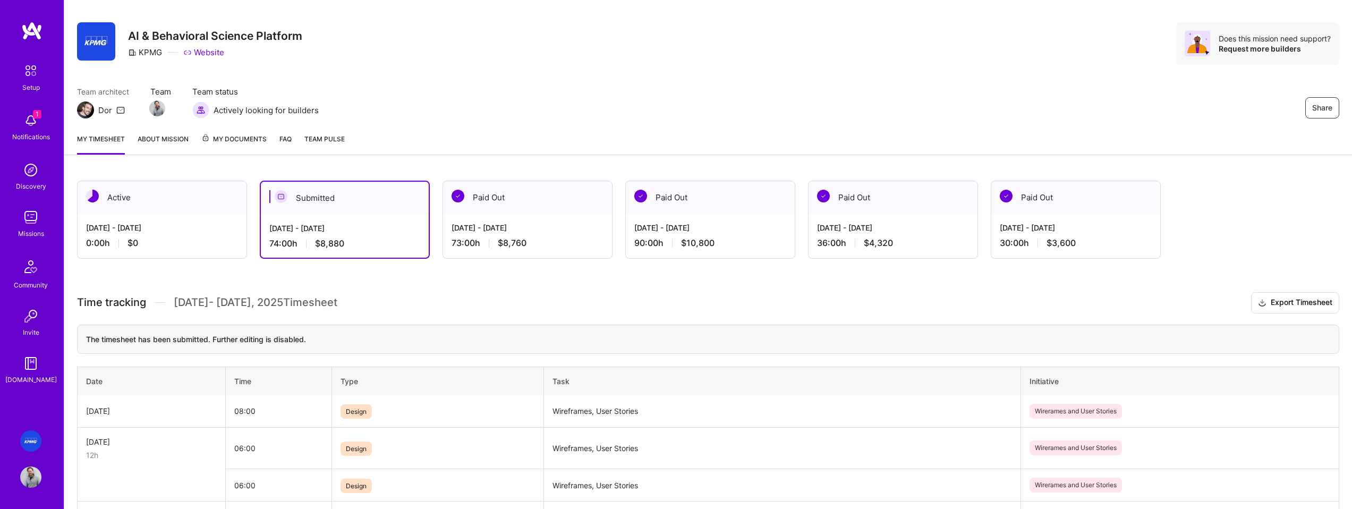
scroll to position [0, 0]
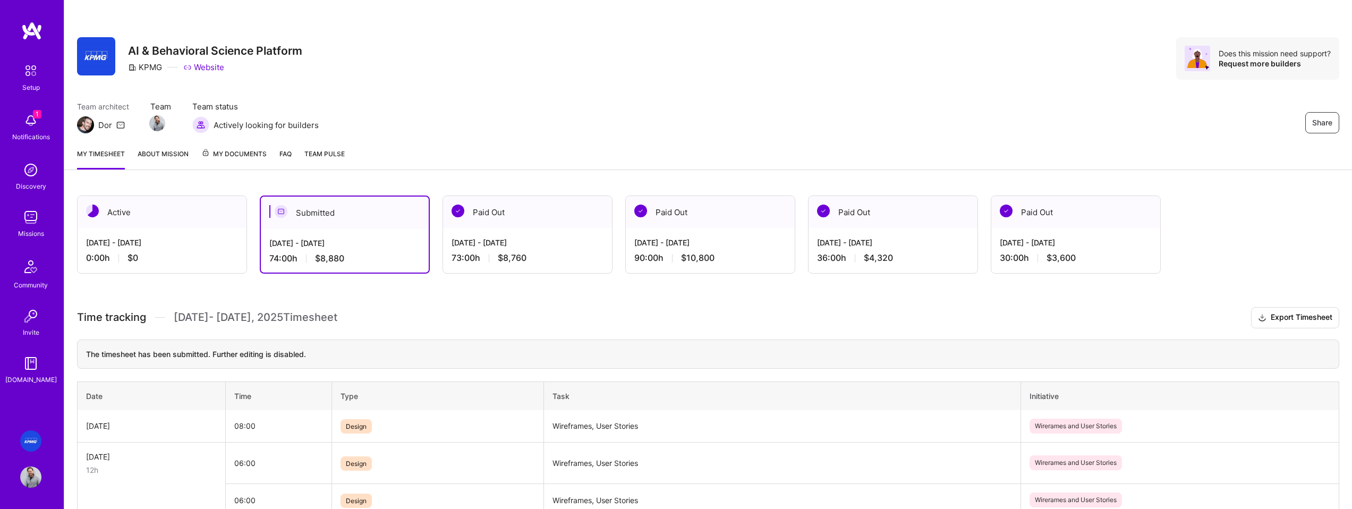
click at [40, 124] on img at bounding box center [30, 120] width 21 height 21
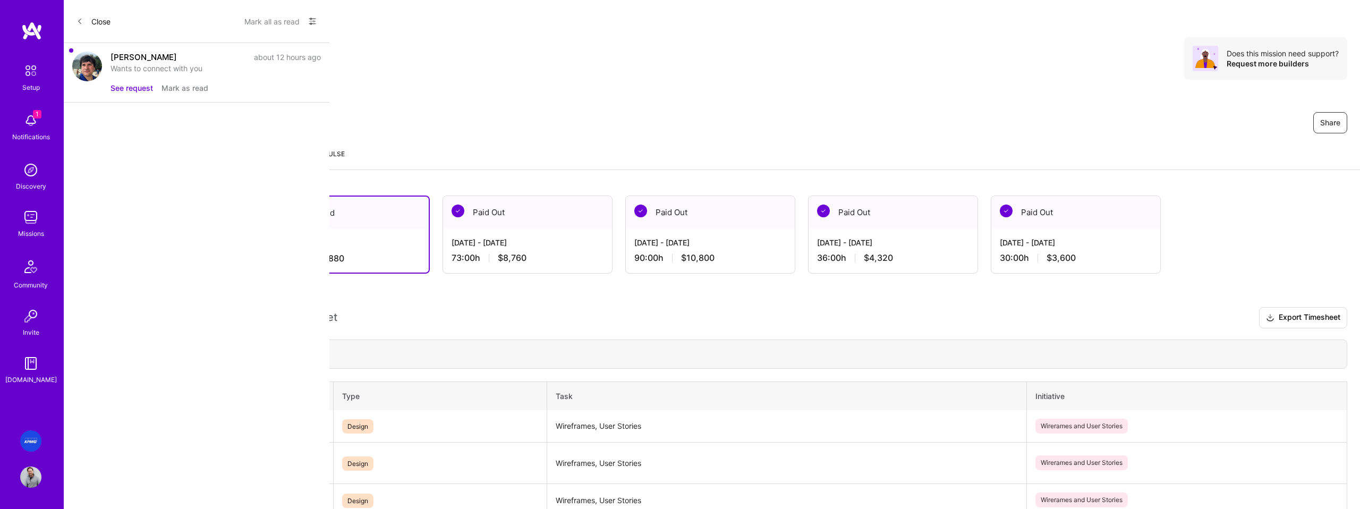
click at [136, 90] on button "See request" at bounding box center [131, 87] width 42 height 11
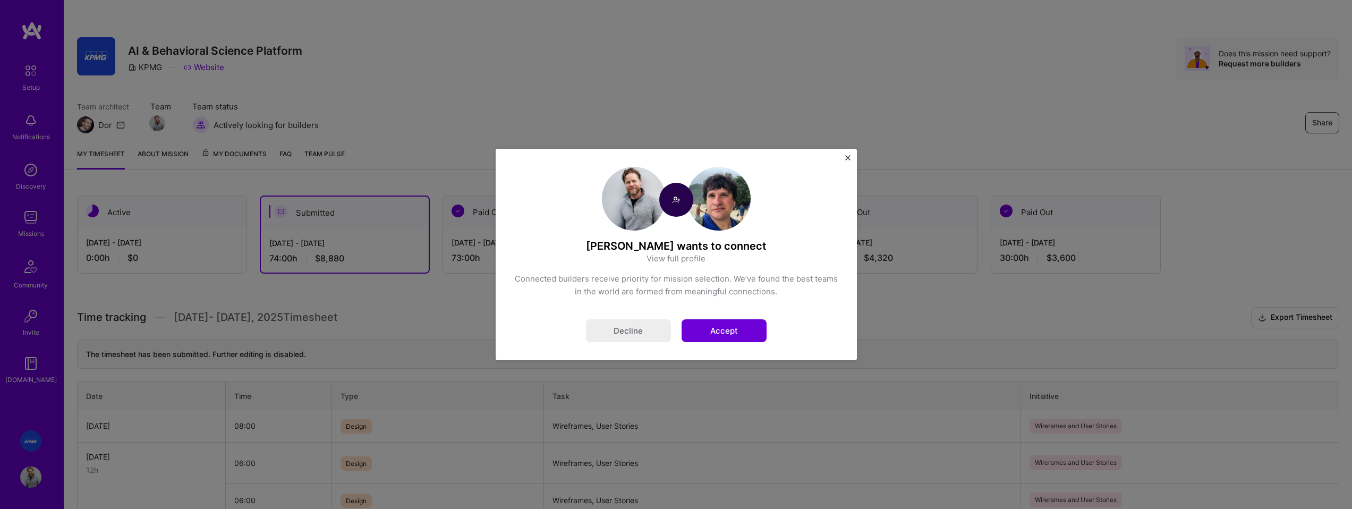
click at [734, 337] on button "Accept" at bounding box center [723, 330] width 85 height 23
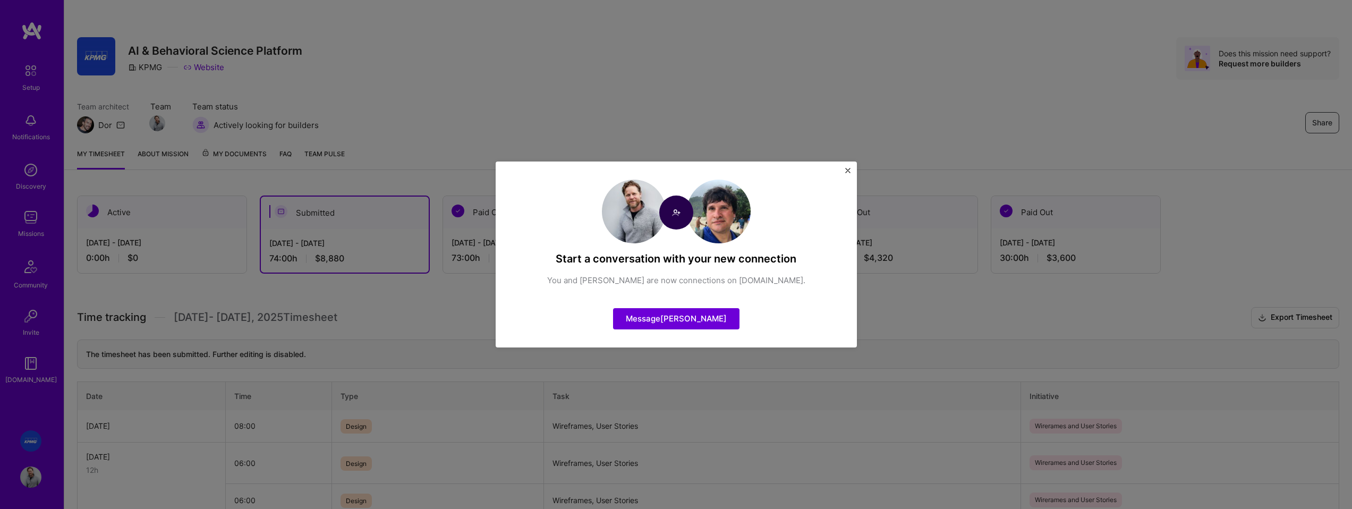
click at [846, 169] on img "Close" at bounding box center [847, 170] width 5 height 5
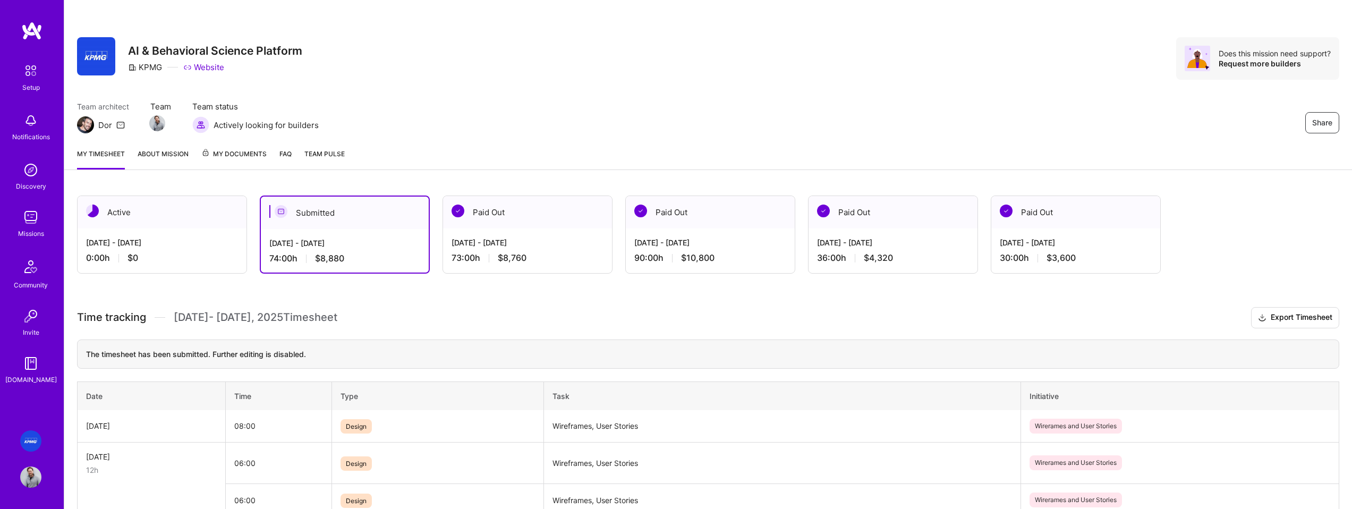
click at [31, 126] on img at bounding box center [30, 120] width 21 height 21
click at [28, 168] on img at bounding box center [30, 169] width 21 height 21
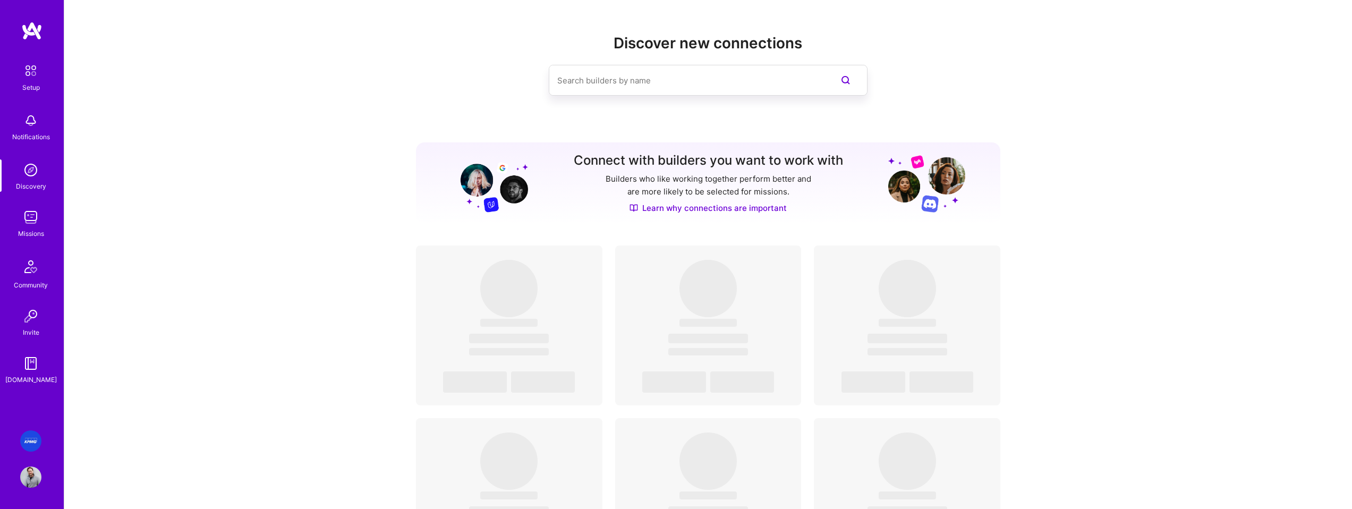
click at [32, 226] on img at bounding box center [30, 217] width 21 height 21
